Goal: Book appointment/travel/reservation

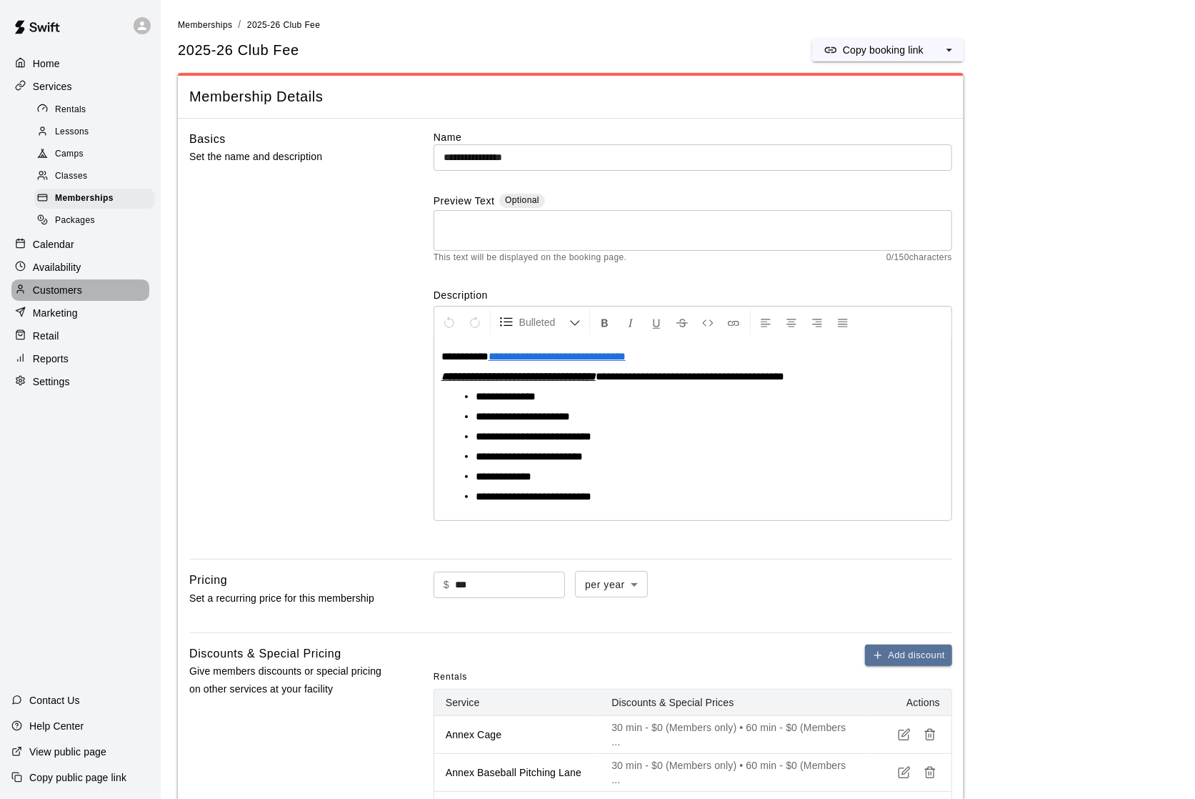
click at [80, 287] on p "Customers" at bounding box center [57, 290] width 49 height 14
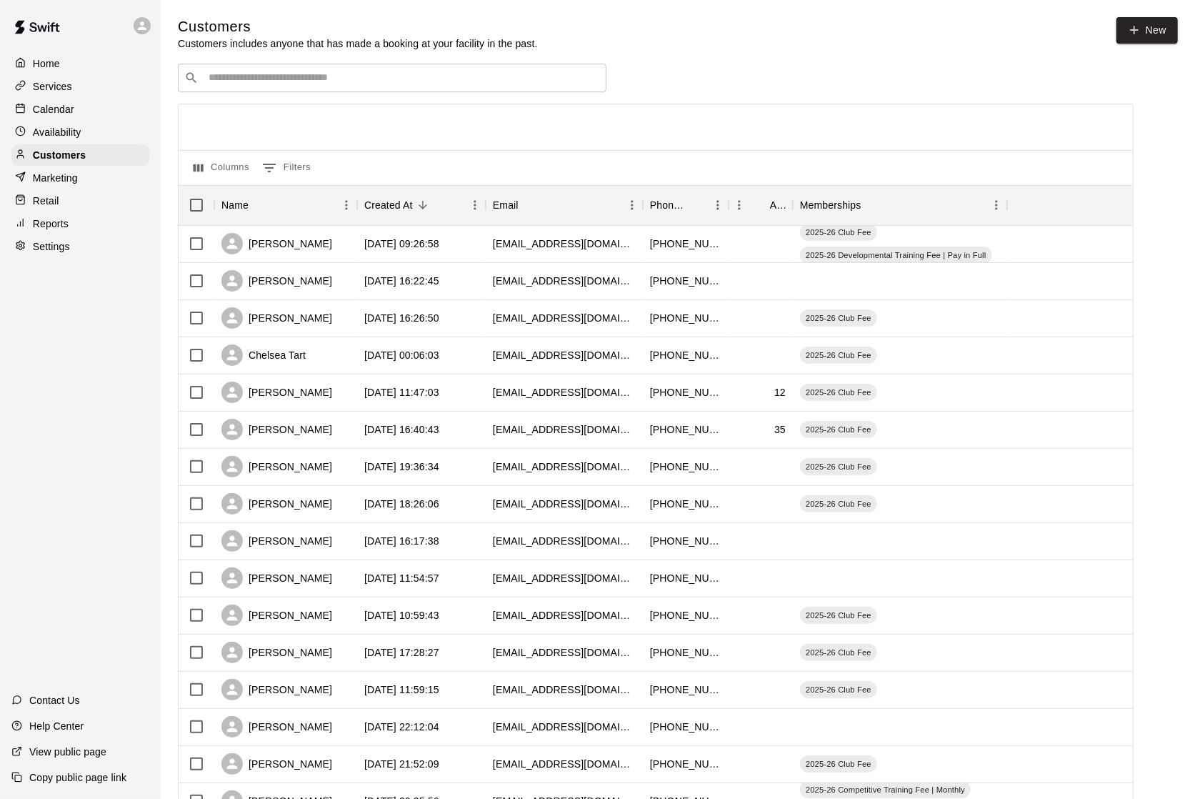
click at [387, 89] on div "​ ​" at bounding box center [392, 78] width 429 height 29
type input "******"
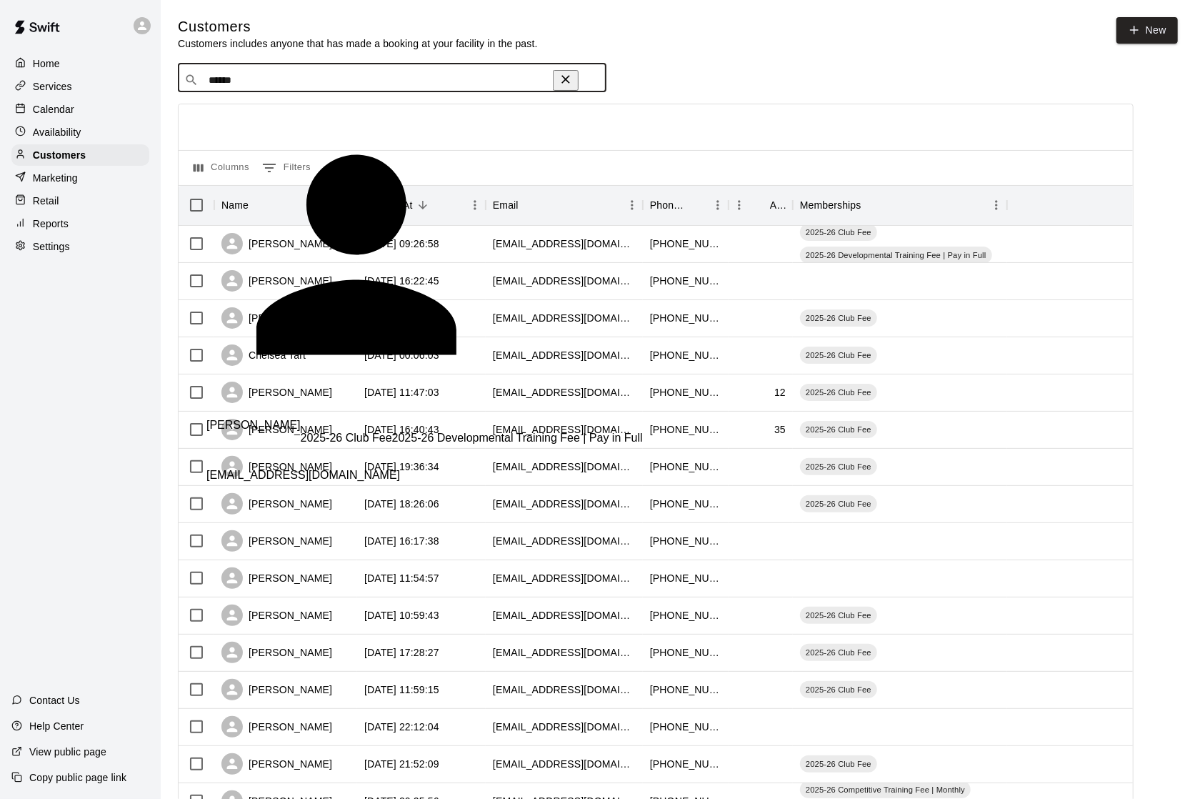
click at [286, 469] on span "[EMAIL_ADDRESS][DOMAIN_NAME]" at bounding box center [303, 475] width 194 height 12
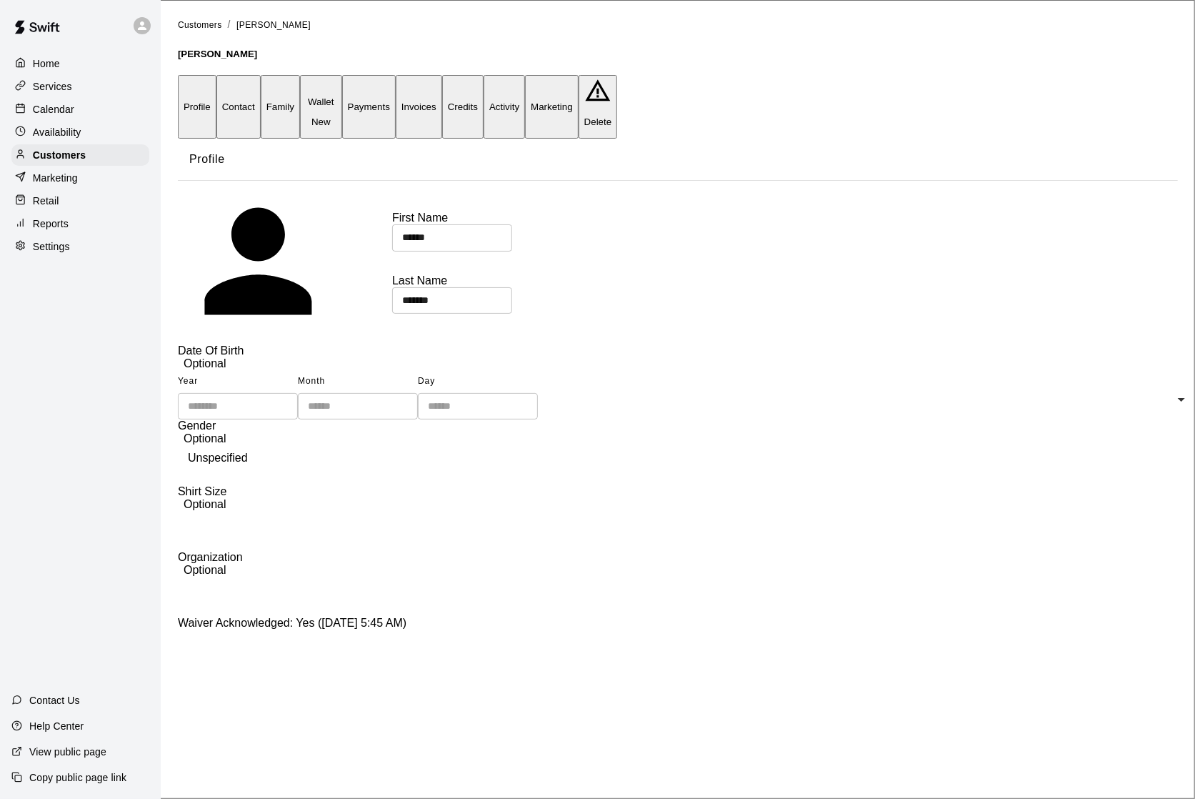
click at [261, 89] on button "Contact" at bounding box center [238, 107] width 44 height 64
select select "**"
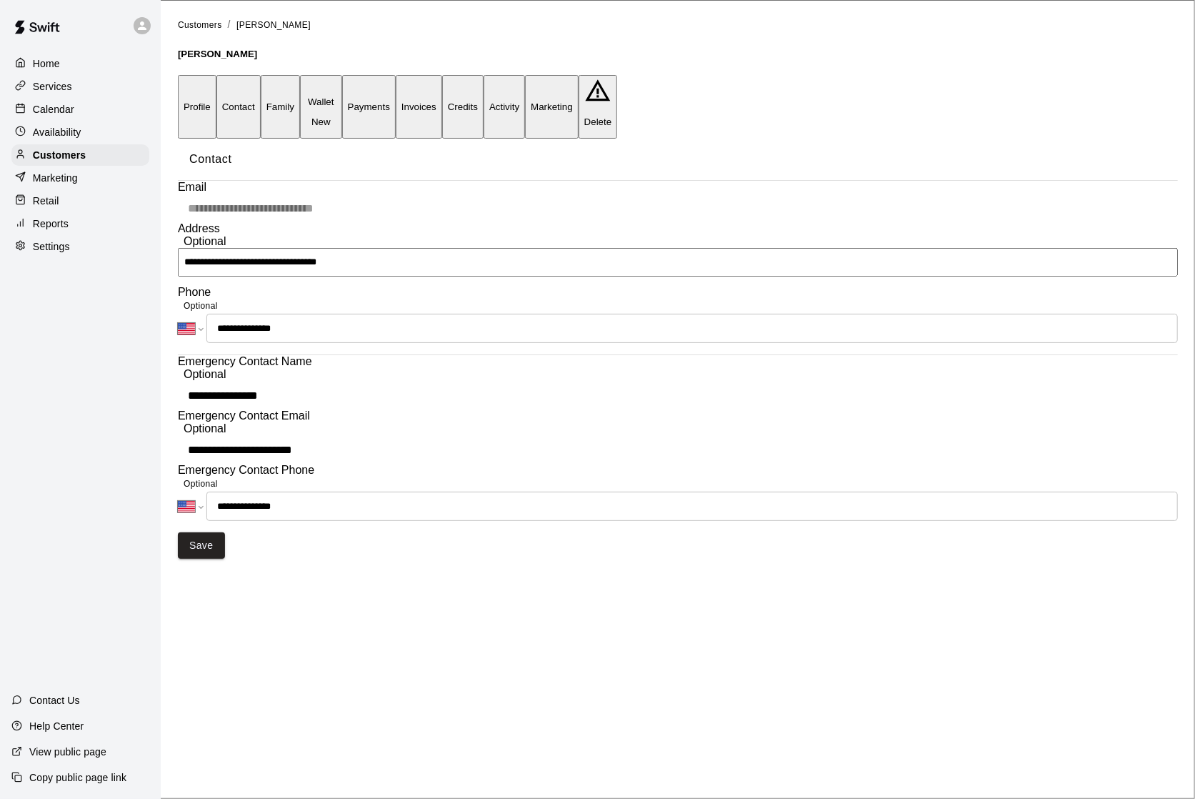
click at [181, 223] on div "**********" at bounding box center [678, 351] width 1000 height 340
click at [55, 110] on p "Calendar" at bounding box center [53, 109] width 41 height 14
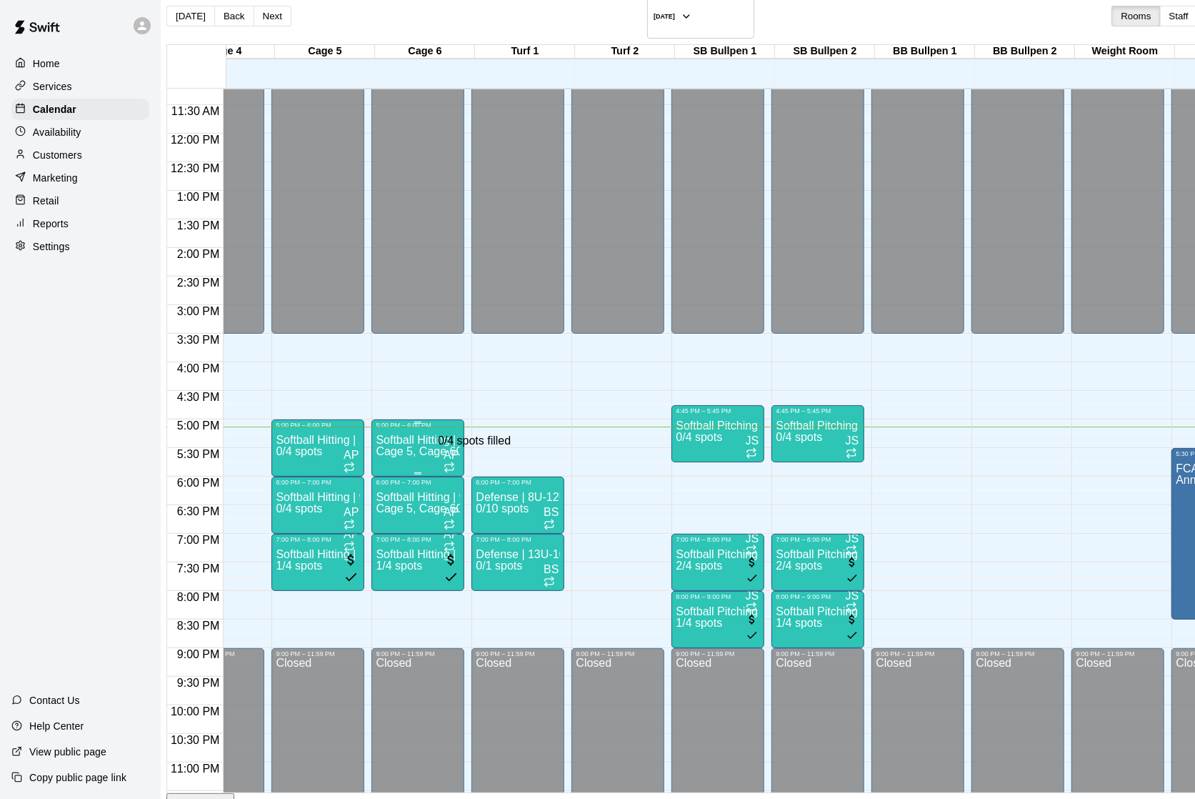
scroll to position [640, 351]
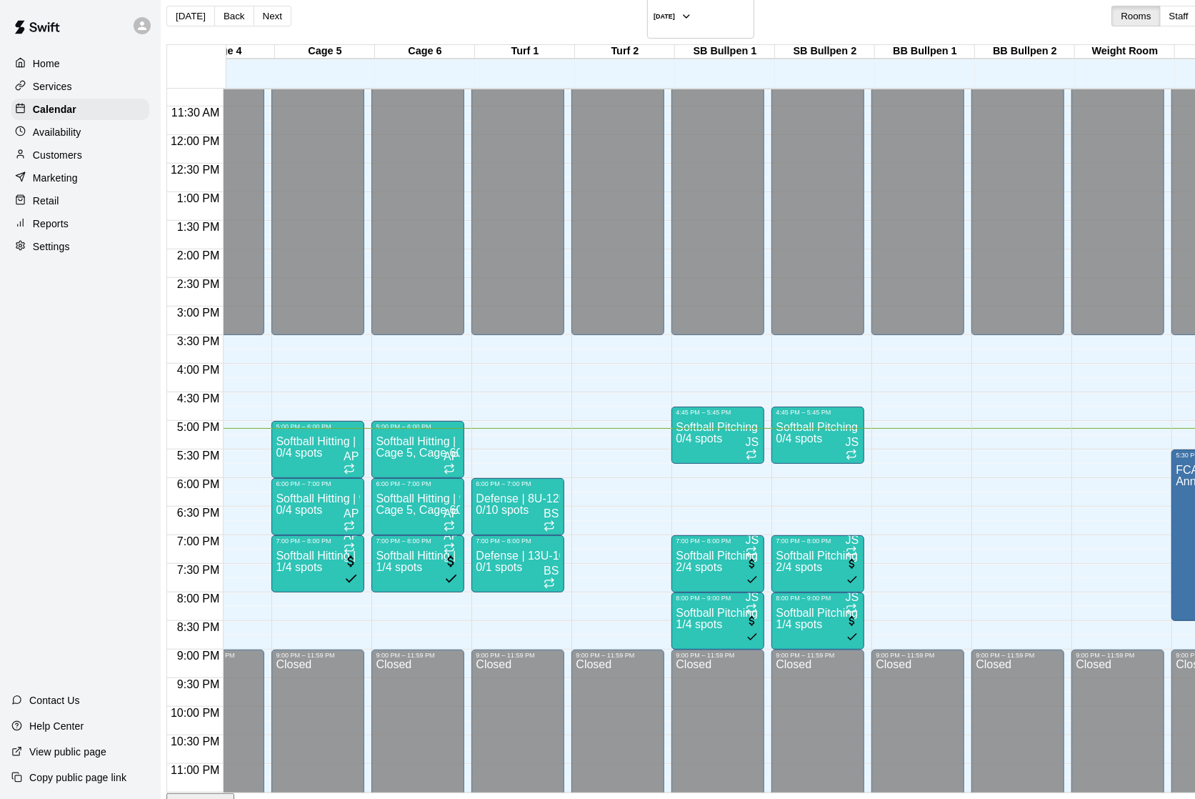
click at [76, 84] on div "Services" at bounding box center [80, 86] width 138 height 21
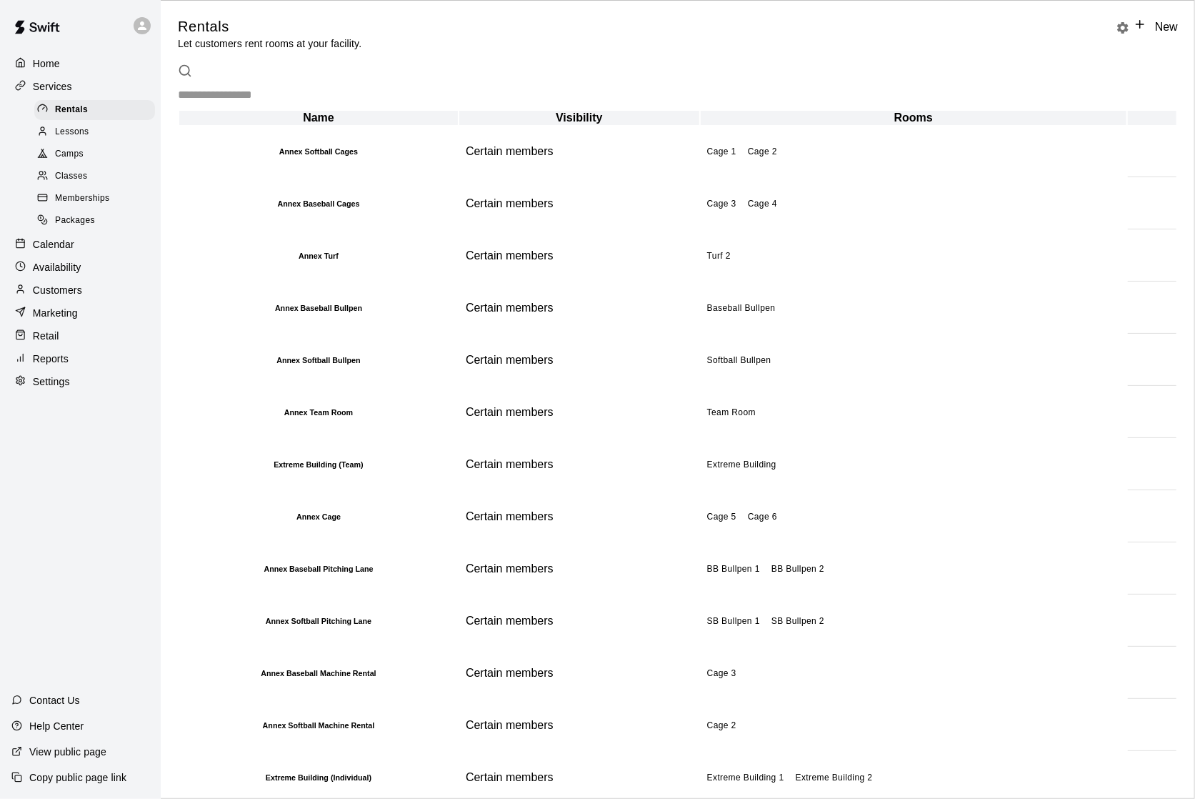
click at [96, 184] on div "Classes" at bounding box center [94, 176] width 121 height 20
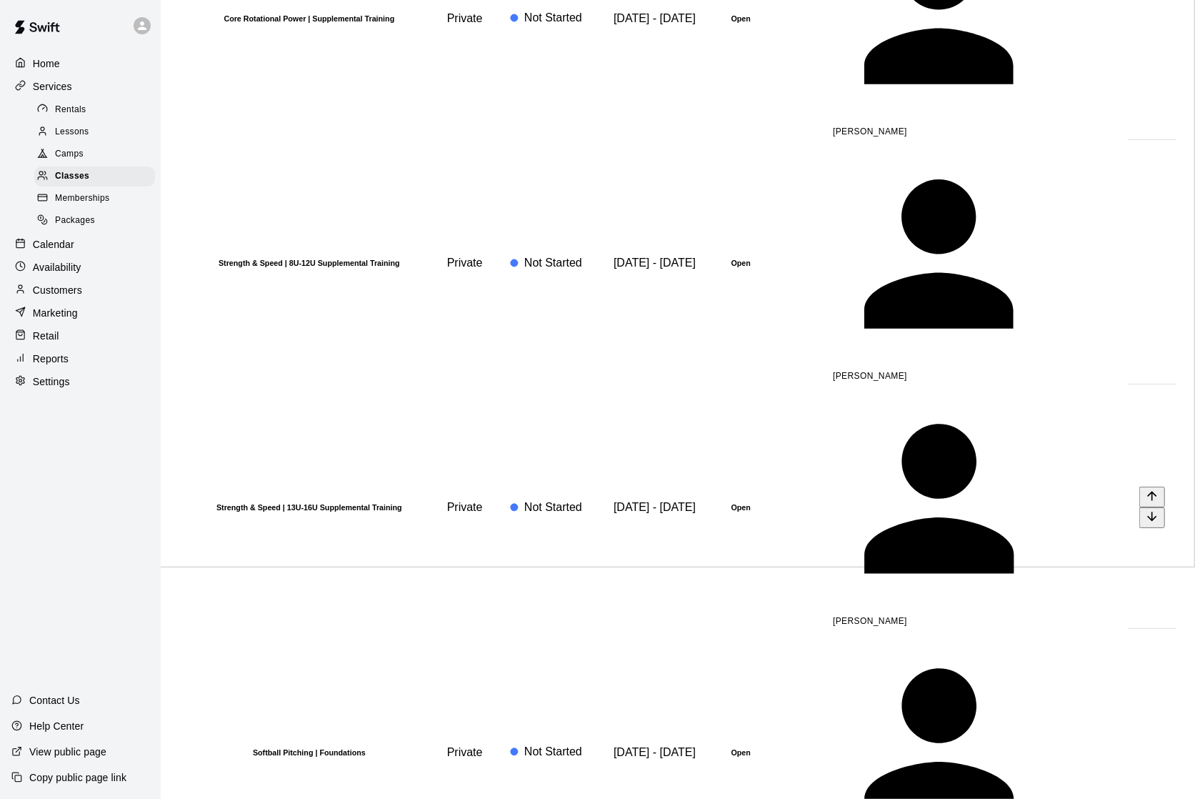
scroll to position [232, 0]
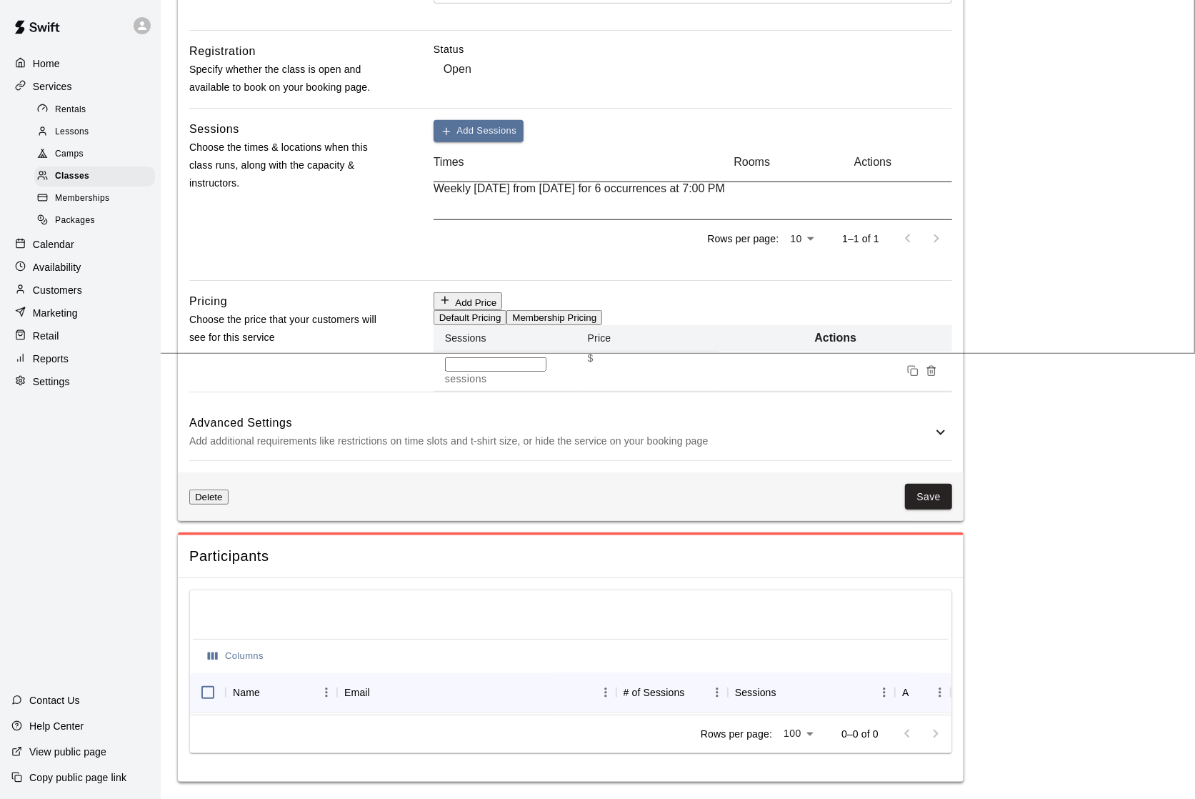
scroll to position [620, 0]
click at [932, 441] on icon at bounding box center [940, 432] width 17 height 17
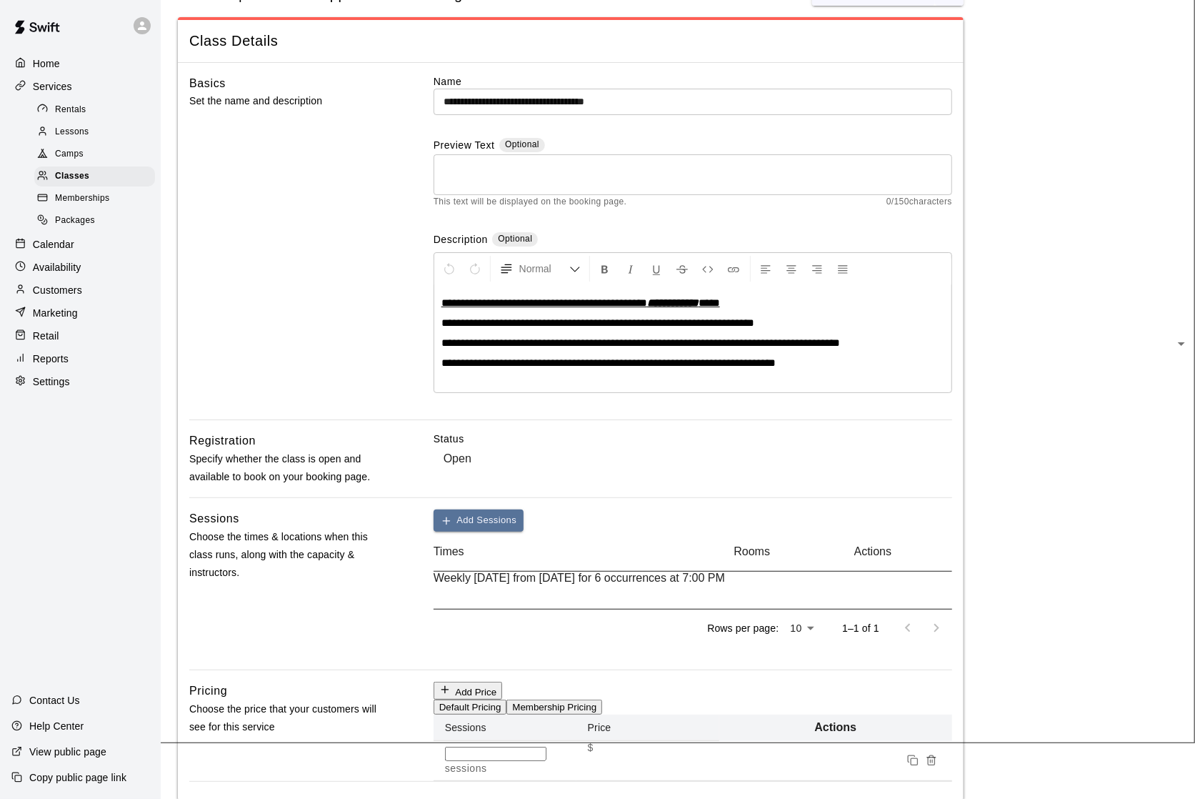
scroll to position [44, 0]
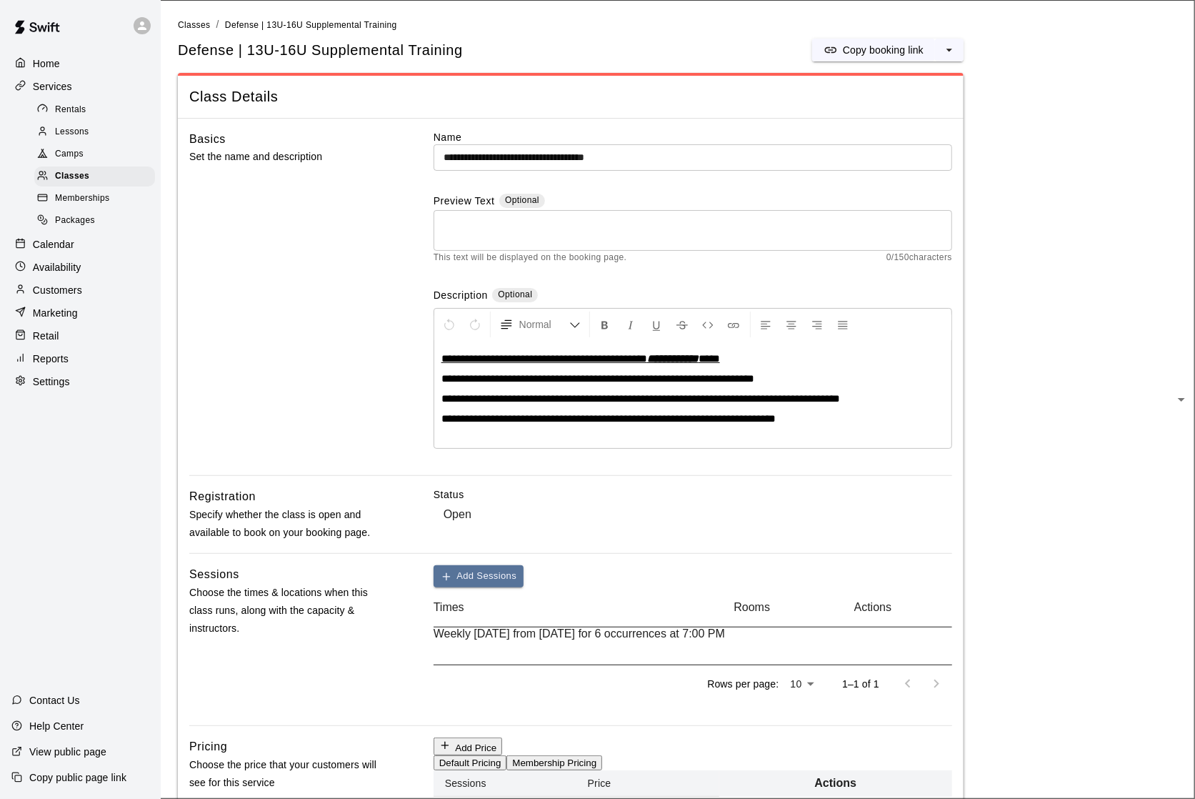
scroll to position [0, 0]
click at [146, 24] on icon at bounding box center [142, 25] width 13 height 13
click at [92, 173] on div "Classes" at bounding box center [94, 176] width 121 height 20
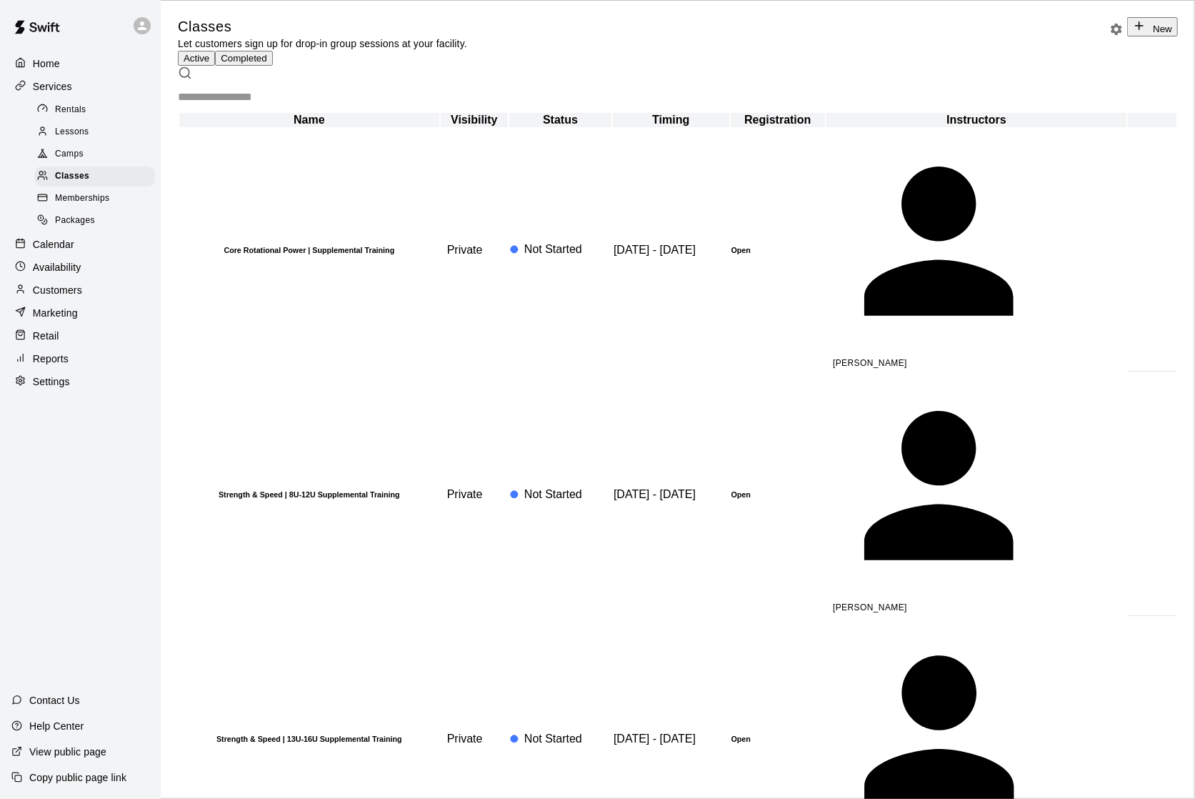
click at [70, 249] on p "Calendar" at bounding box center [53, 244] width 41 height 14
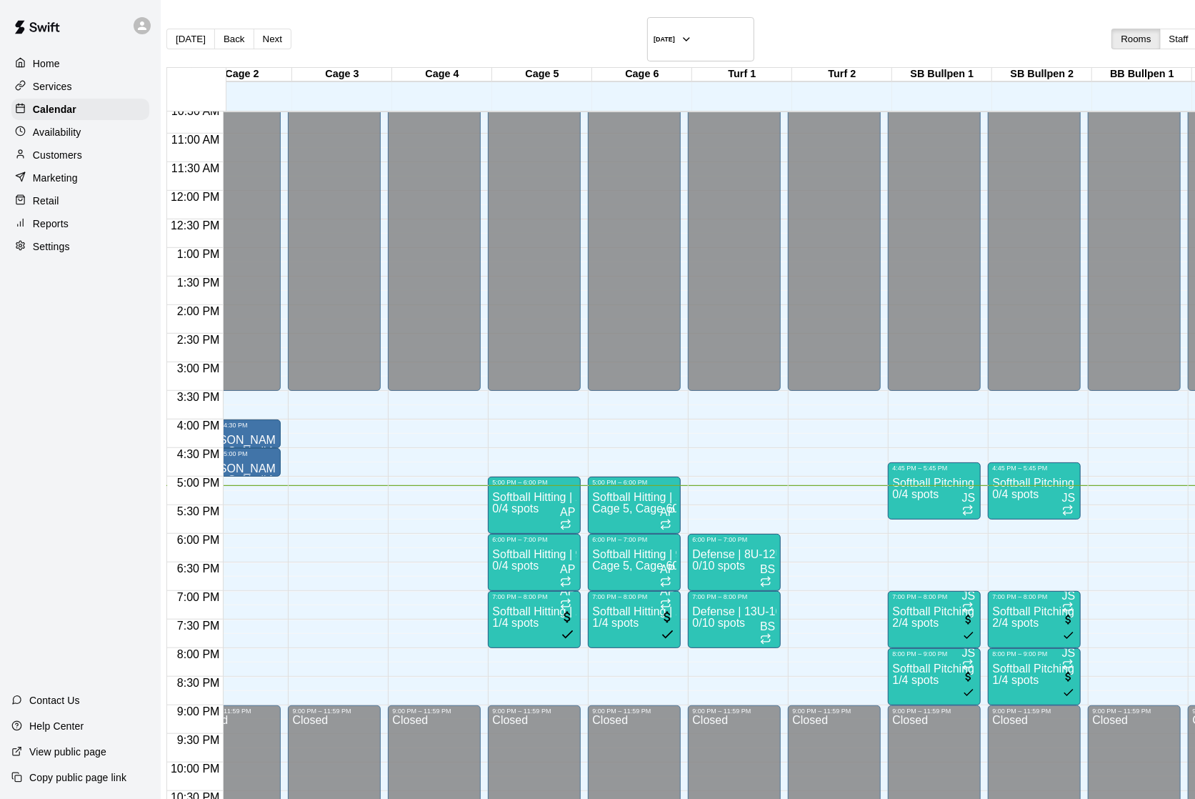
scroll to position [607, 170]
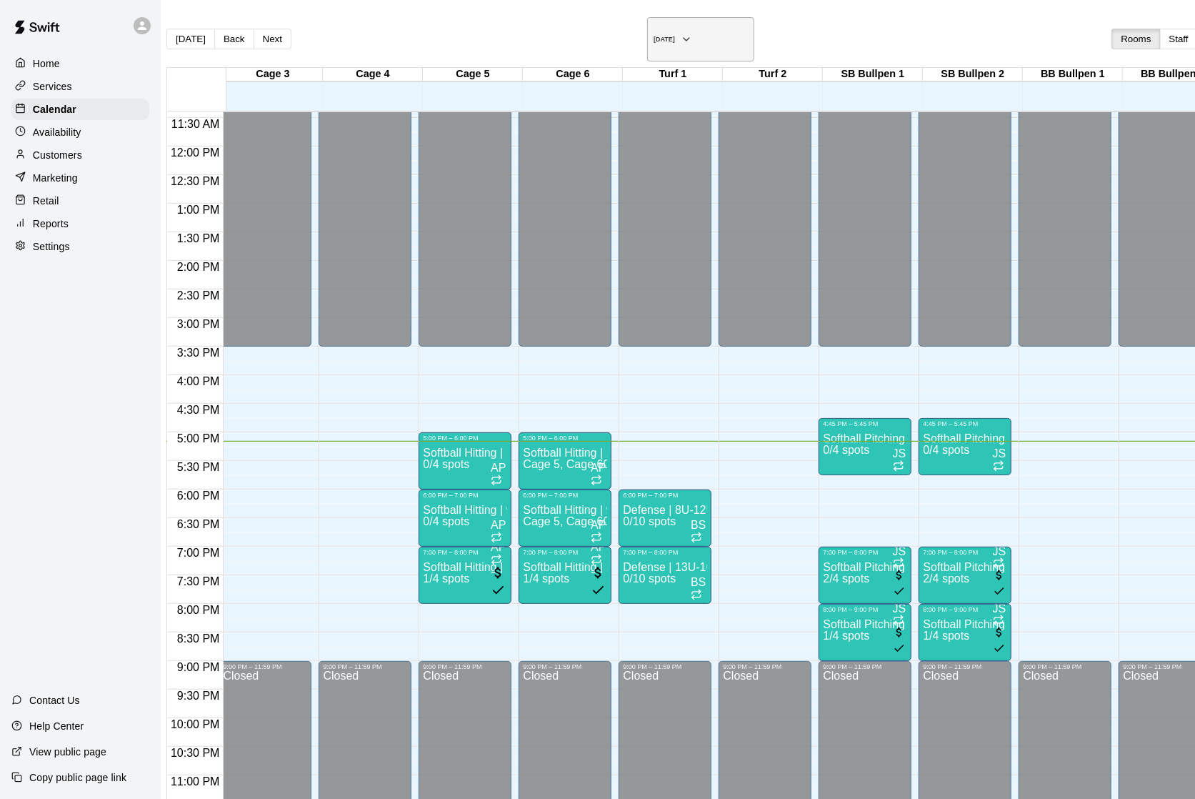
click at [654, 36] on h6 "[DATE]" at bounding box center [664, 39] width 21 height 7
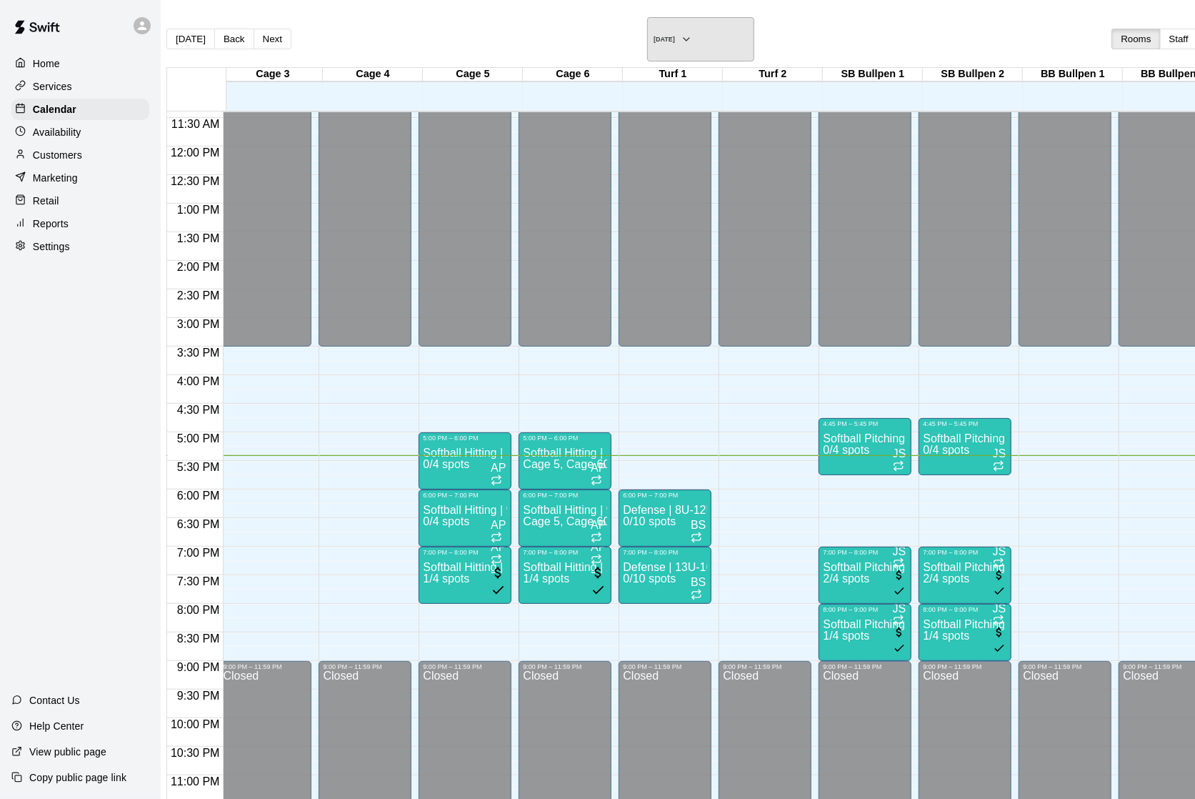
scroll to position [1, 0]
click at [119, 64] on div "Home" at bounding box center [80, 63] width 138 height 21
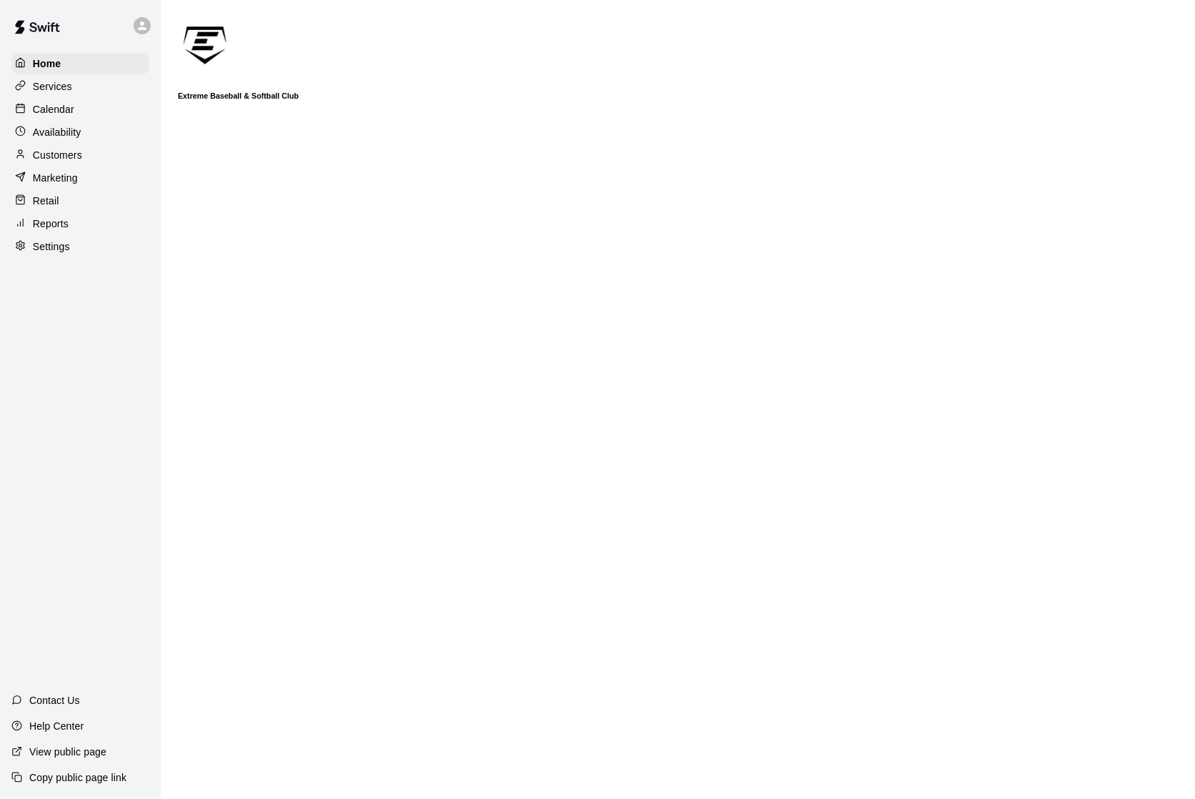
click at [101, 91] on div "Services" at bounding box center [80, 86] width 138 height 21
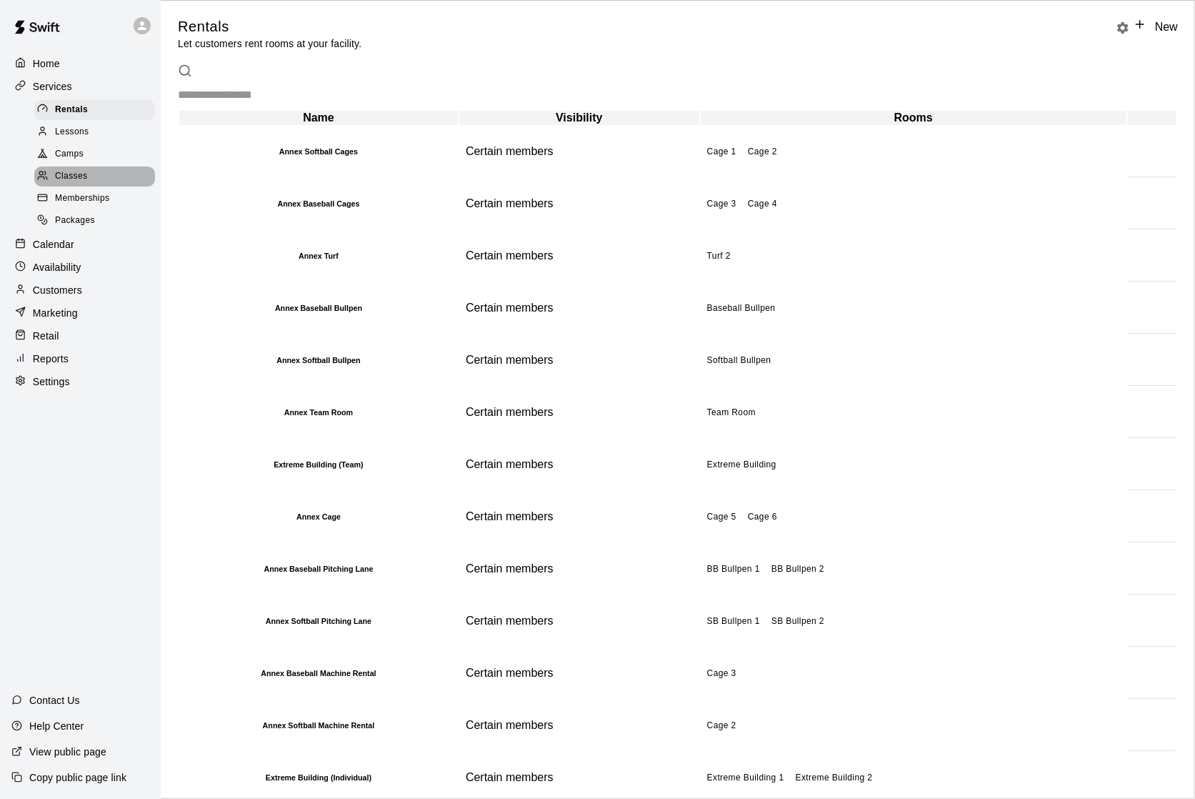
click at [79, 183] on span "Classes" at bounding box center [71, 176] width 32 height 14
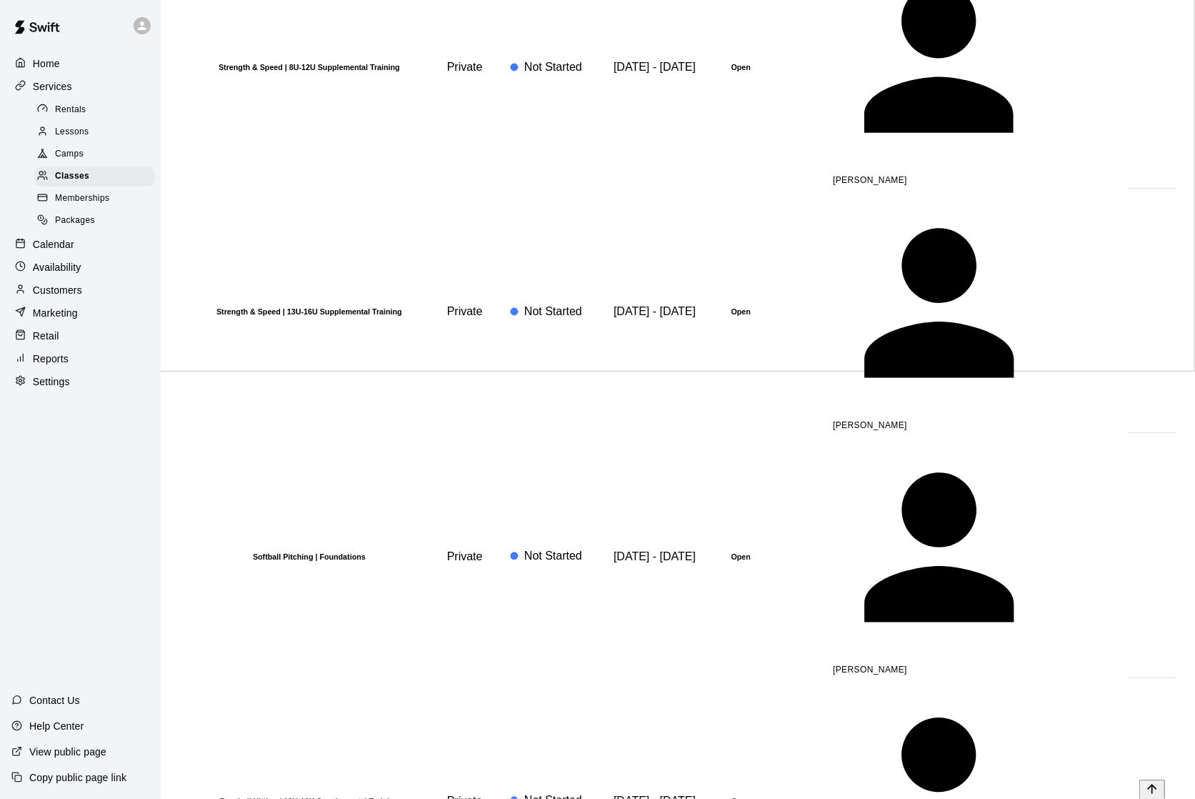
scroll to position [426, 0]
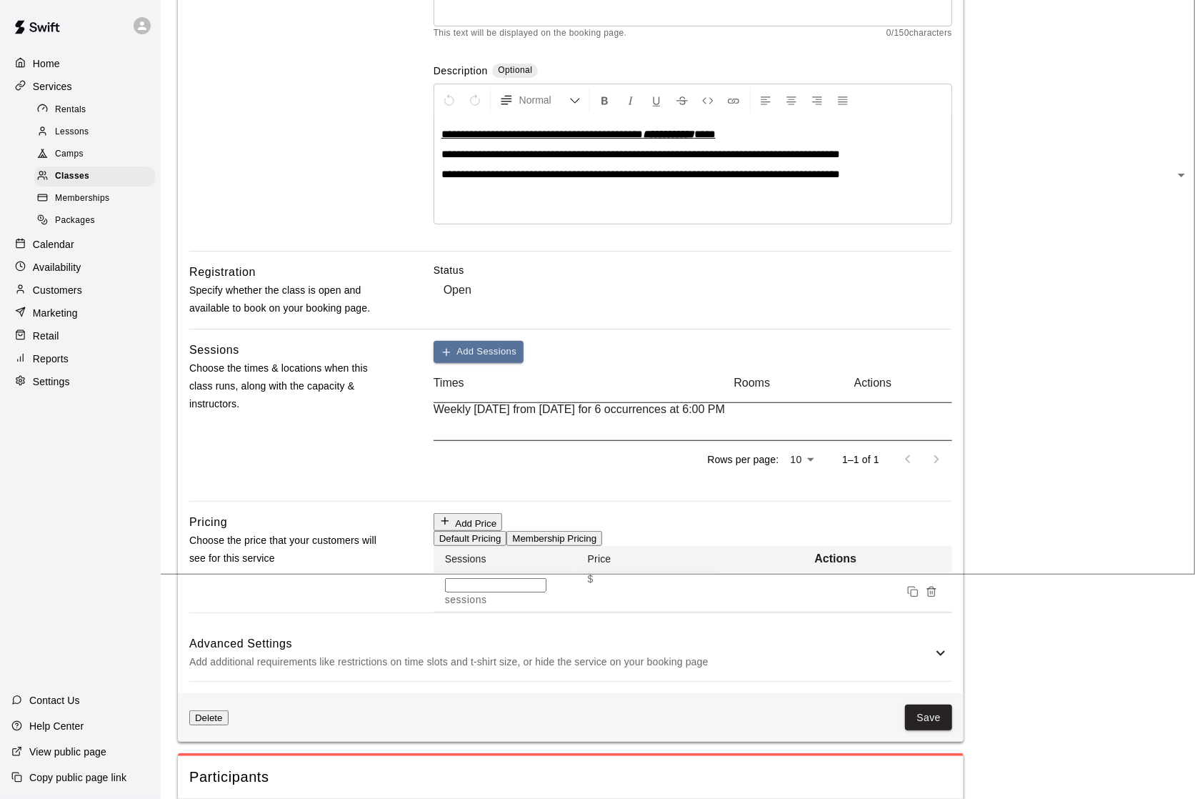
scroll to position [310, 0]
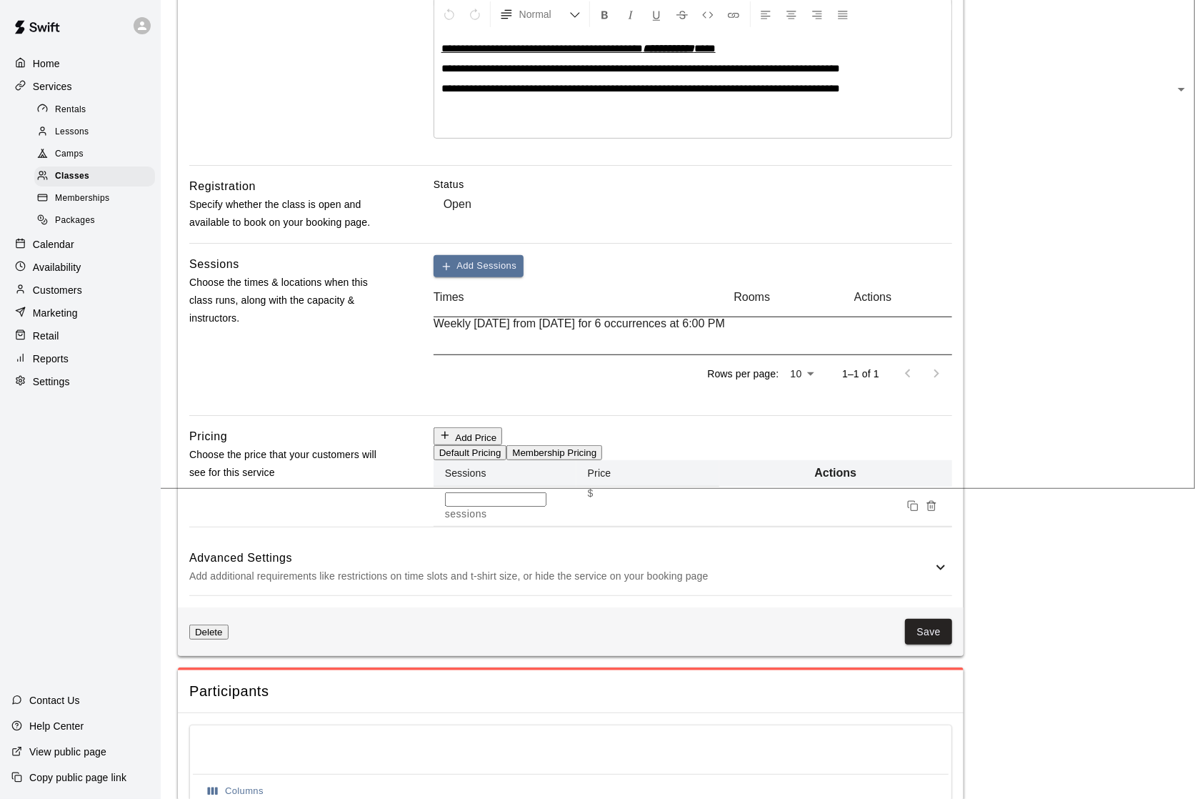
click at [671, 330] on div "Weekly [DATE] from [DATE] for 6 occurrences at 6:00 PM" at bounding box center [584, 323] width 301 height 13
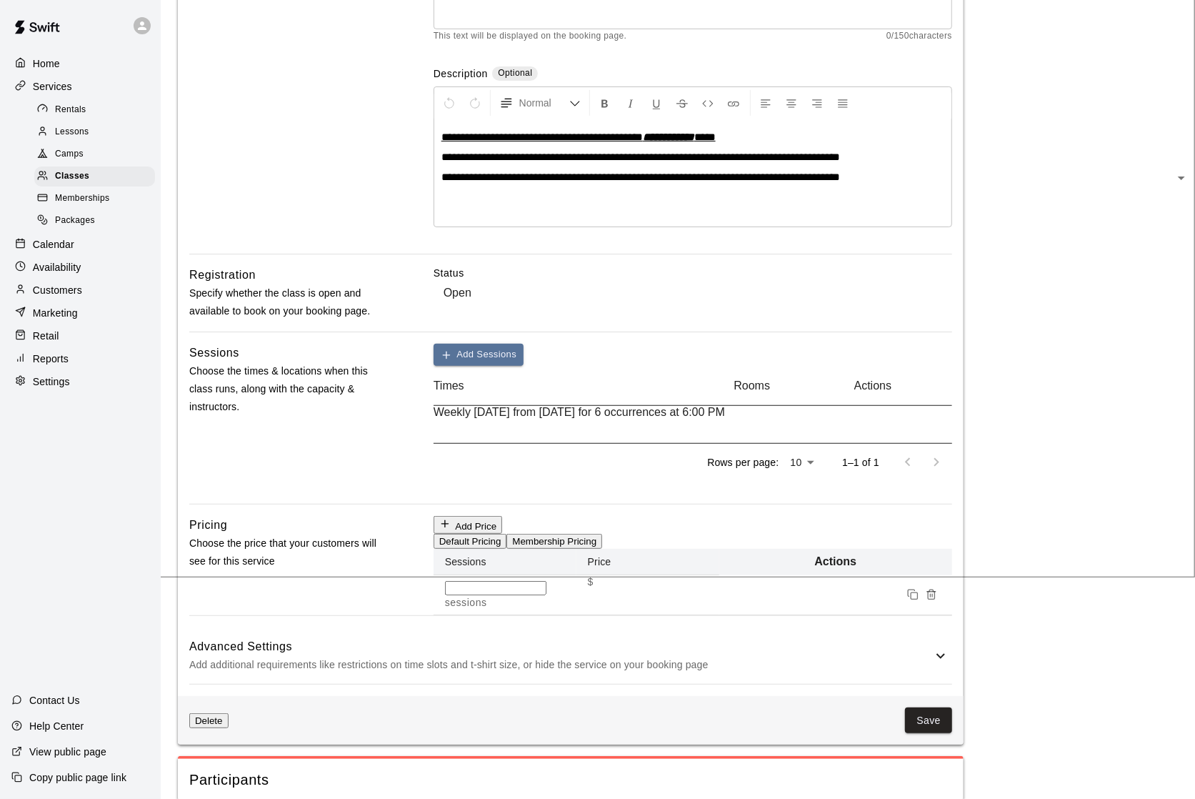
scroll to position [219, 0]
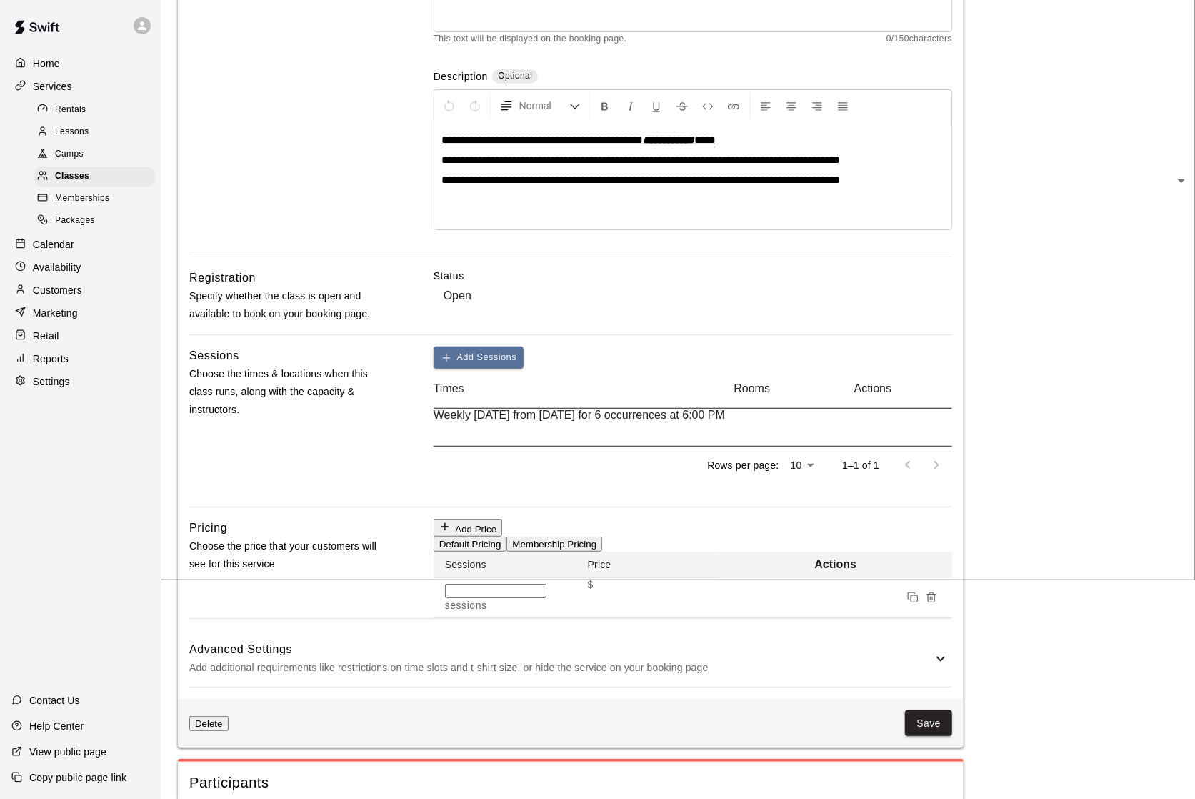
click at [66, 248] on p "Calendar" at bounding box center [53, 244] width 41 height 14
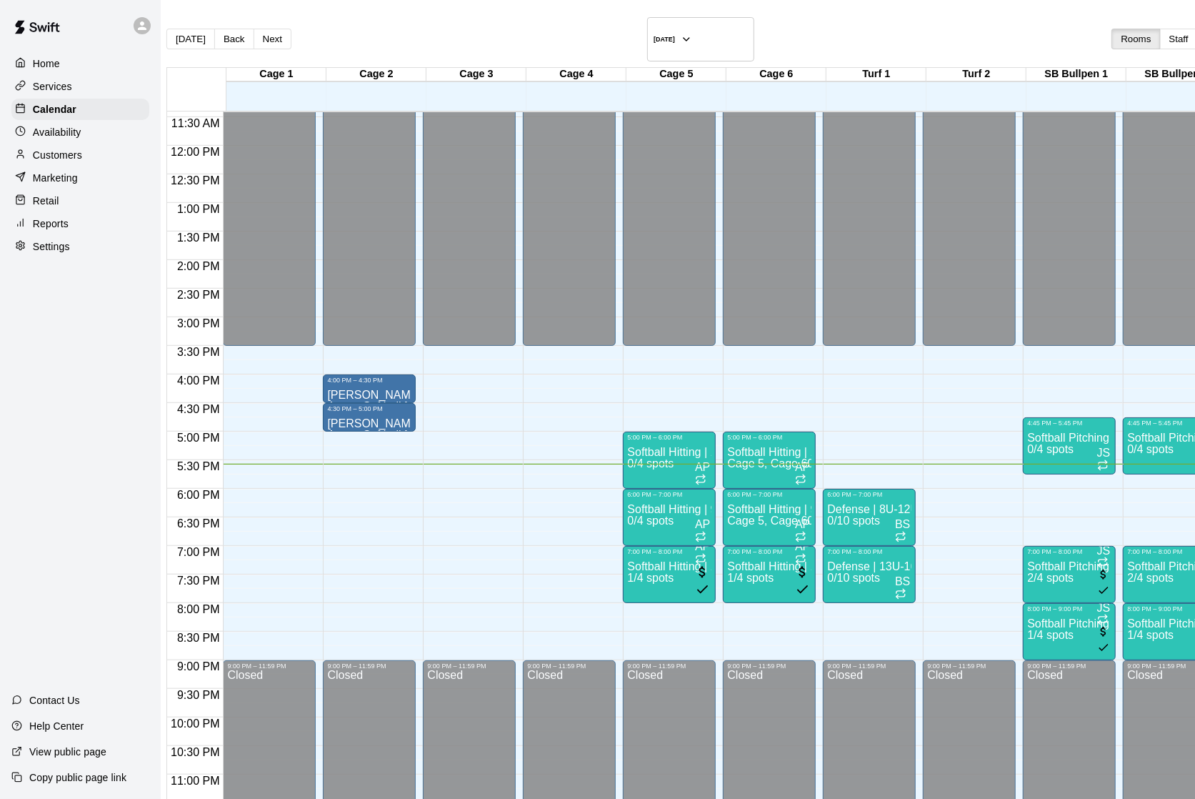
scroll to position [651, 0]
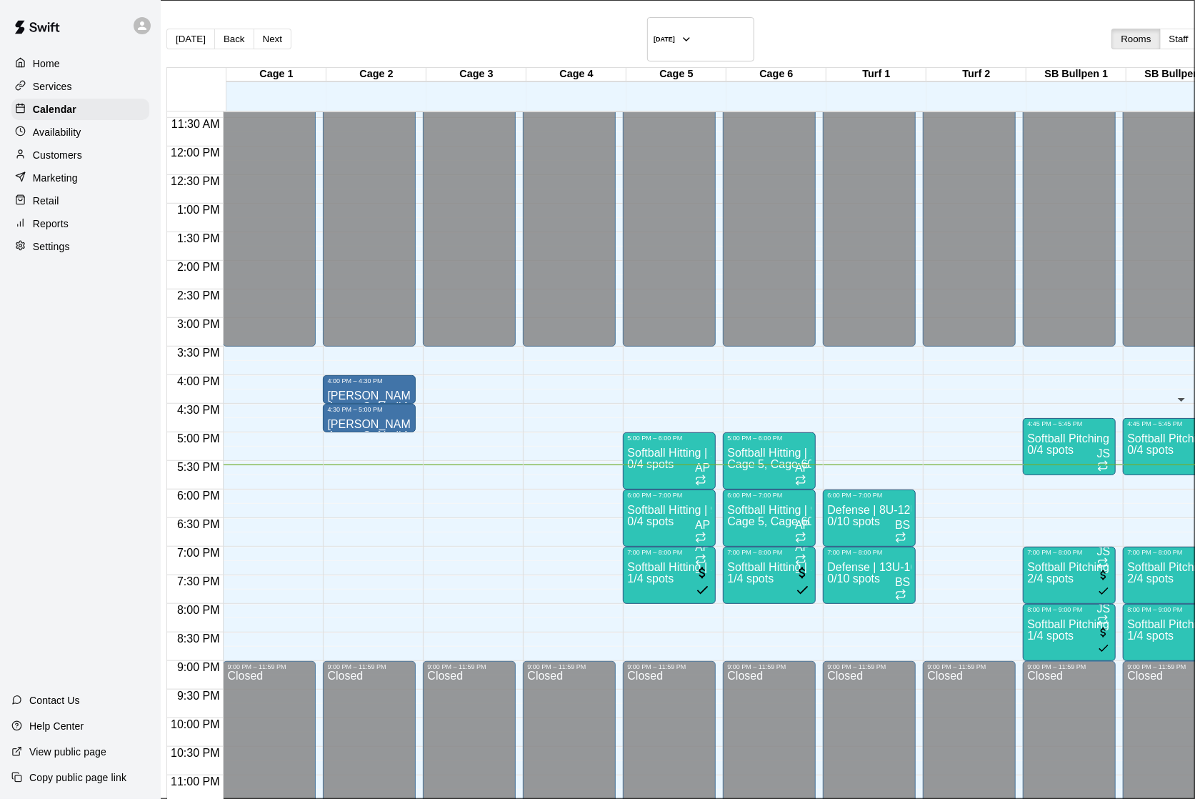
click at [467, 364] on icon "Next month" at bounding box center [464, 368] width 5 height 9
click at [483, 451] on button "27" at bounding box center [472, 443] width 22 height 15
type input "**********"
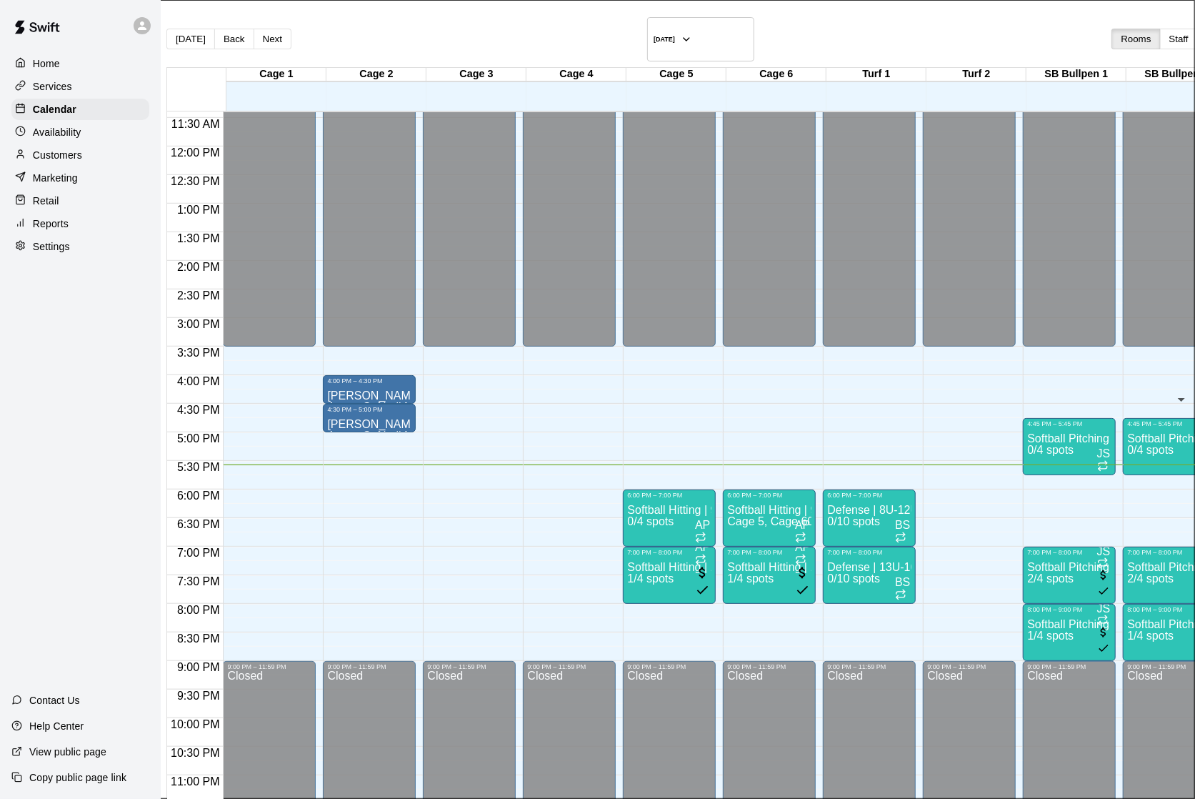
click at [456, 359] on icon "Next month" at bounding box center [456, 359] width 0 height 0
click at [483, 451] on button "27" at bounding box center [472, 443] width 22 height 15
type input "**********"
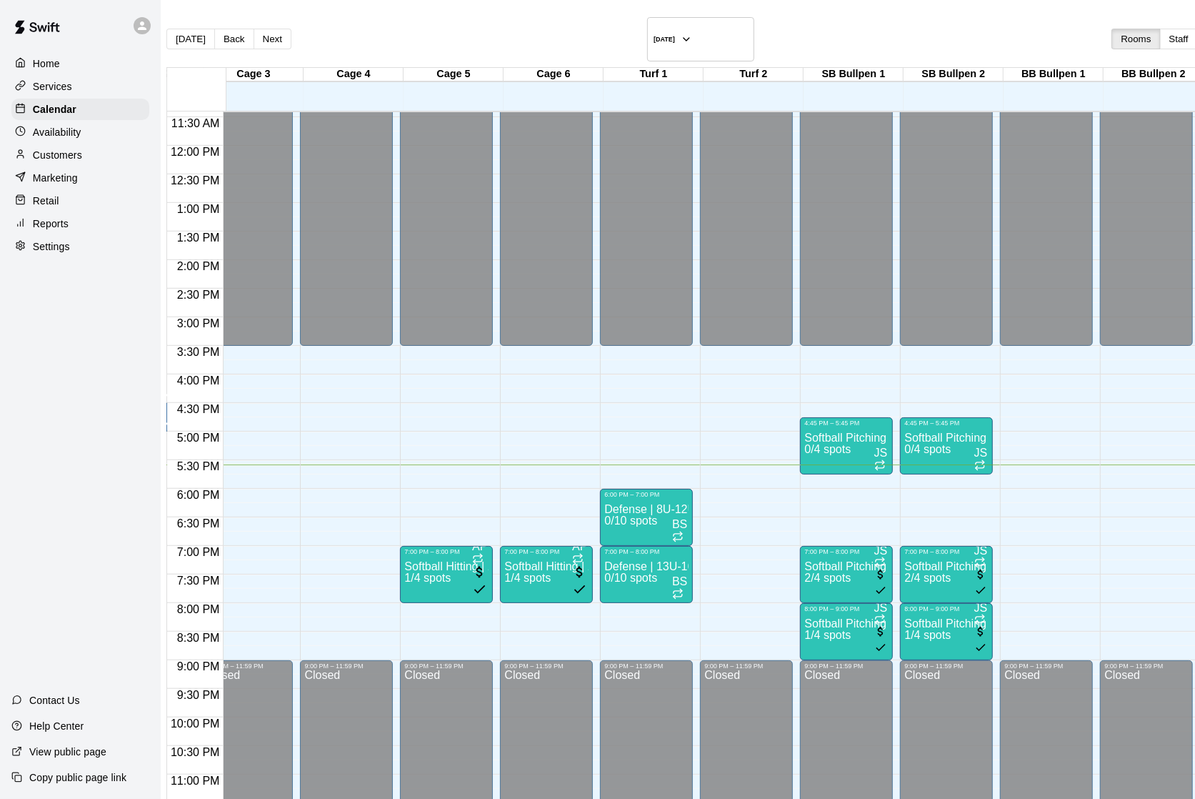
scroll to position [651, 223]
click at [654, 36] on h6 "[DATE]" at bounding box center [664, 39] width 21 height 7
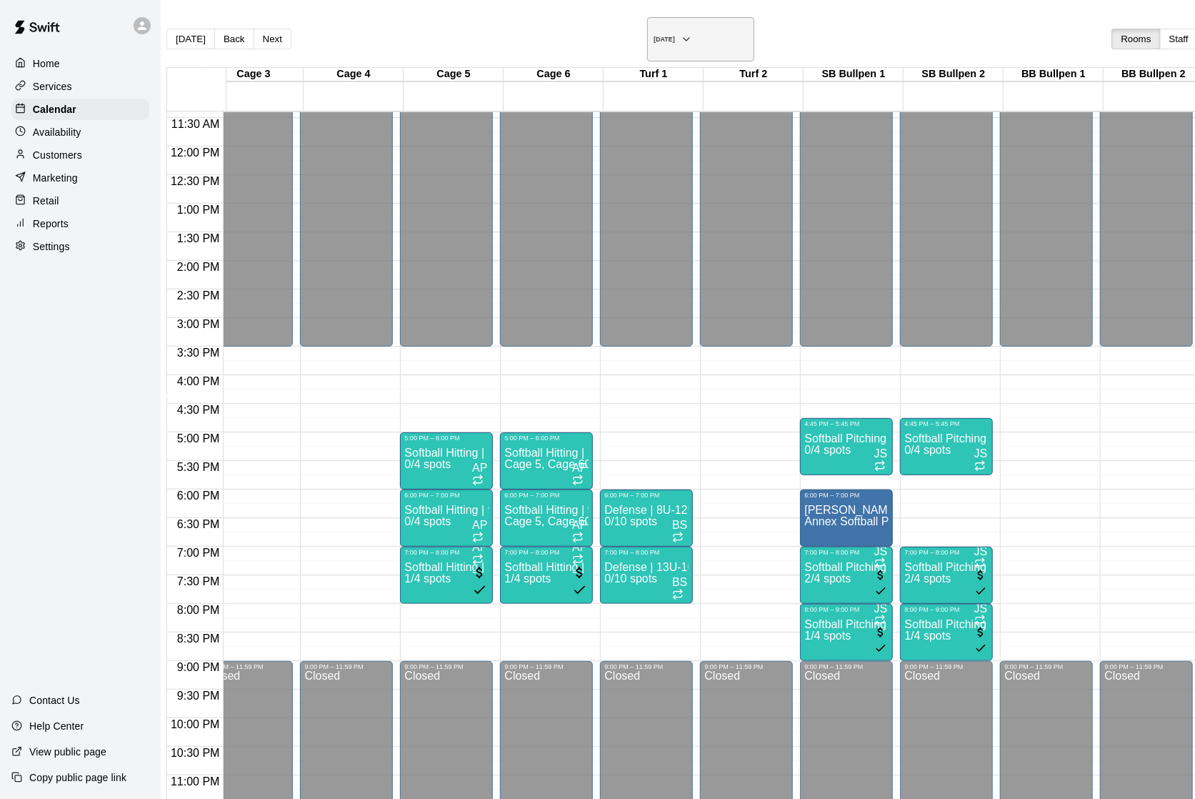
click at [654, 36] on h6 "[DATE]" at bounding box center [664, 39] width 21 height 7
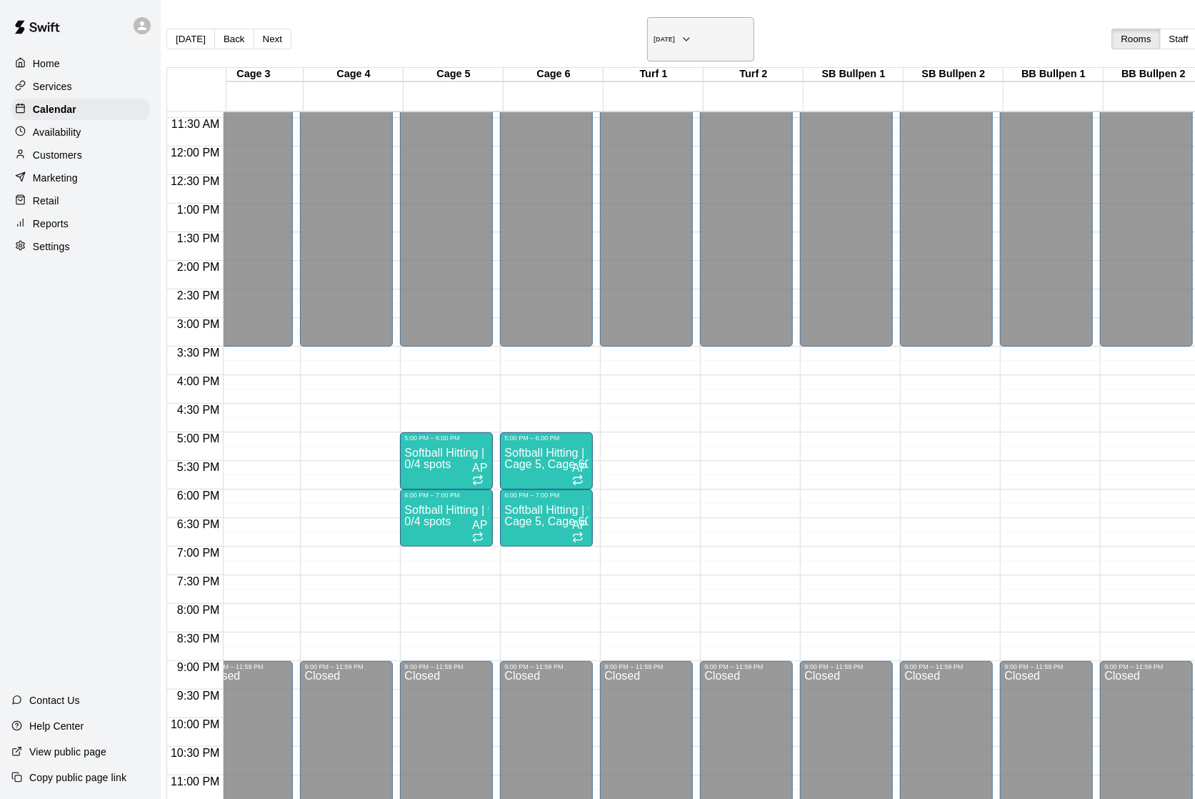
click at [654, 36] on h6 "[DATE]" at bounding box center [664, 39] width 21 height 7
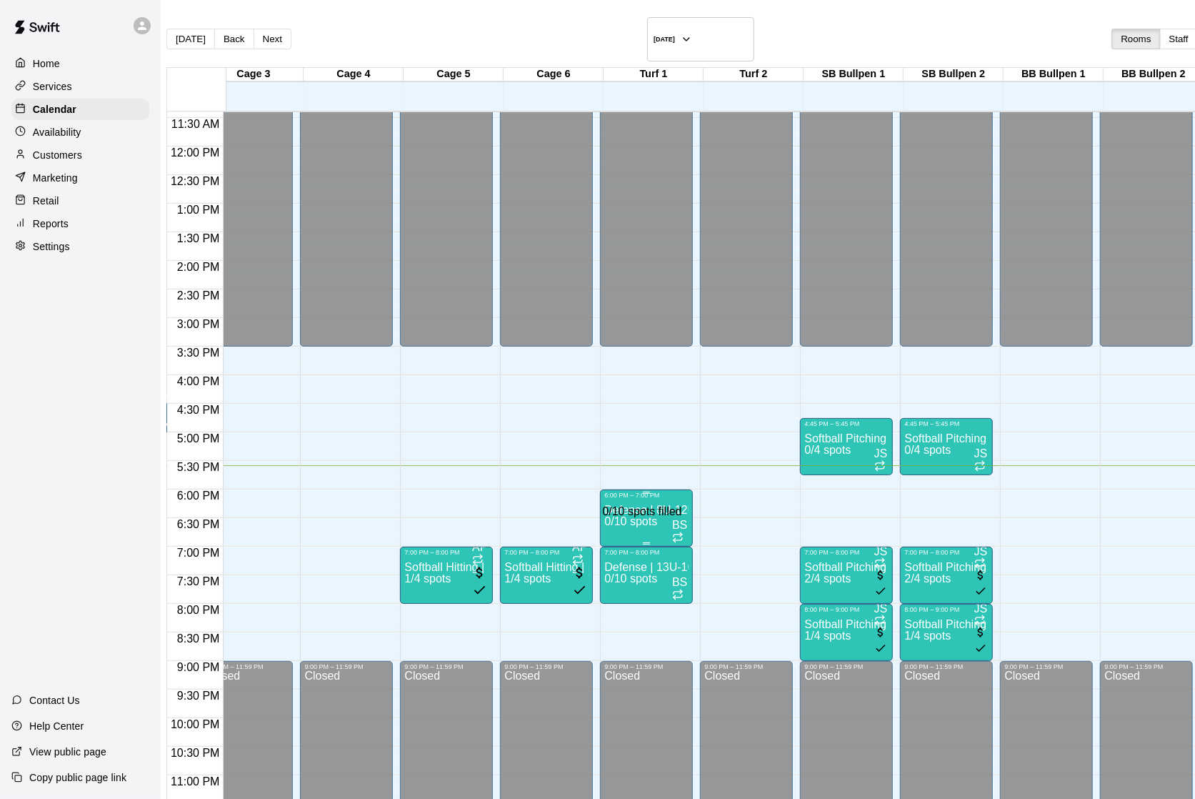
click at [640, 515] on span "0/10 spots" at bounding box center [630, 521] width 53 height 12
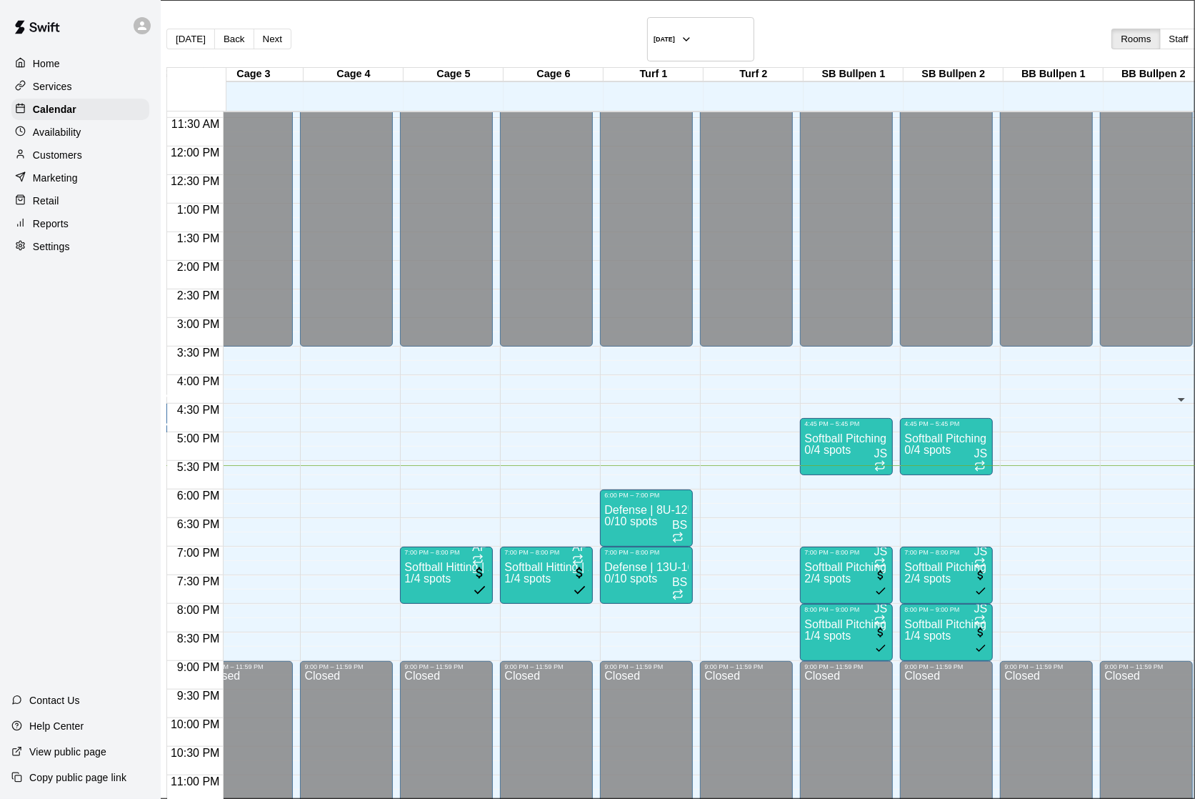
scroll to position [86, 0]
click at [456, 273] on icon "Next month" at bounding box center [456, 273] width 0 height 0
click at [483, 365] on button "27" at bounding box center [472, 357] width 22 height 15
type input "**********"
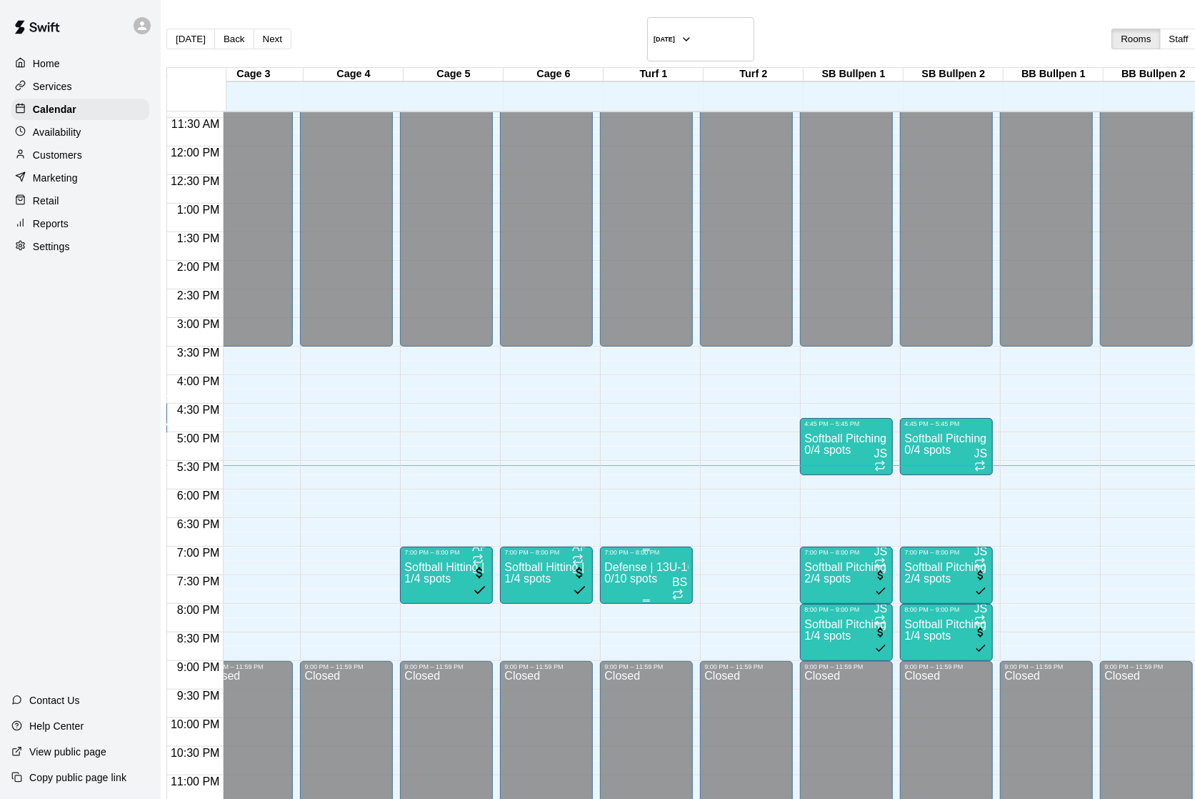
click at [631, 567] on p "Defense | 13U-16U Supplemental Training" at bounding box center [646, 567] width 84 height 0
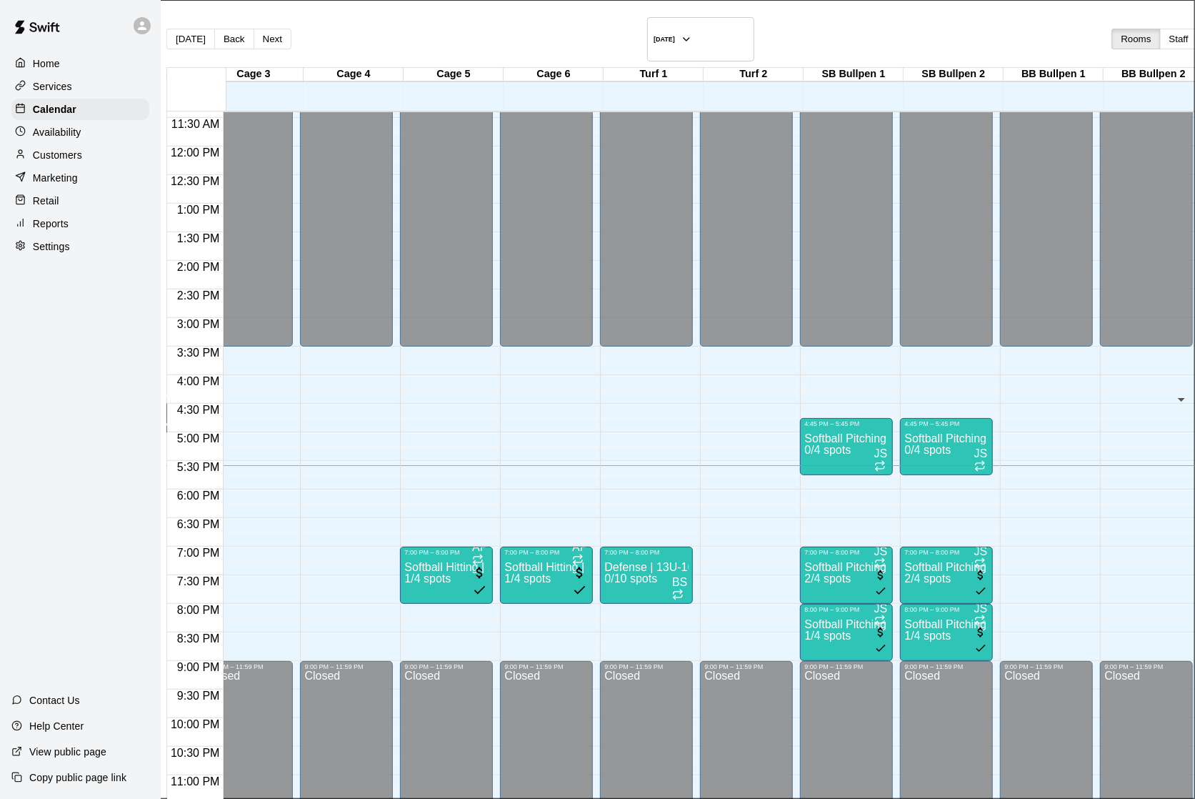
click at [467, 364] on icon "Next month" at bounding box center [464, 368] width 5 height 9
click at [483, 451] on button "27" at bounding box center [472, 443] width 22 height 15
type input "**********"
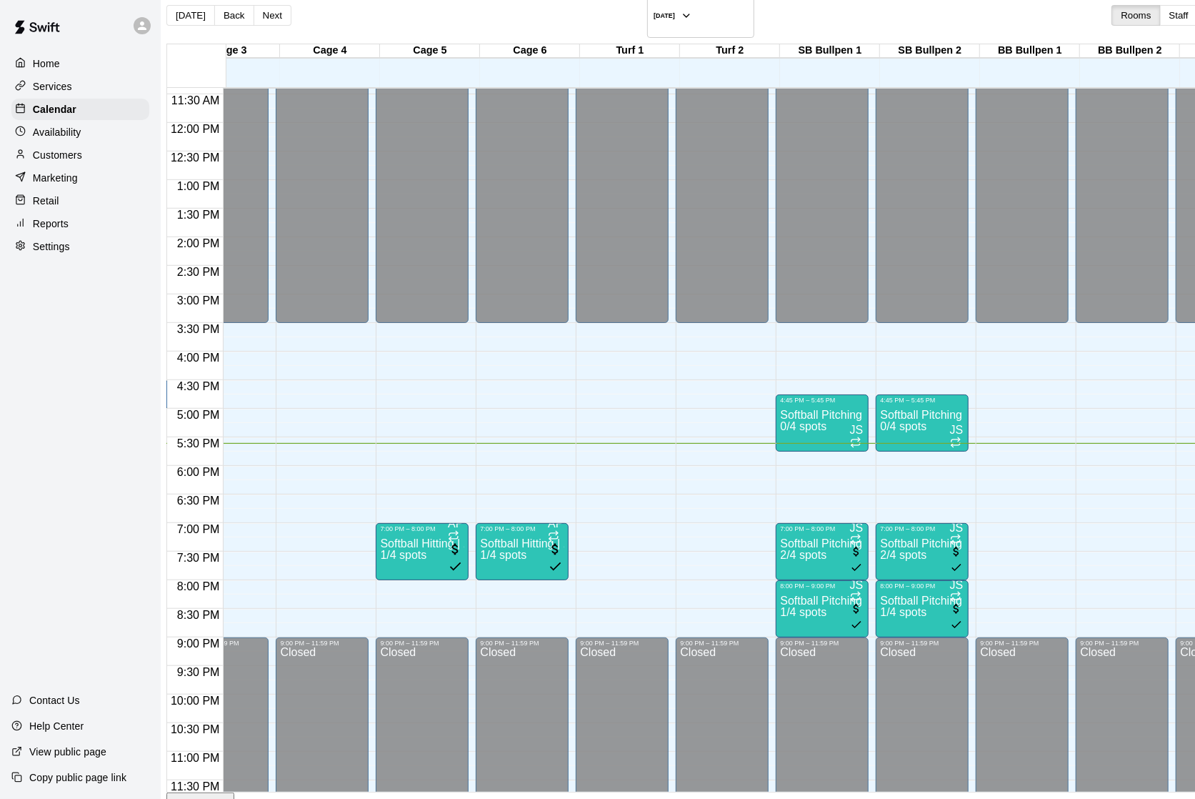
scroll to position [23, 0]
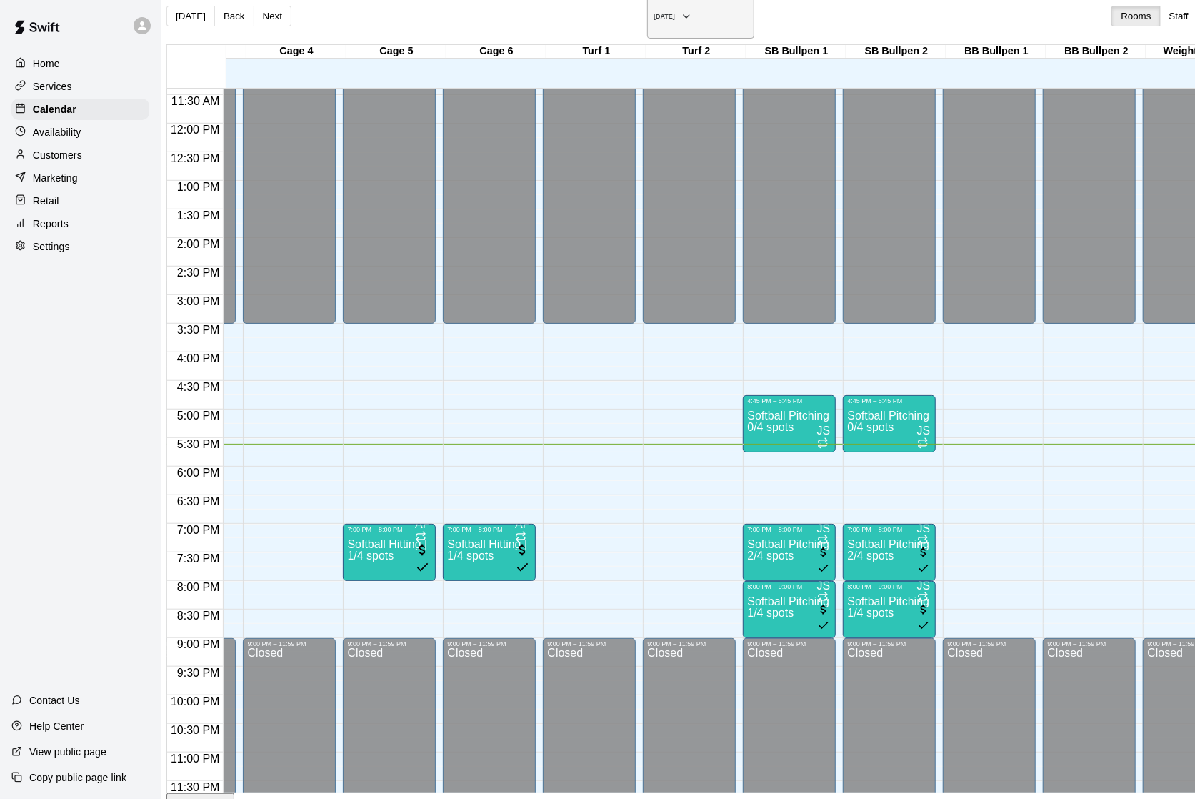
click at [647, 18] on button "[DATE]" at bounding box center [700, 16] width 107 height 44
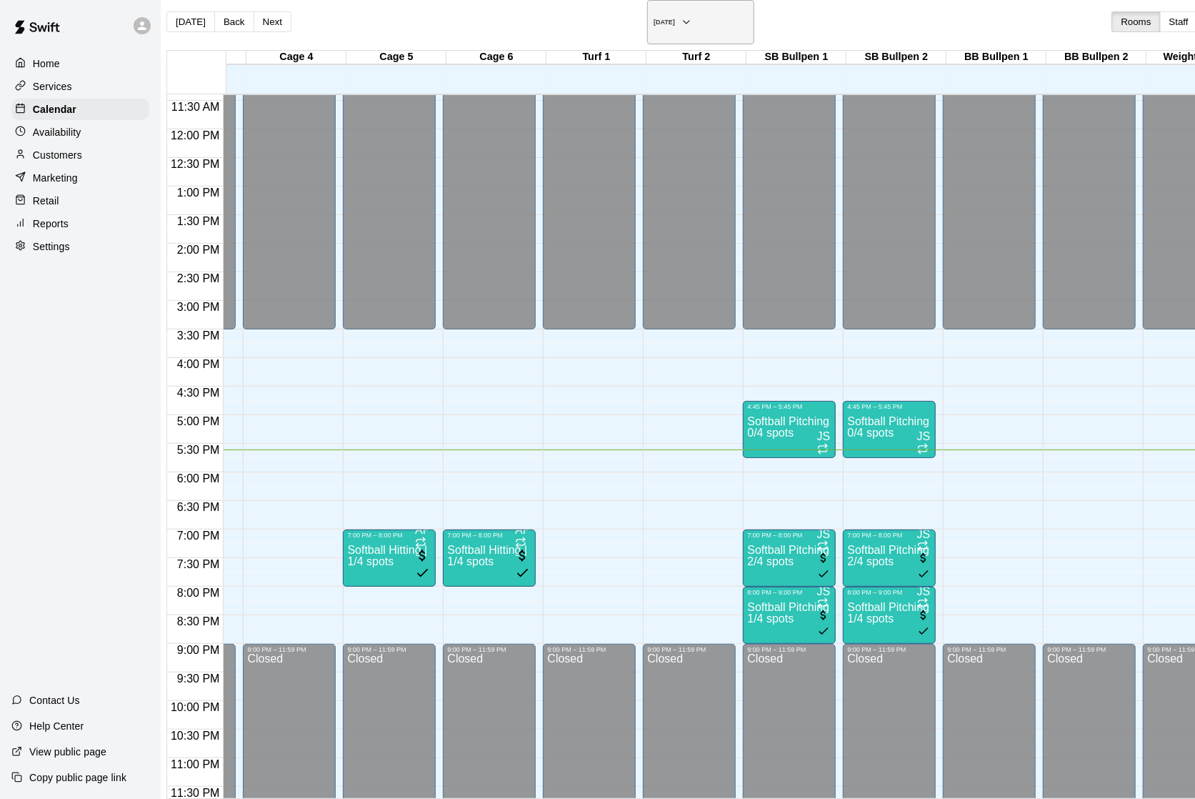
click at [654, 21] on h6 "[DATE]" at bounding box center [664, 22] width 21 height 7
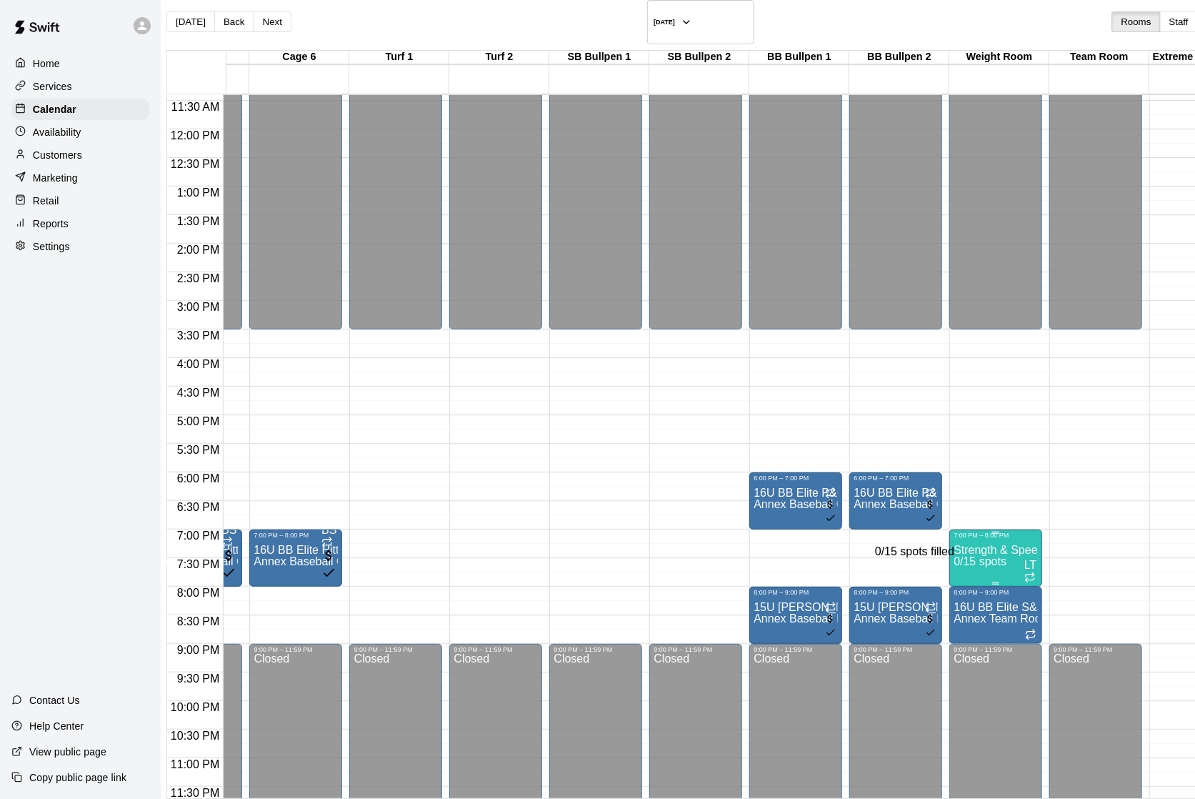
click at [954, 555] on span "0/15 spots" at bounding box center [980, 561] width 53 height 12
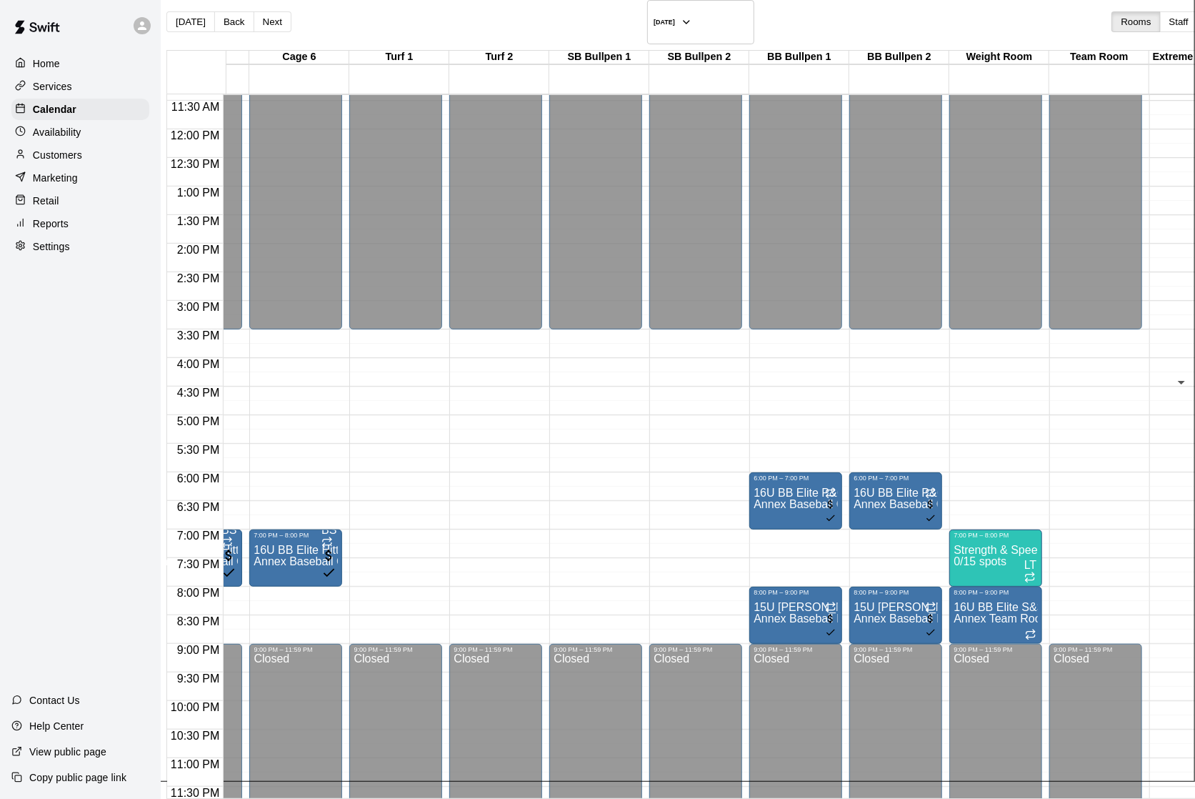
click at [456, 359] on icon "Next month" at bounding box center [456, 359] width 0 height 0
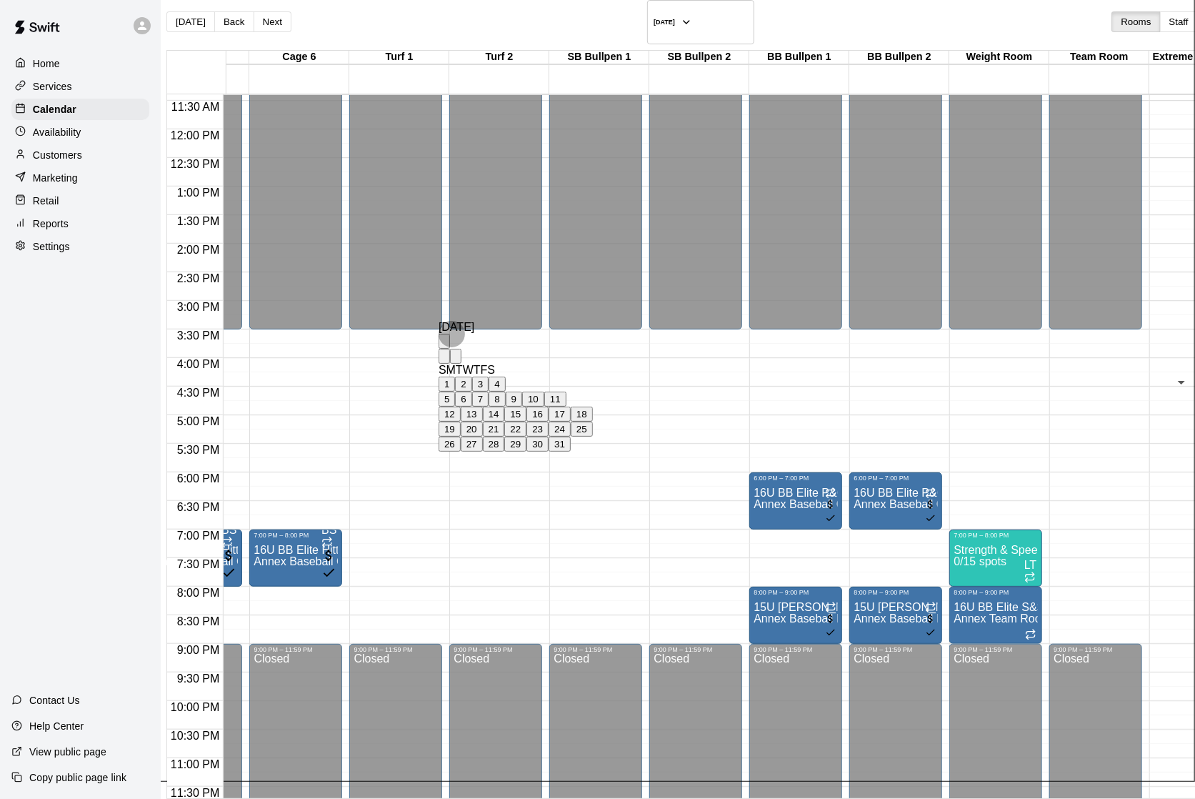
click at [505, 451] on button "28" at bounding box center [494, 443] width 22 height 15
type input "**********"
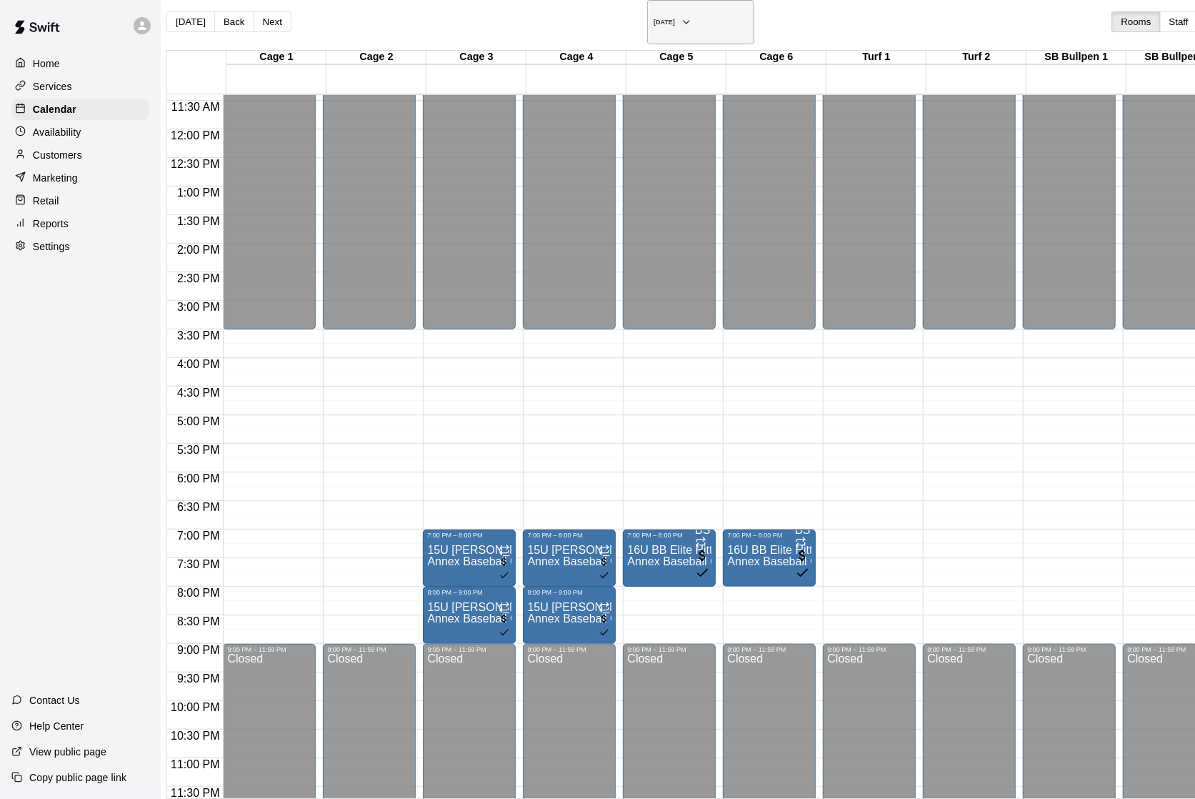
click at [654, 23] on h6 "[DATE]" at bounding box center [664, 22] width 21 height 7
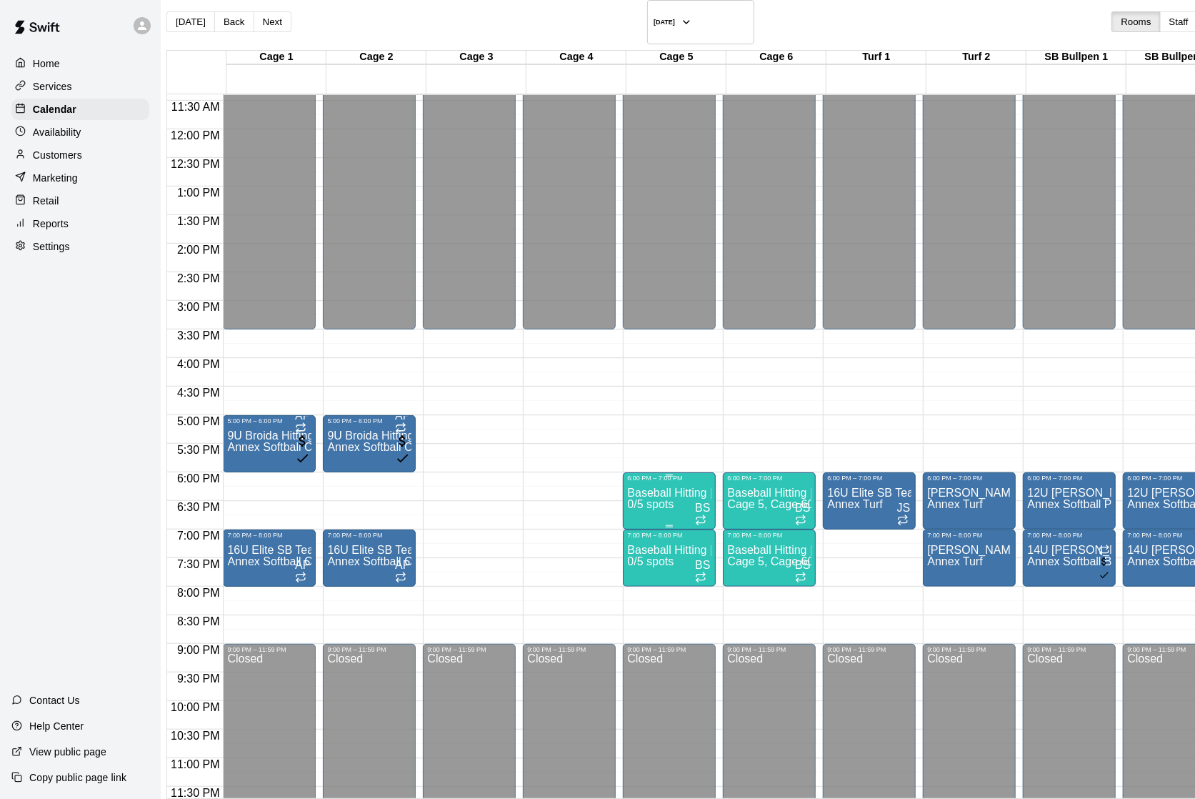
click at [704, 493] on p "Baseball Hitting | 10U-12U Supplemental Training" at bounding box center [669, 493] width 84 height 0
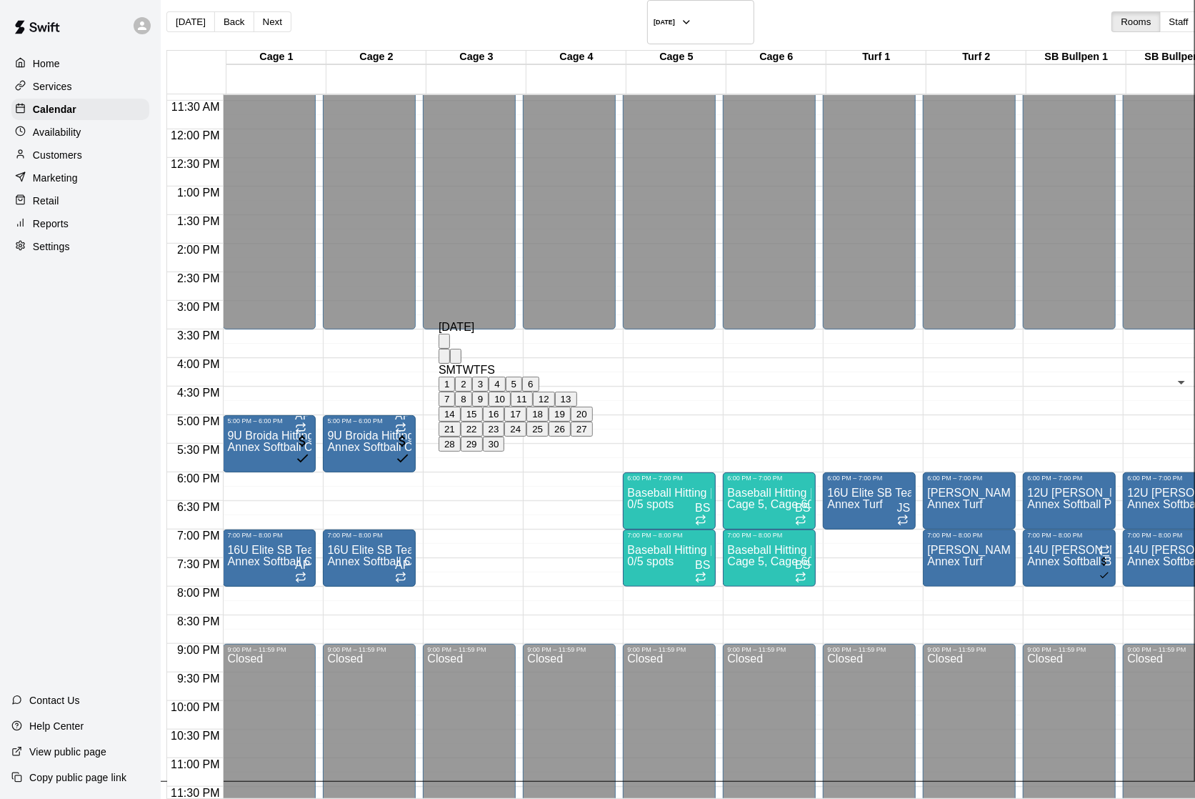
click at [467, 364] on icon "Next month" at bounding box center [464, 368] width 5 height 9
click at [526, 451] on button "29" at bounding box center [515, 443] width 22 height 15
type input "**********"
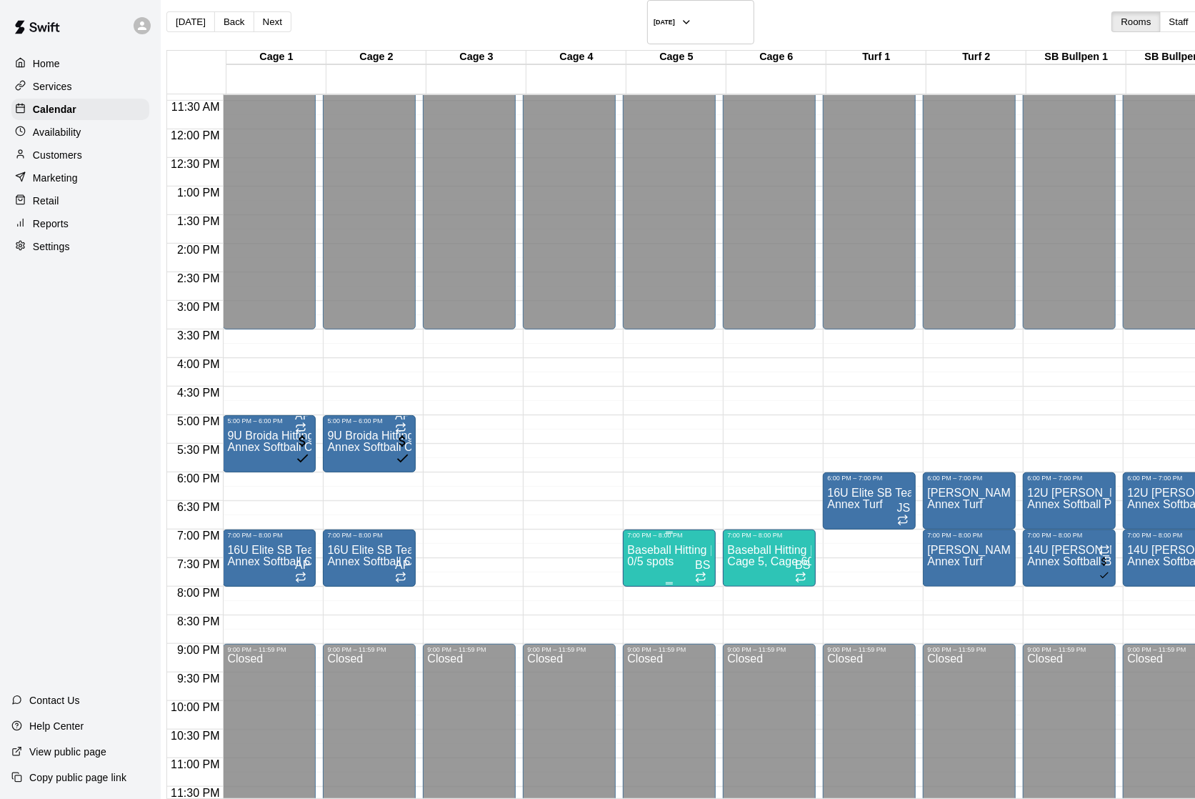
click at [693, 550] on p "Baseball Hitting | 13U-16U Supplemental Training" at bounding box center [669, 550] width 84 height 0
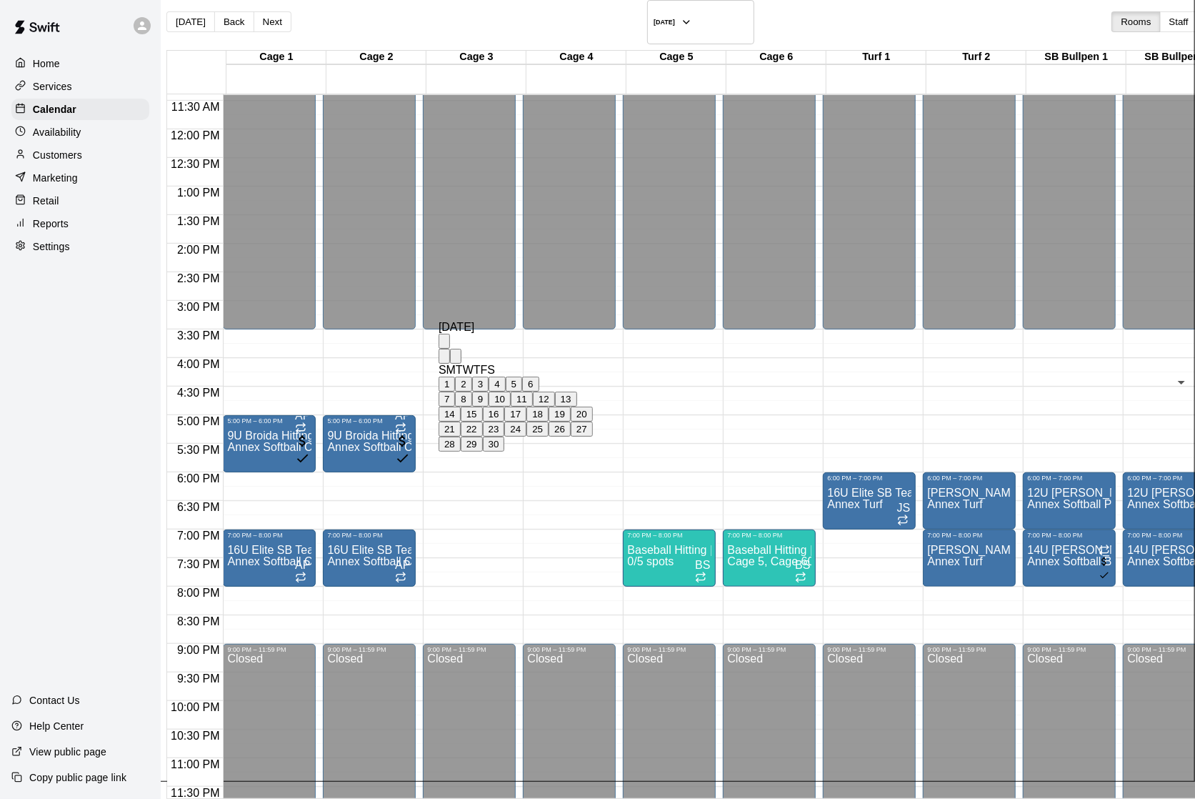
click at [456, 359] on icon "Next month" at bounding box center [456, 359] width 0 height 0
click at [526, 451] on button "29" at bounding box center [515, 443] width 22 height 15
type input "**********"
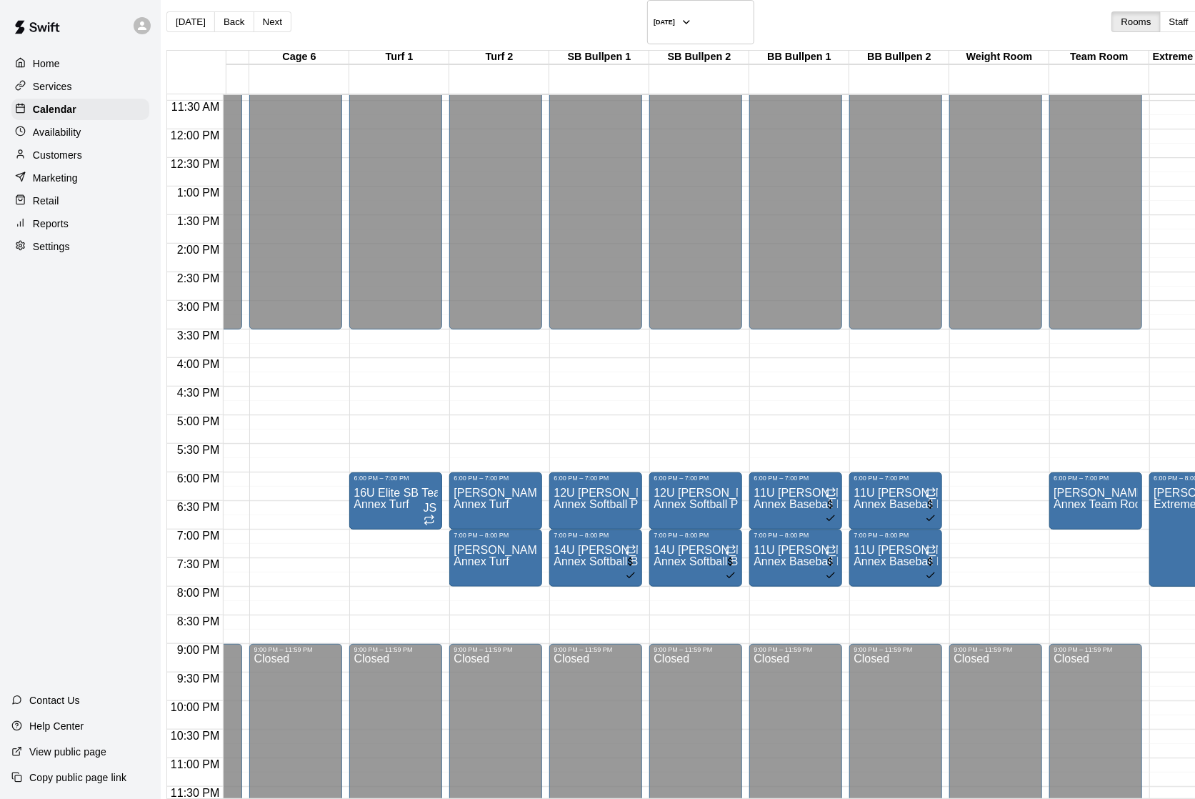
scroll to position [651, 691]
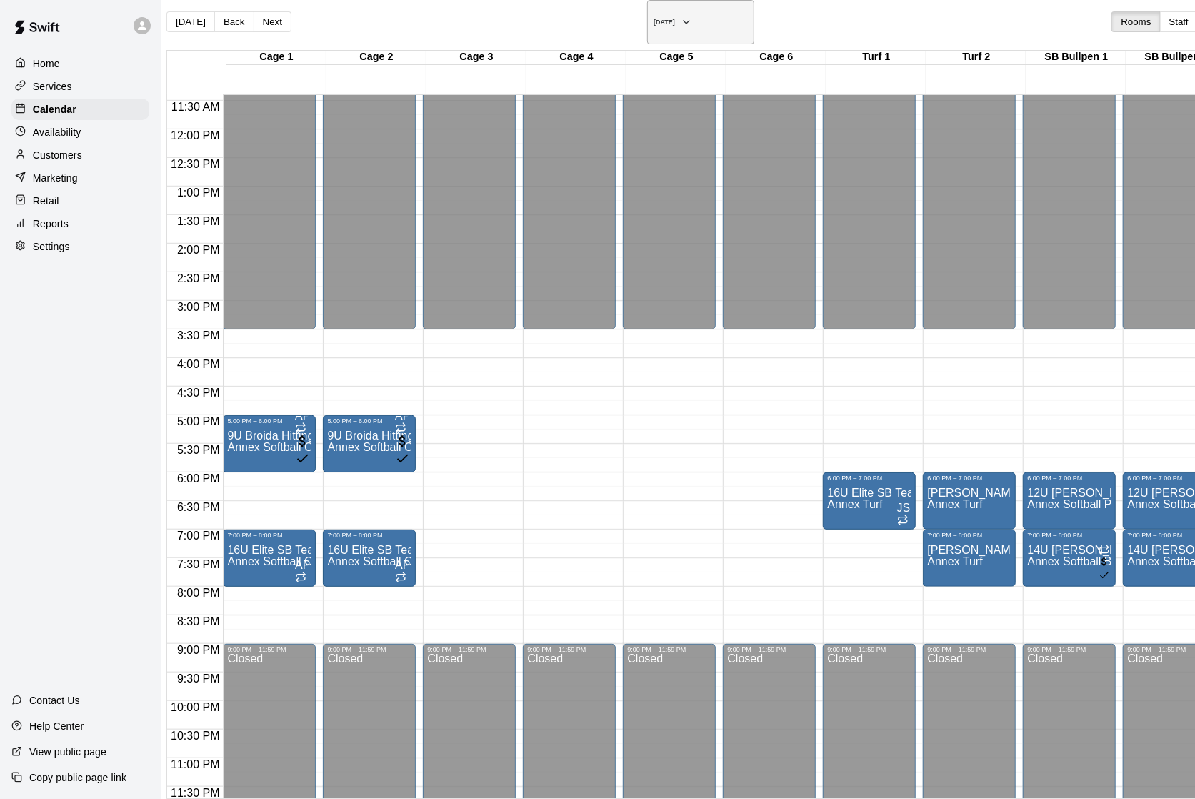
click at [654, 19] on h6 "[DATE]" at bounding box center [664, 22] width 21 height 7
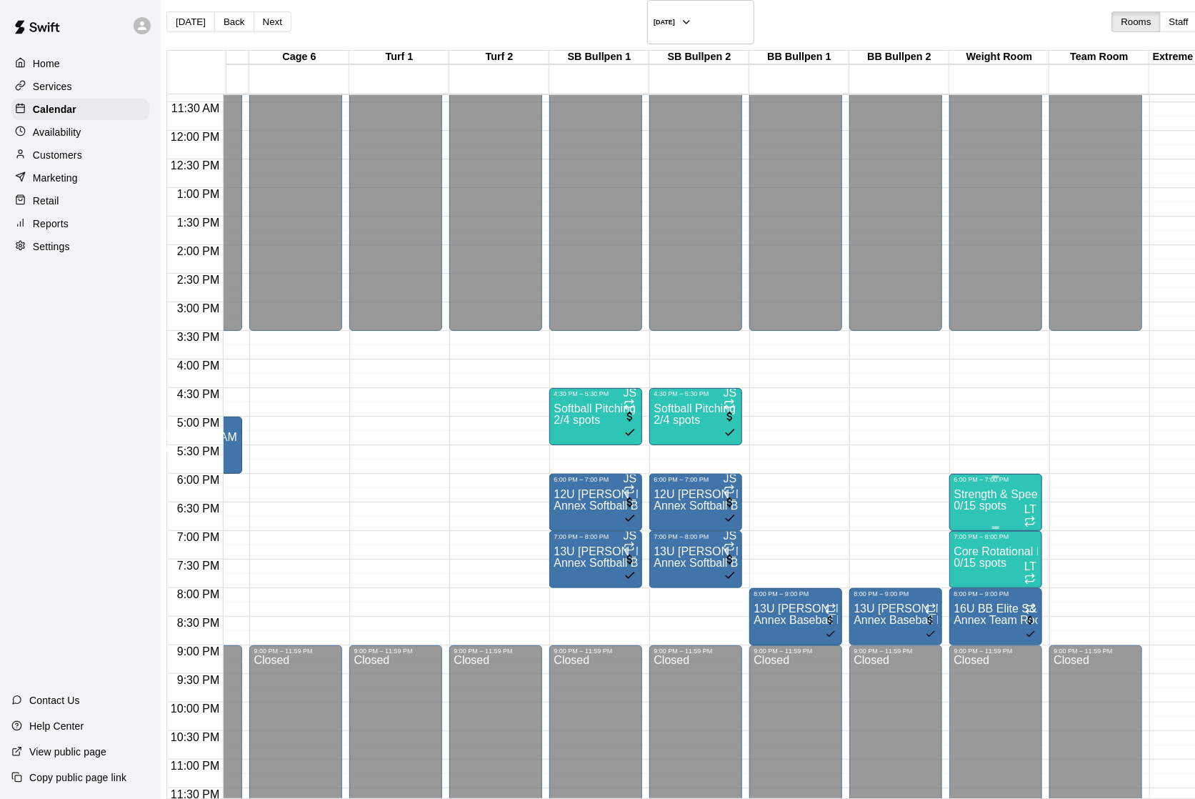
click at [954, 494] on p "Strength & Speed | 8U-12U Supplemental Training" at bounding box center [996, 494] width 84 height 0
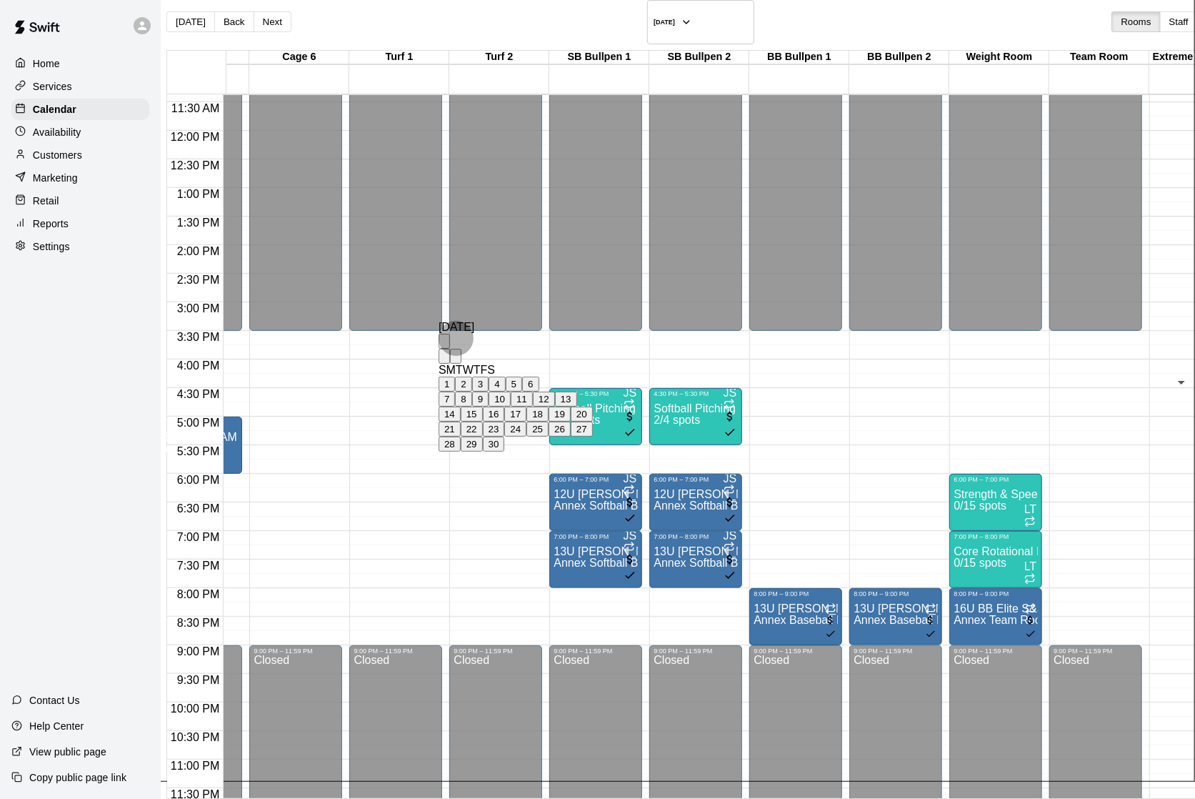
click at [467, 364] on icon "Next month" at bounding box center [464, 368] width 5 height 9
click at [549, 451] on button "30" at bounding box center [537, 443] width 22 height 15
type input "**********"
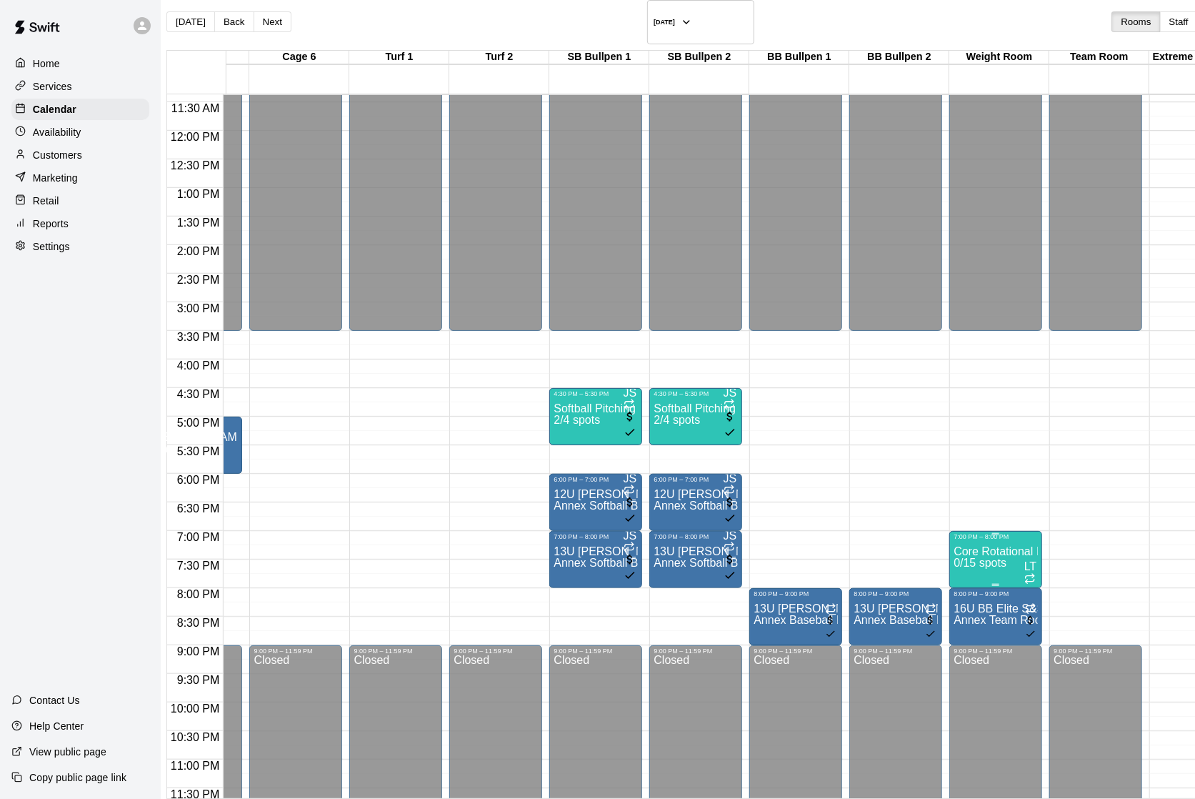
click at [954, 551] on p "Core Rotational Power | Supplemental Training" at bounding box center [996, 551] width 84 height 0
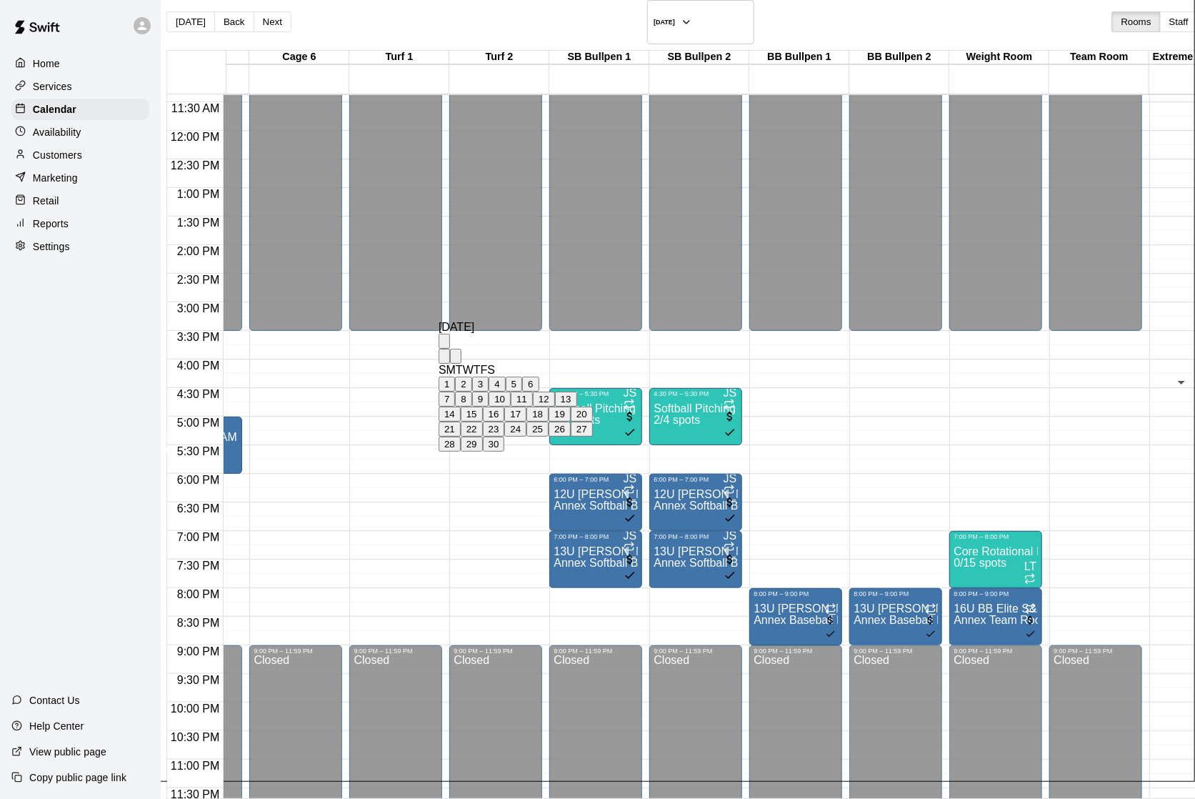
click at [467, 364] on icon "Next month" at bounding box center [464, 368] width 5 height 9
click at [549, 451] on button "30" at bounding box center [537, 443] width 22 height 15
type input "**********"
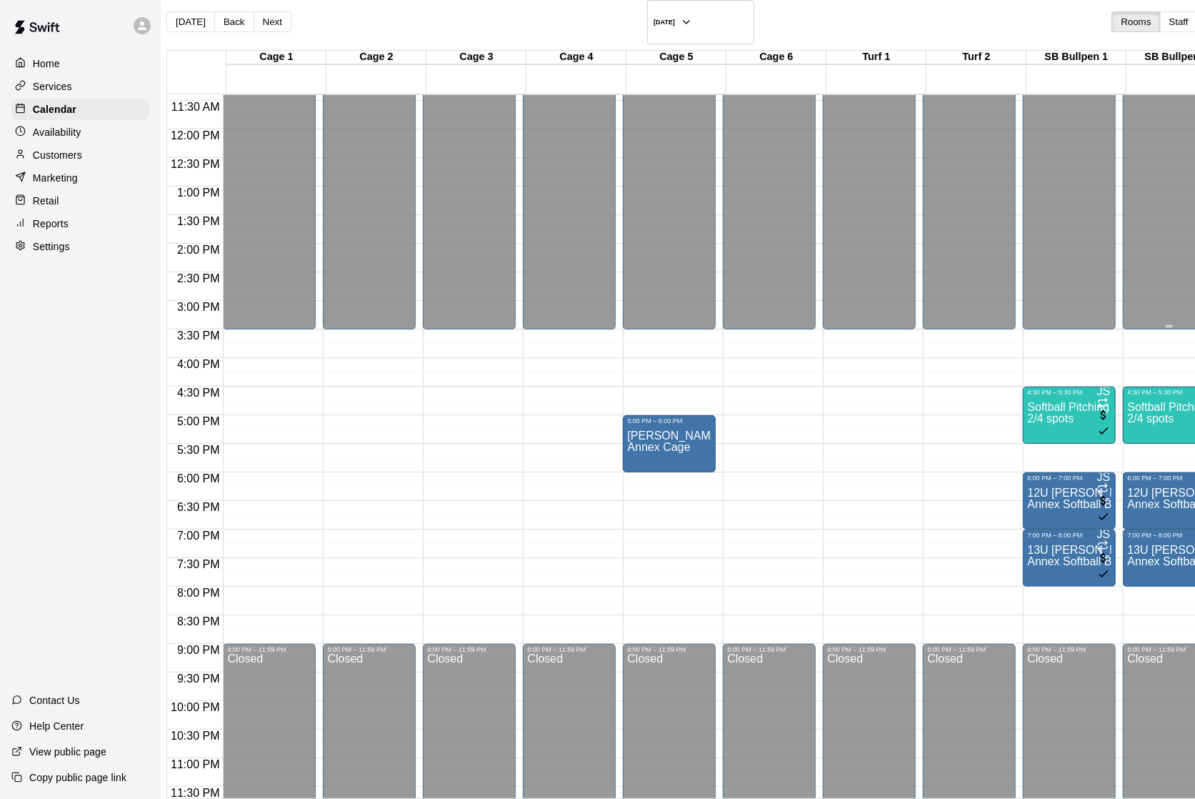
scroll to position [651, 0]
click at [654, 19] on h6 "[DATE]" at bounding box center [664, 22] width 21 height 7
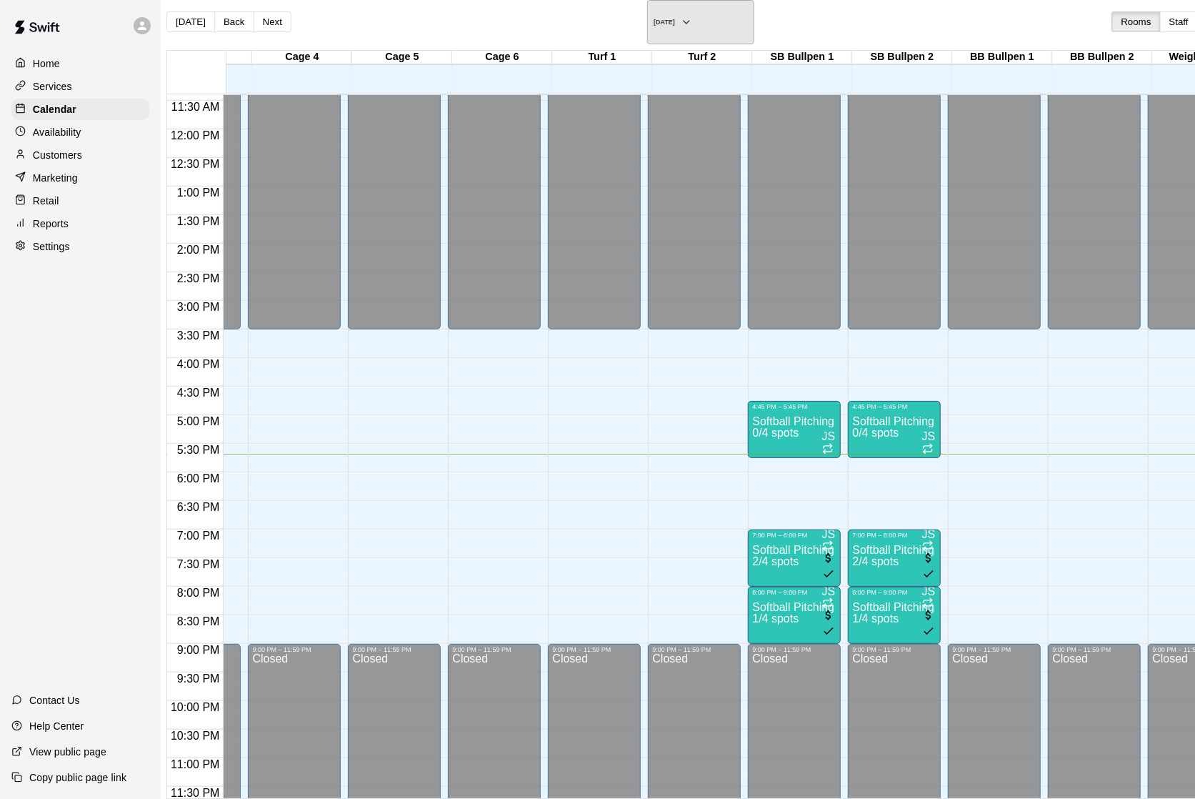
scroll to position [651, 284]
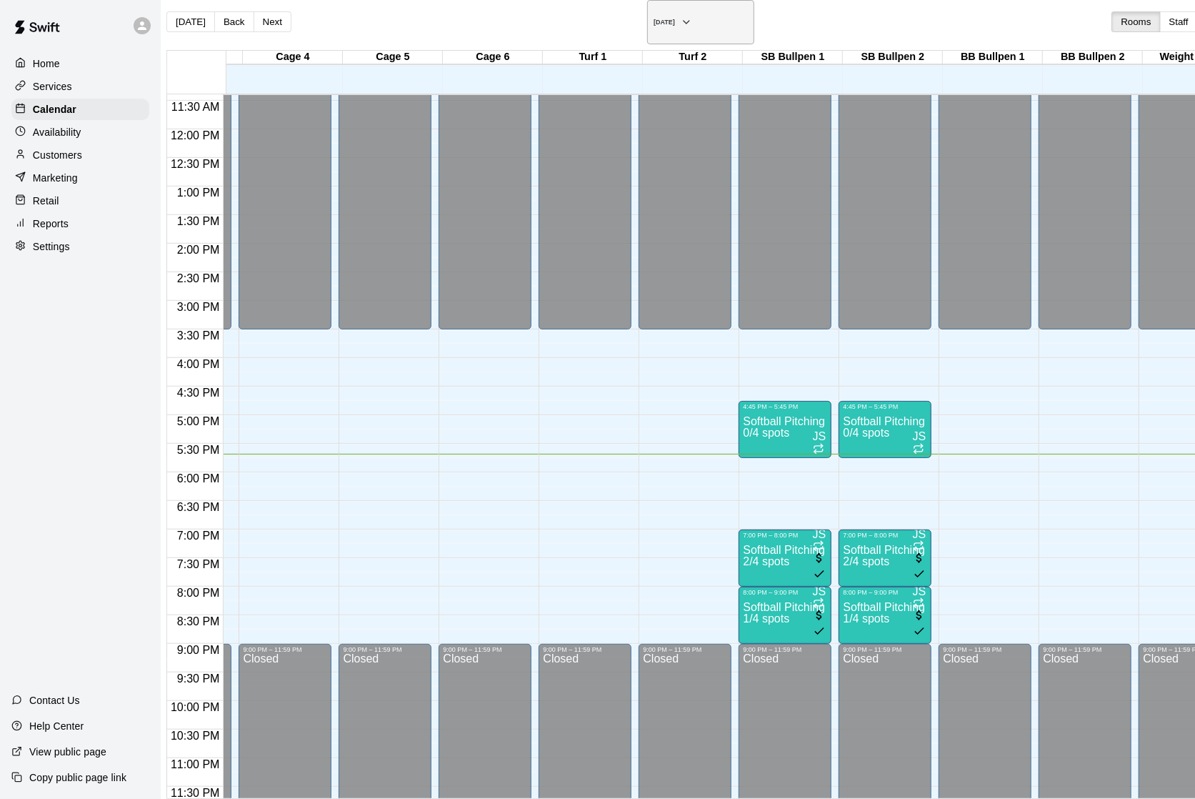
click at [654, 21] on h6 "[DATE]" at bounding box center [664, 22] width 21 height 7
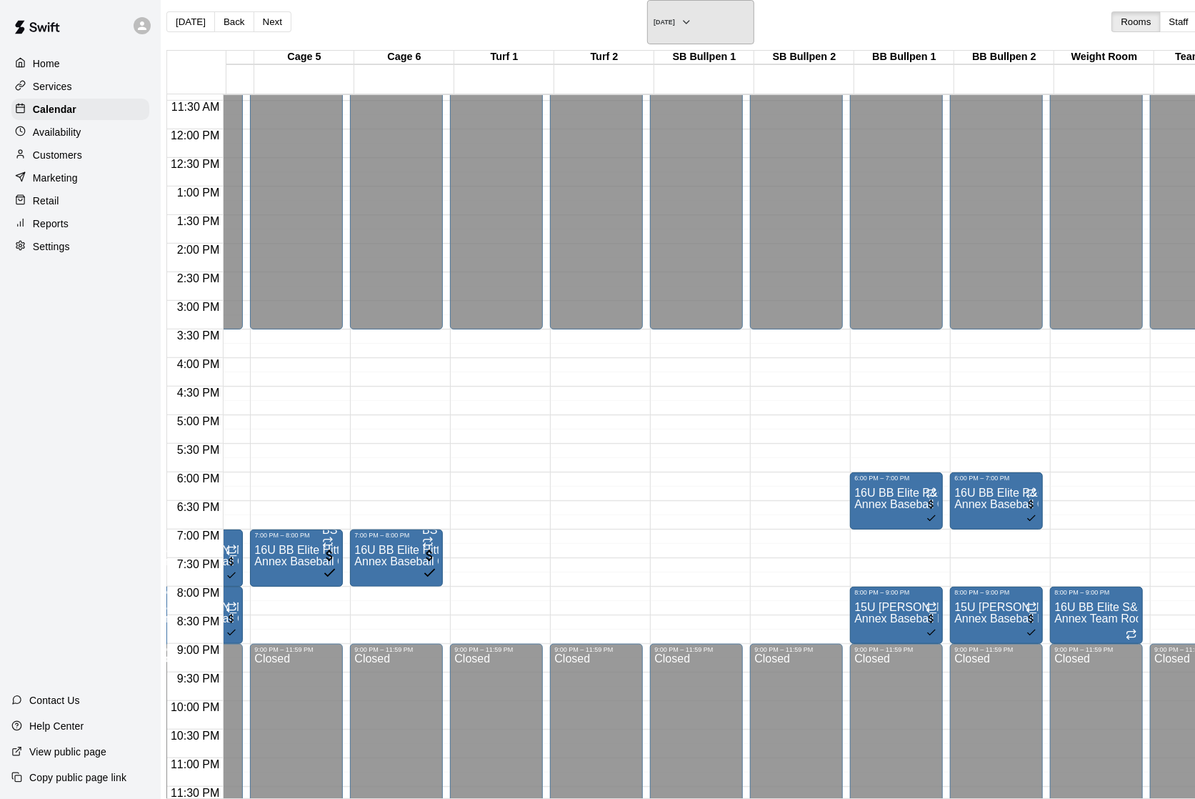
scroll to position [651, 456]
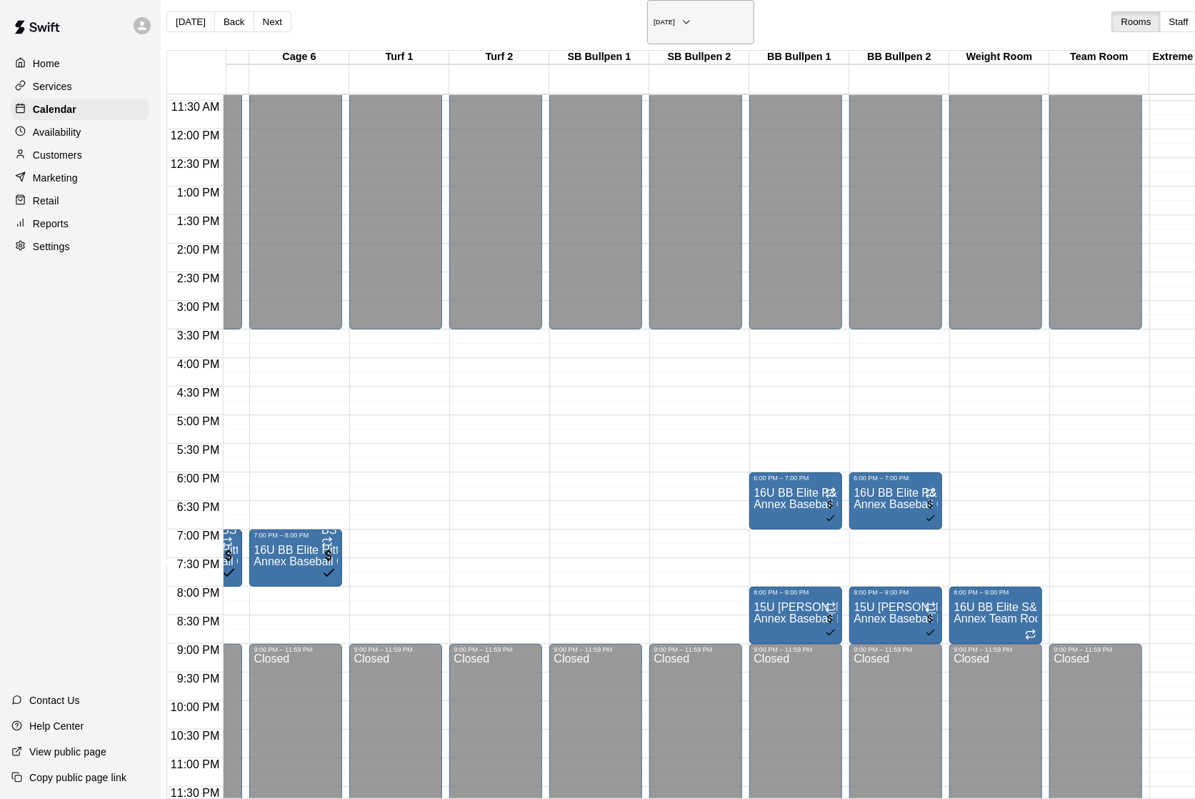
click at [654, 19] on h6 "[DATE]" at bounding box center [664, 22] width 21 height 7
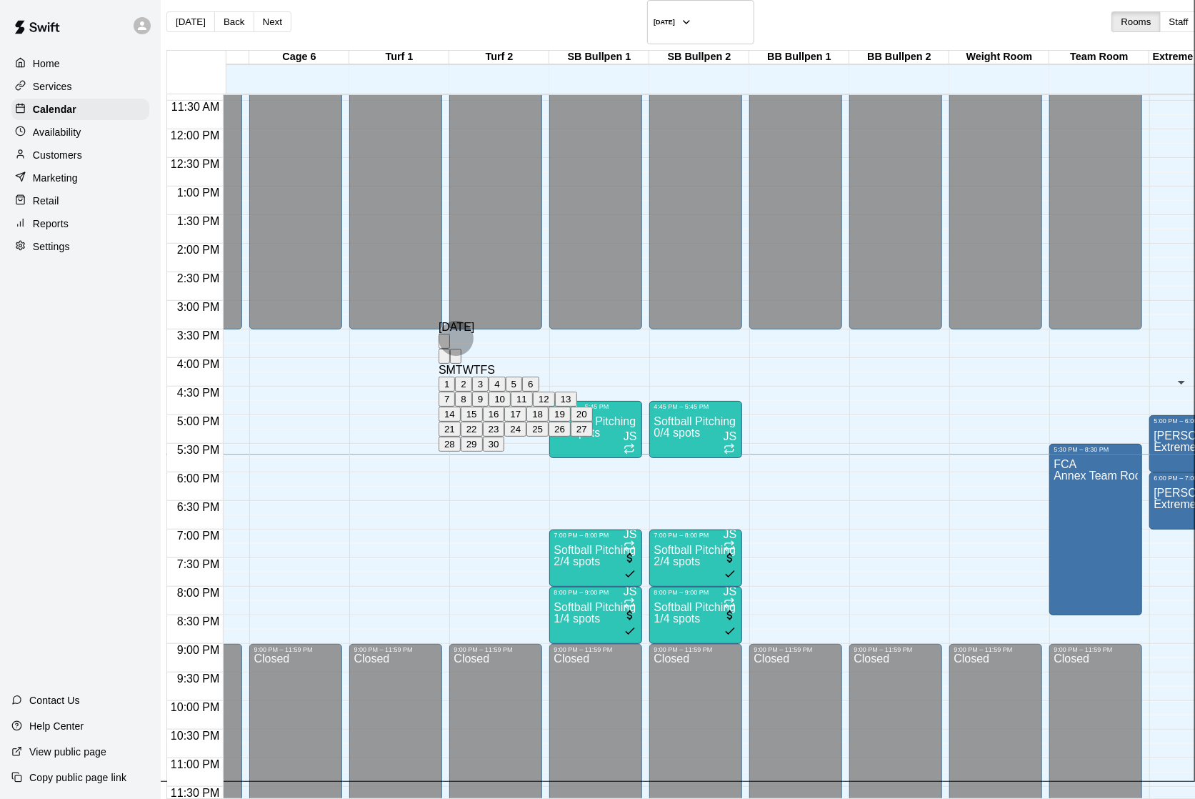
click at [467, 364] on icon "Next month" at bounding box center [464, 368] width 5 height 9
click at [483, 451] on button "27" at bounding box center [472, 443] width 22 height 15
type input "**********"
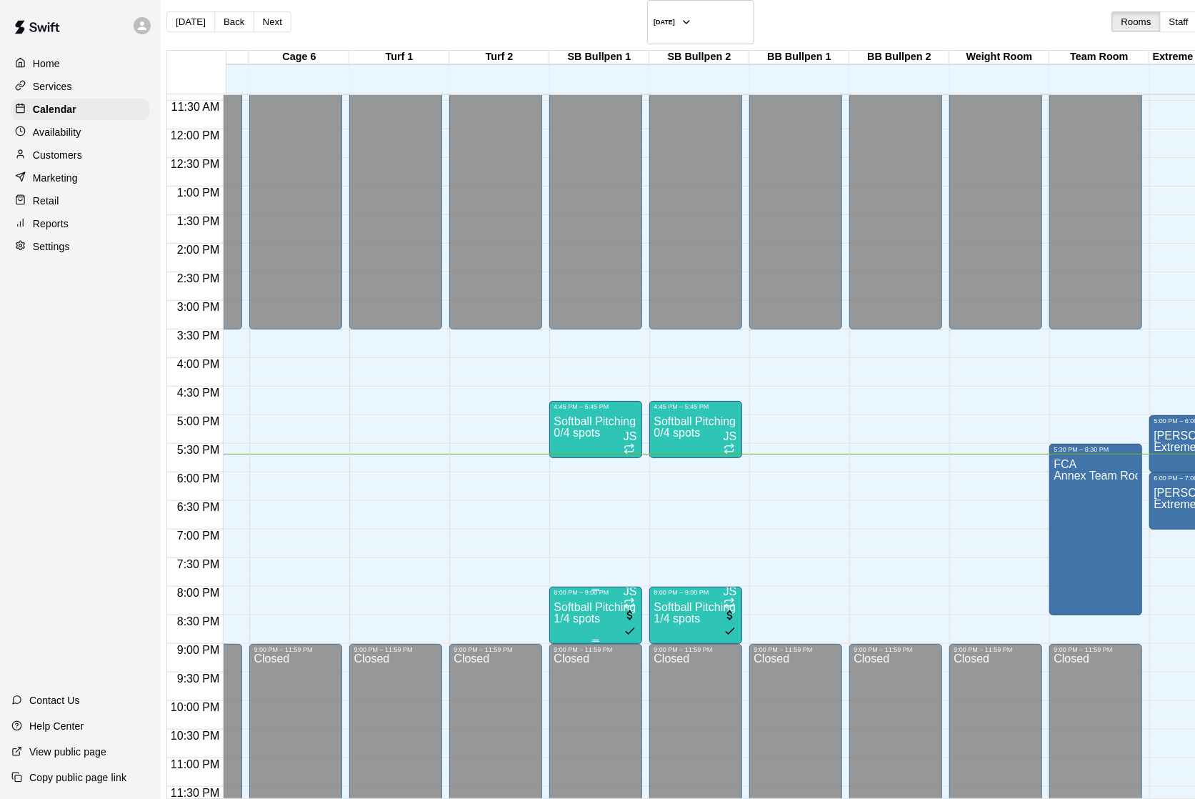
click at [569, 607] on p "Softball Pitching | 13U/14U Supplemental Training" at bounding box center [596, 607] width 84 height 0
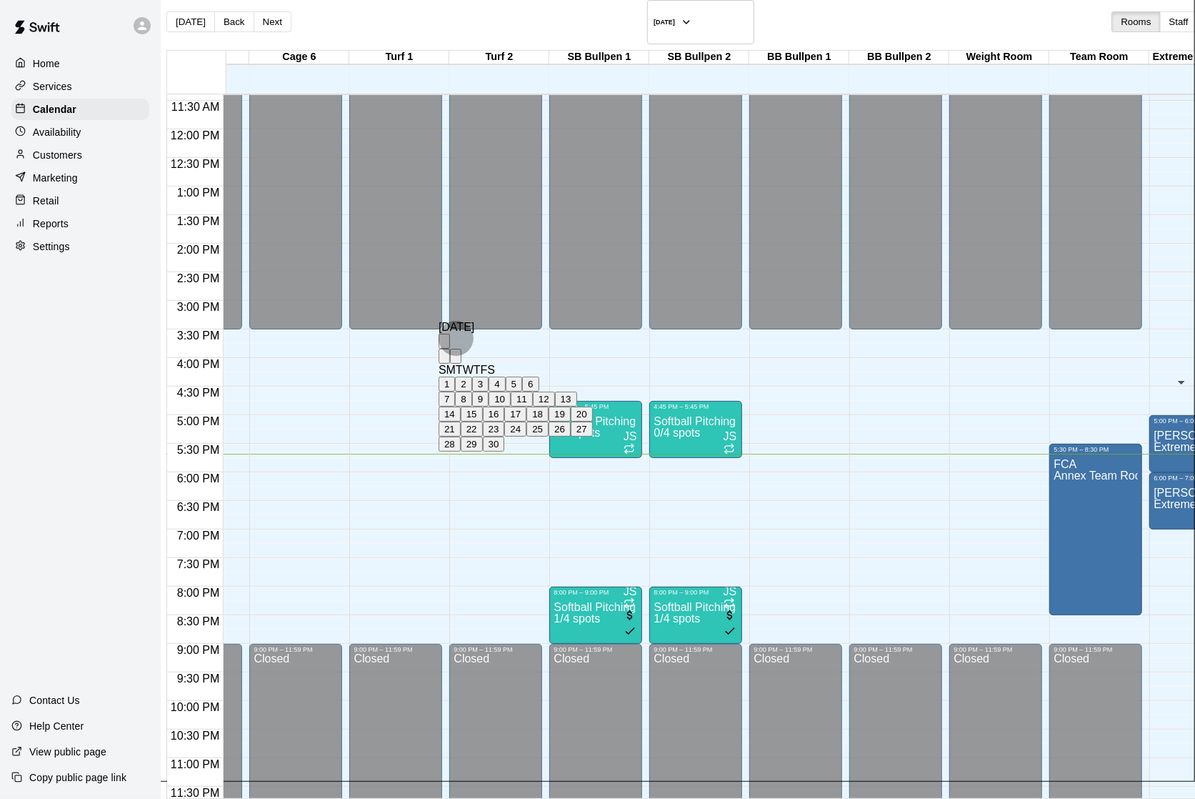
click at [467, 364] on icon "Next month" at bounding box center [464, 368] width 5 height 9
click at [483, 451] on button "27" at bounding box center [472, 443] width 22 height 15
type input "**********"
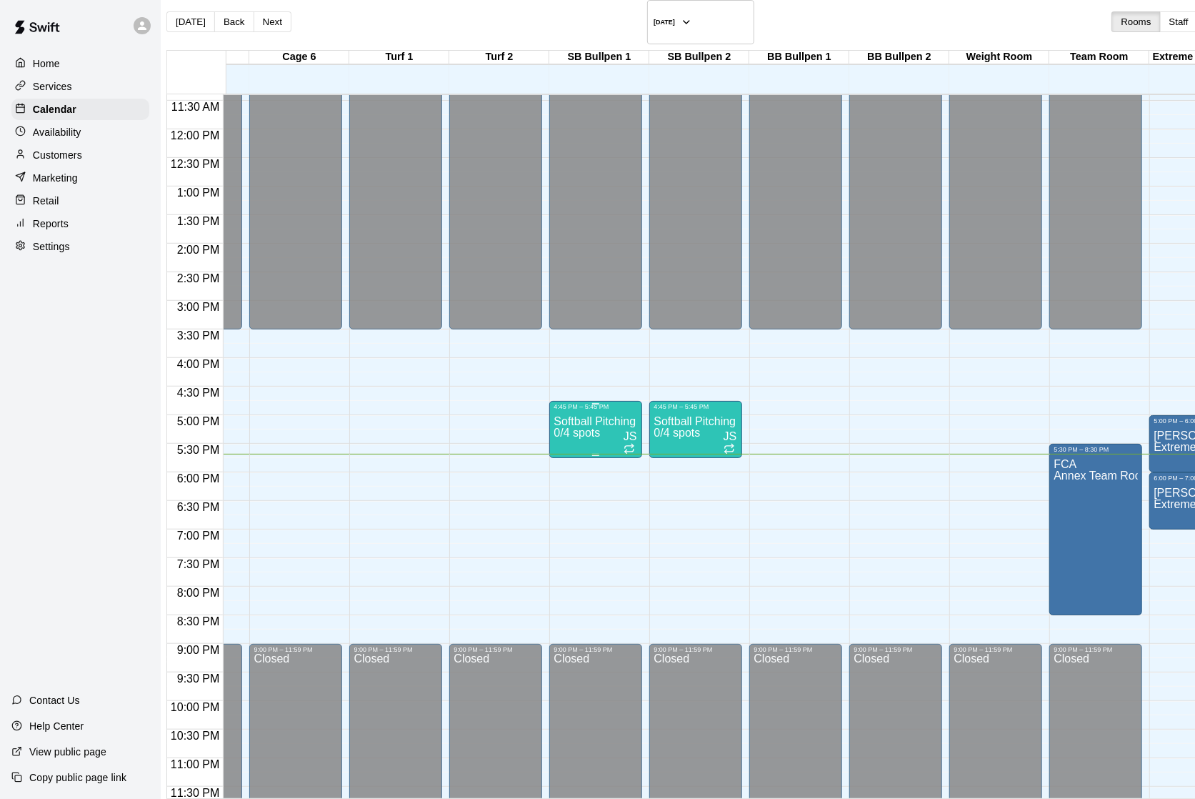
click at [572, 413] on div "Softball Pitching | 12U Supplemental Training 0/4 spots" at bounding box center [596, 809] width 84 height 799
type input "**********"
type input "********"
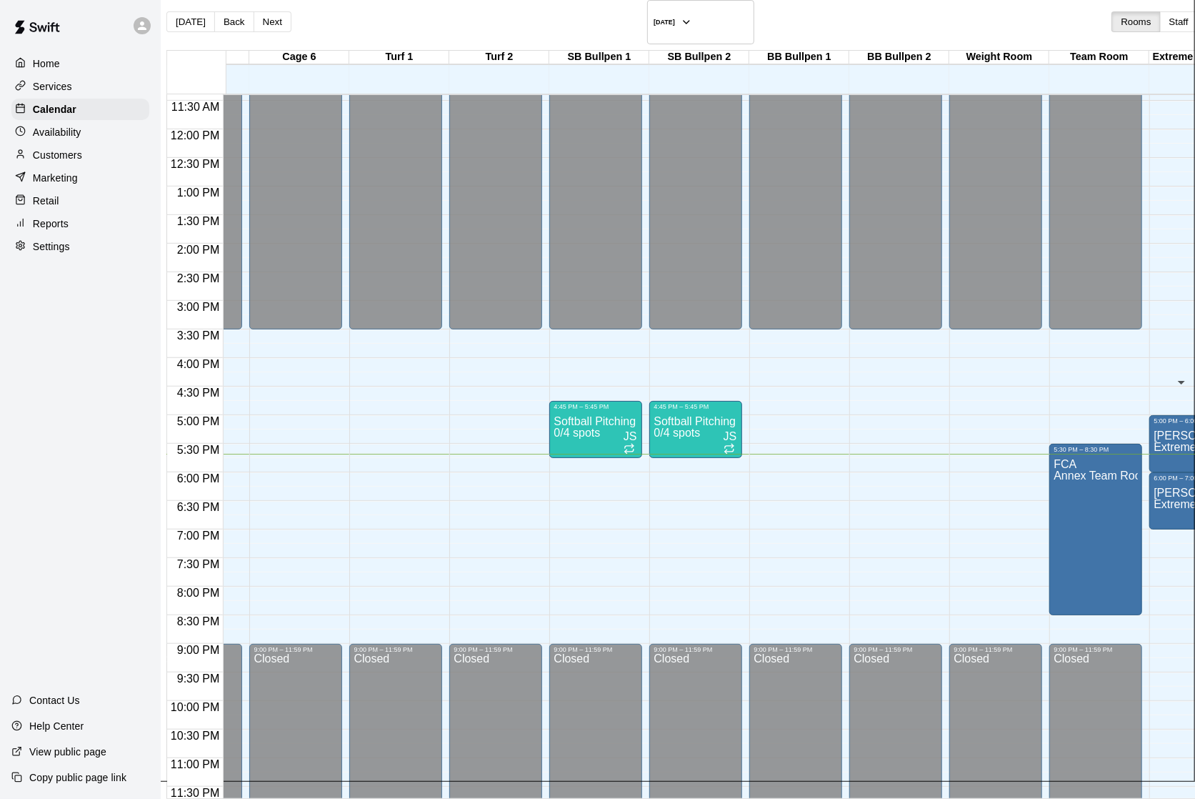
type input "********"
click at [595, 421] on p "Softball Pitching | 12U Supplemental Training" at bounding box center [596, 421] width 84 height 0
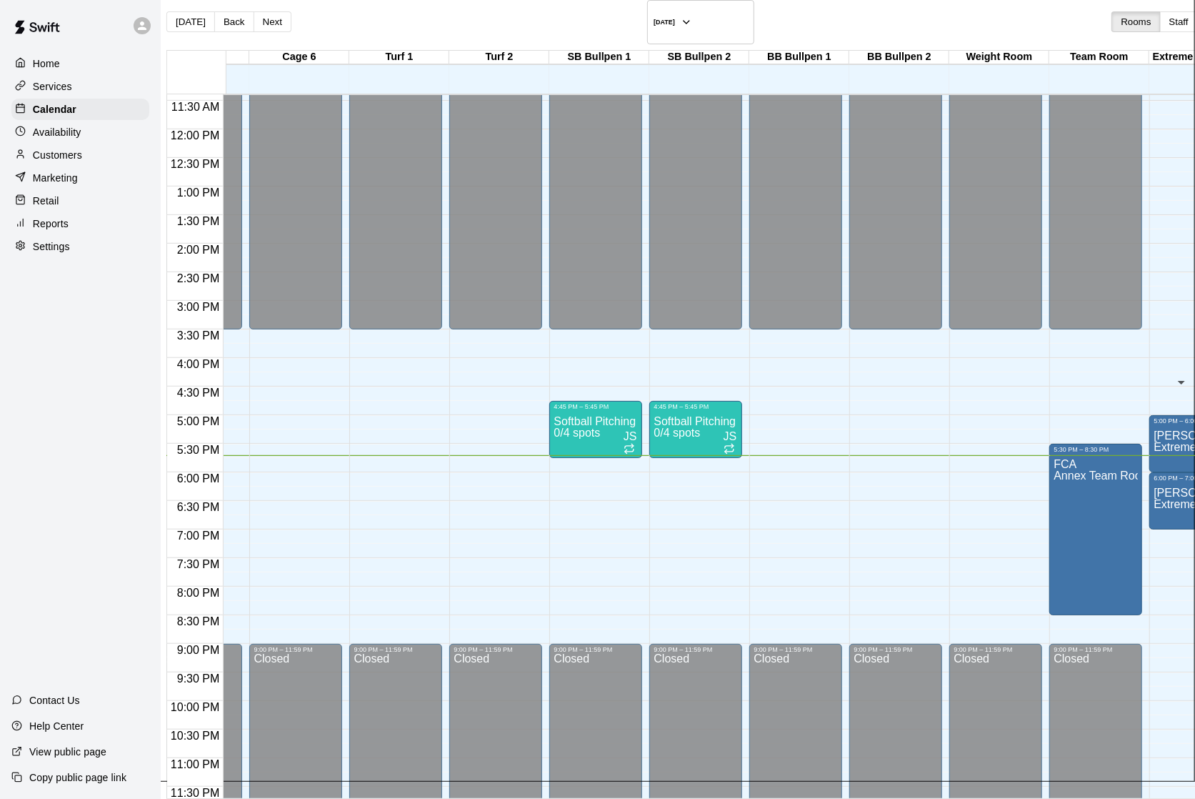
click at [456, 359] on icon "Next month" at bounding box center [456, 359] width 0 height 0
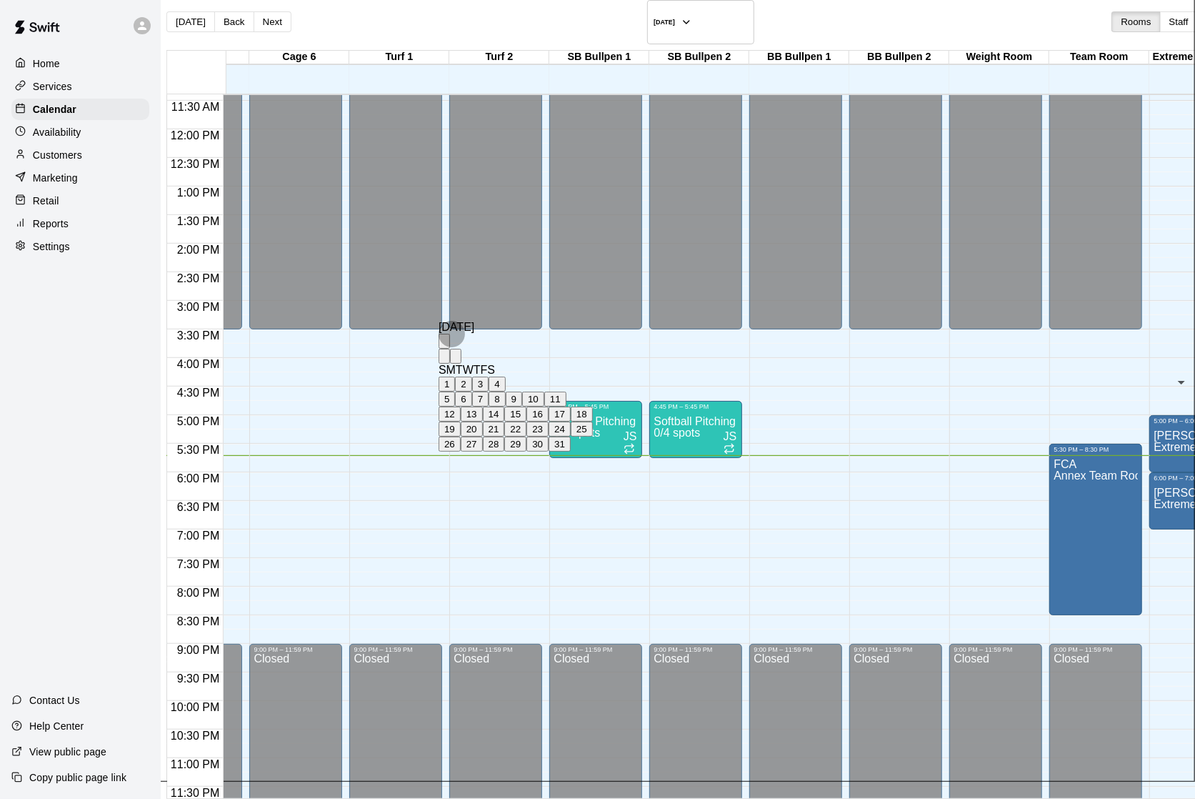
click at [483, 451] on button "27" at bounding box center [472, 443] width 22 height 15
type input "**********"
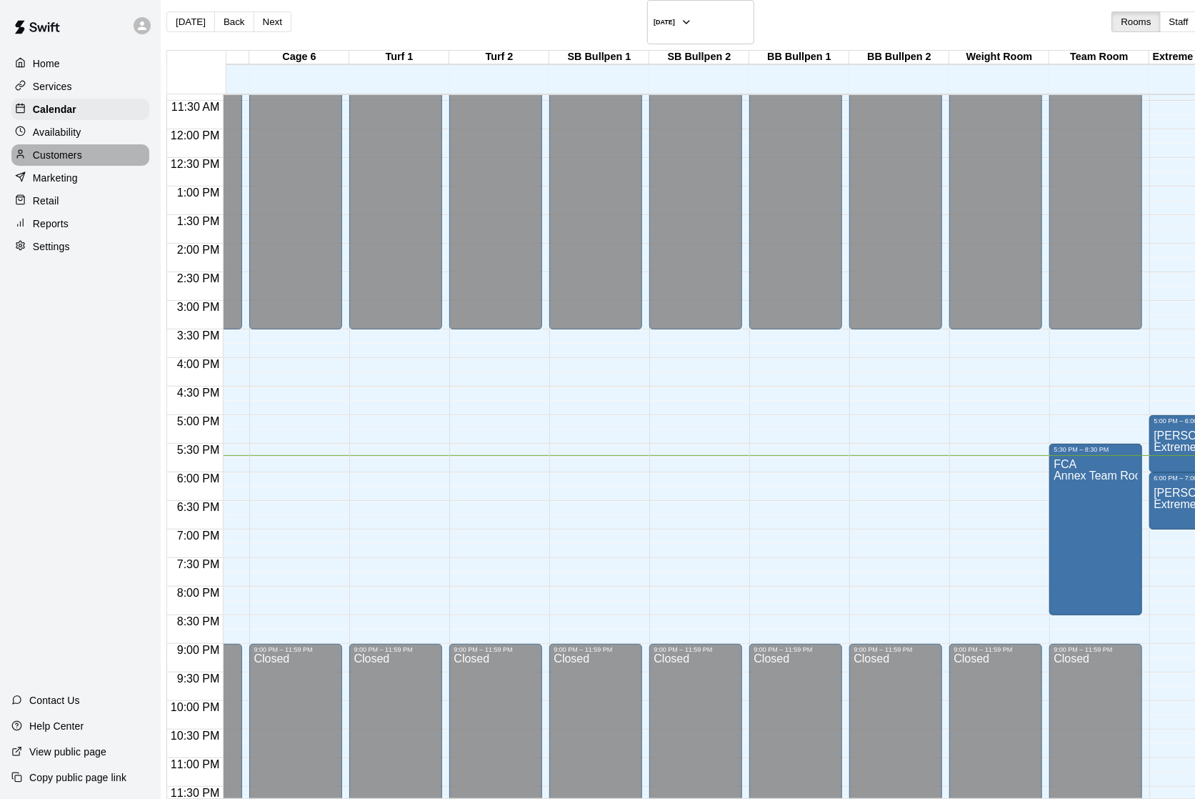
click at [58, 161] on p "Customers" at bounding box center [57, 155] width 49 height 14
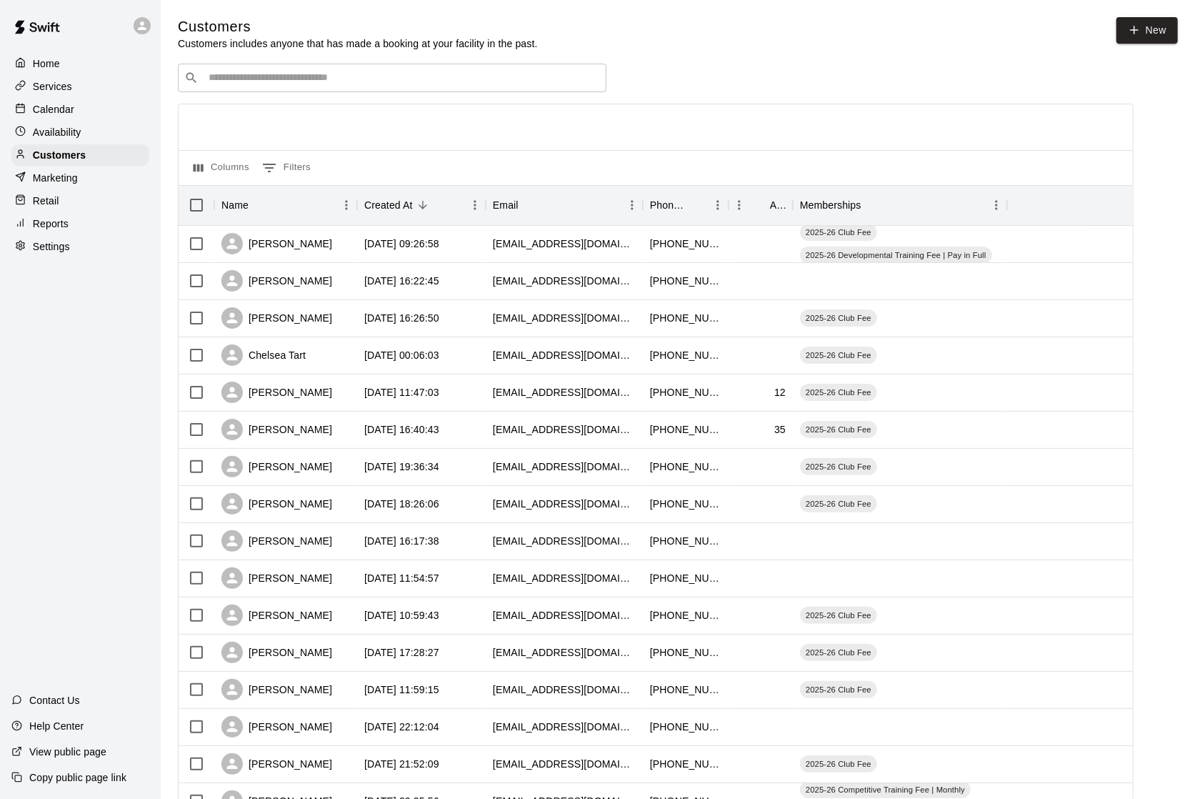
click at [370, 84] on input "Search customers by name or email" at bounding box center [402, 78] width 396 height 14
type input "****"
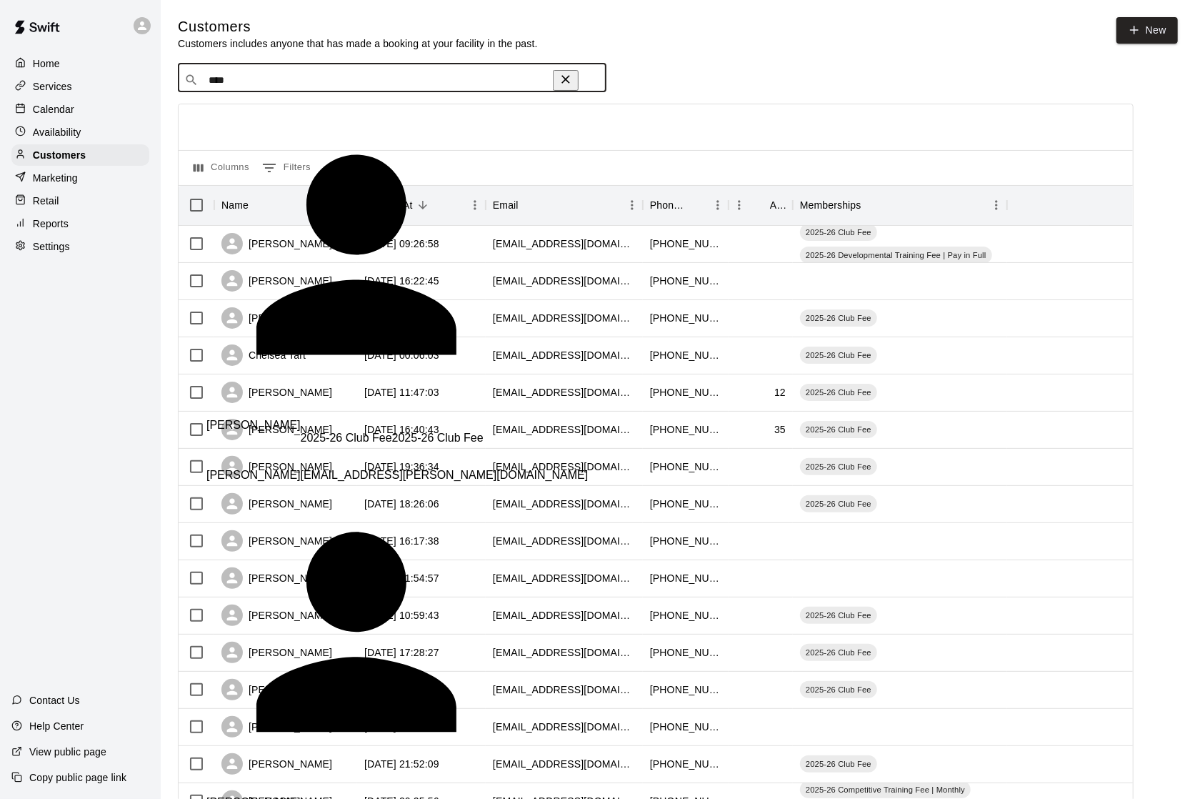
click at [267, 796] on p "[PERSON_NAME]" at bounding box center [253, 802] width 94 height 13
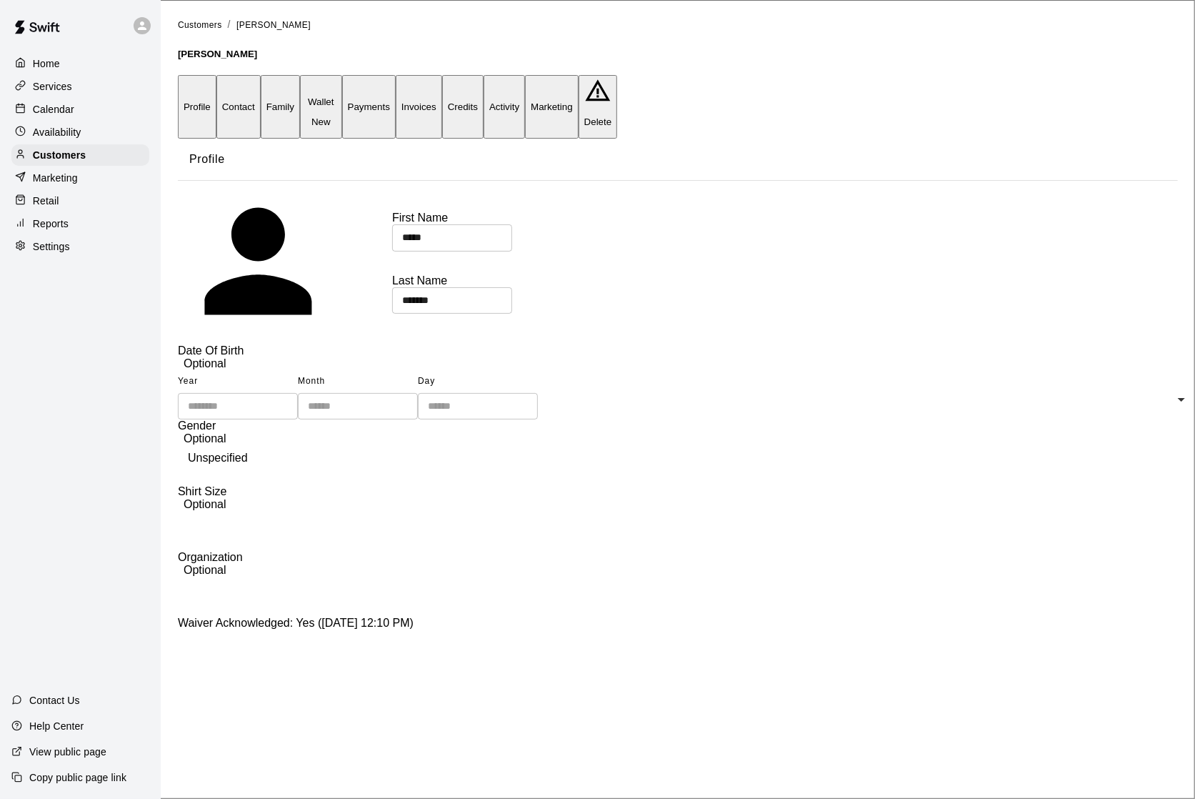
click at [300, 87] on button "Family" at bounding box center [280, 107] width 39 height 64
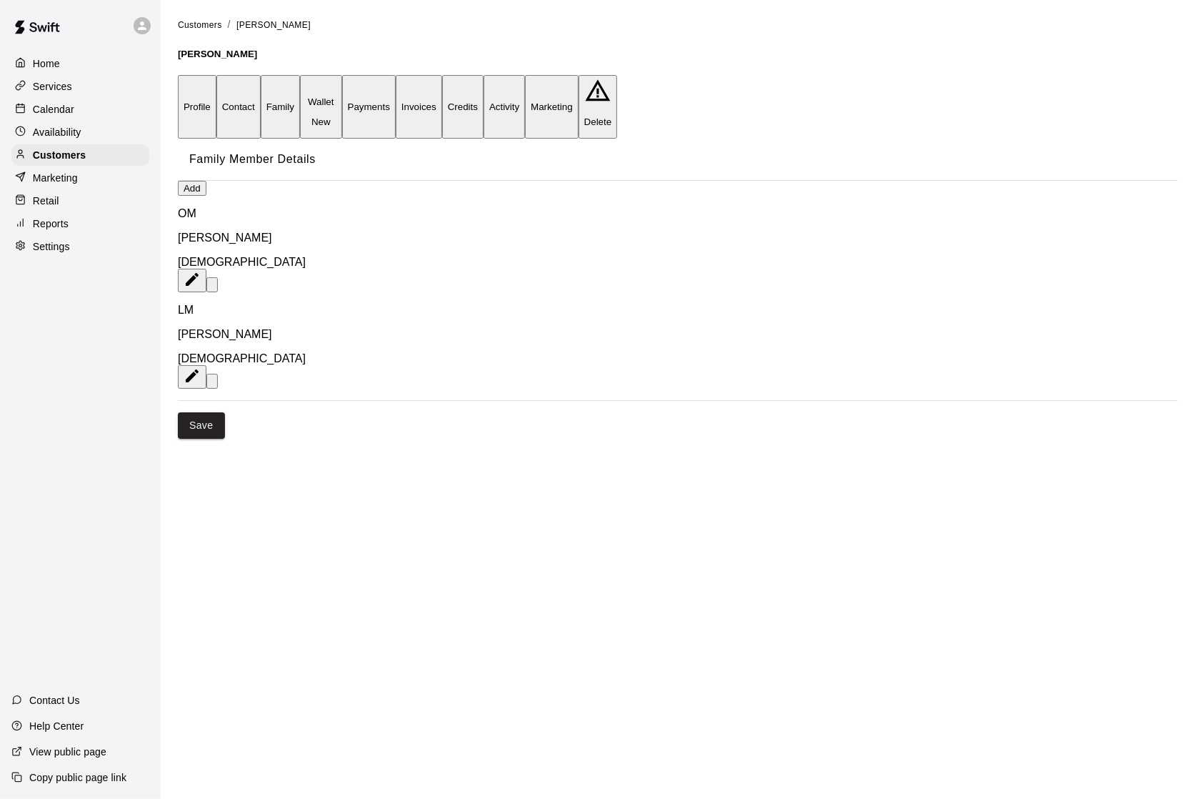
click at [261, 87] on button "Contact" at bounding box center [238, 107] width 44 height 64
select select "**"
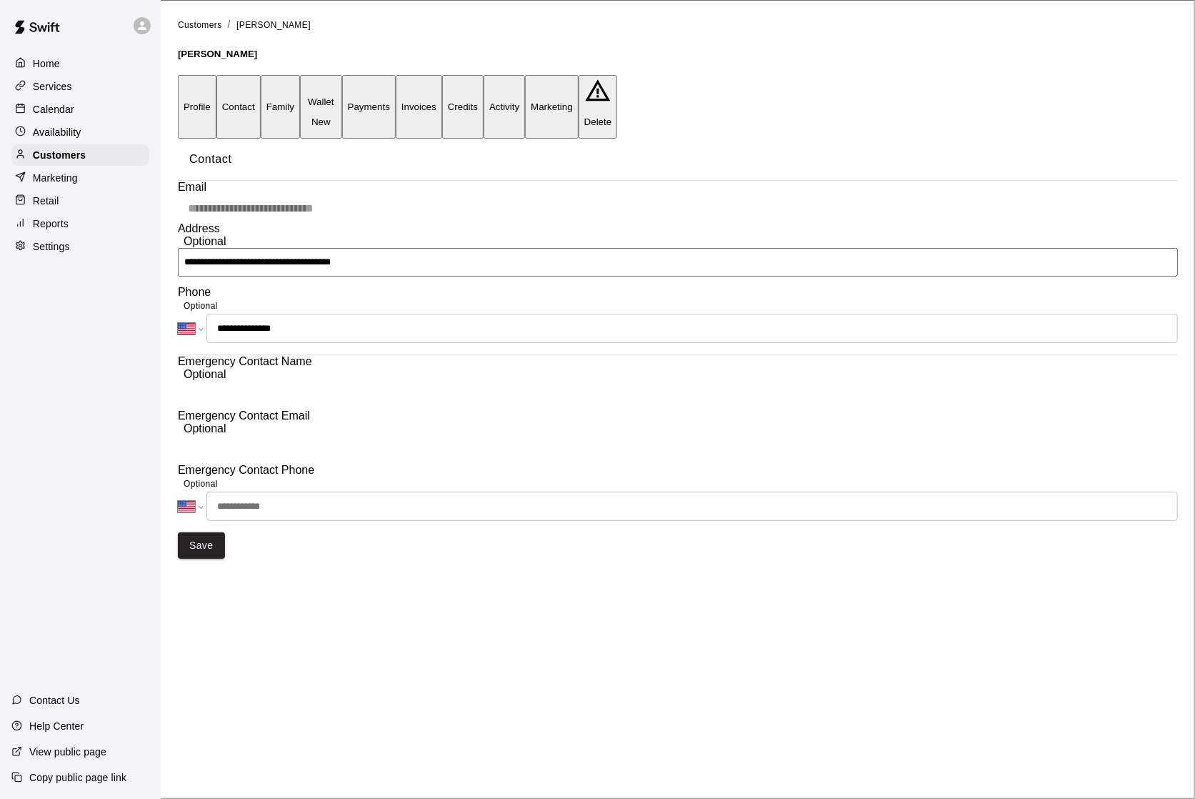
drag, startPoint x: 311, startPoint y: 396, endPoint x: 174, endPoint y: 393, distance: 137.2
click at [174, 394] on div "**********" at bounding box center [677, 287] width 1023 height 541
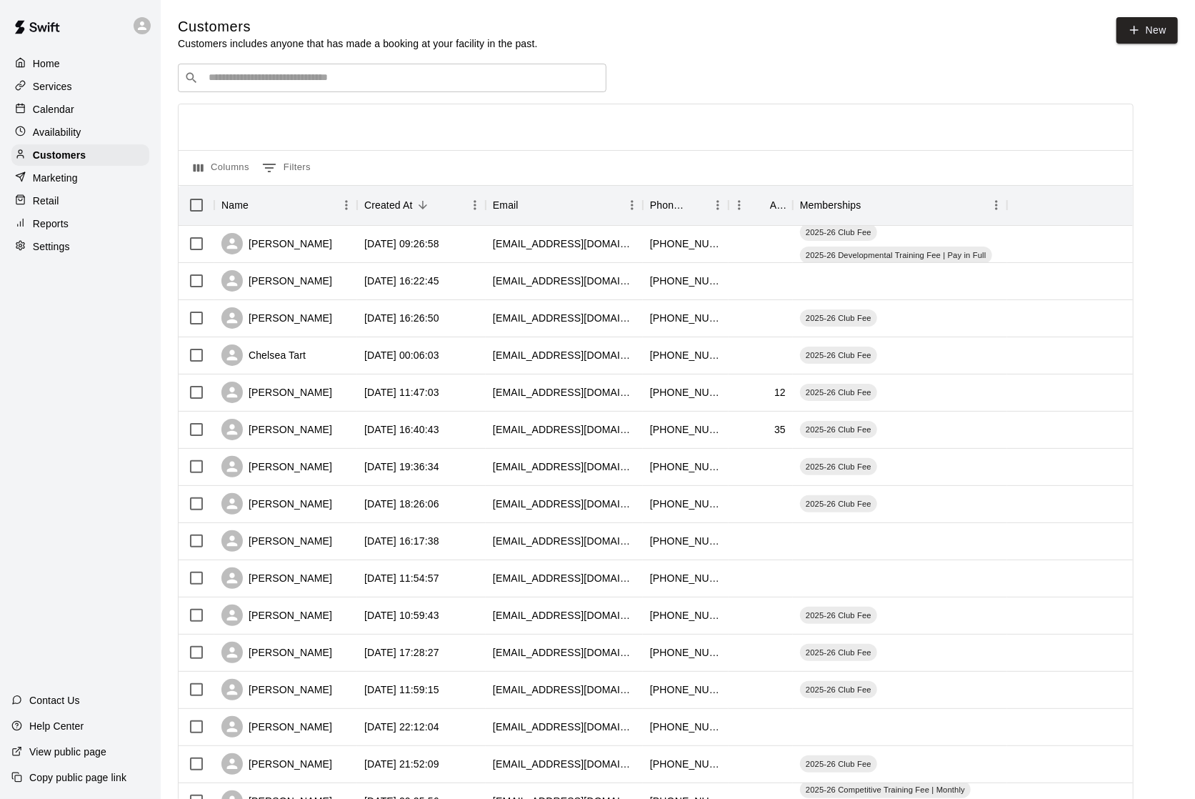
click at [503, 81] on input "Search customers by name or email" at bounding box center [402, 78] width 396 height 14
type input "*****"
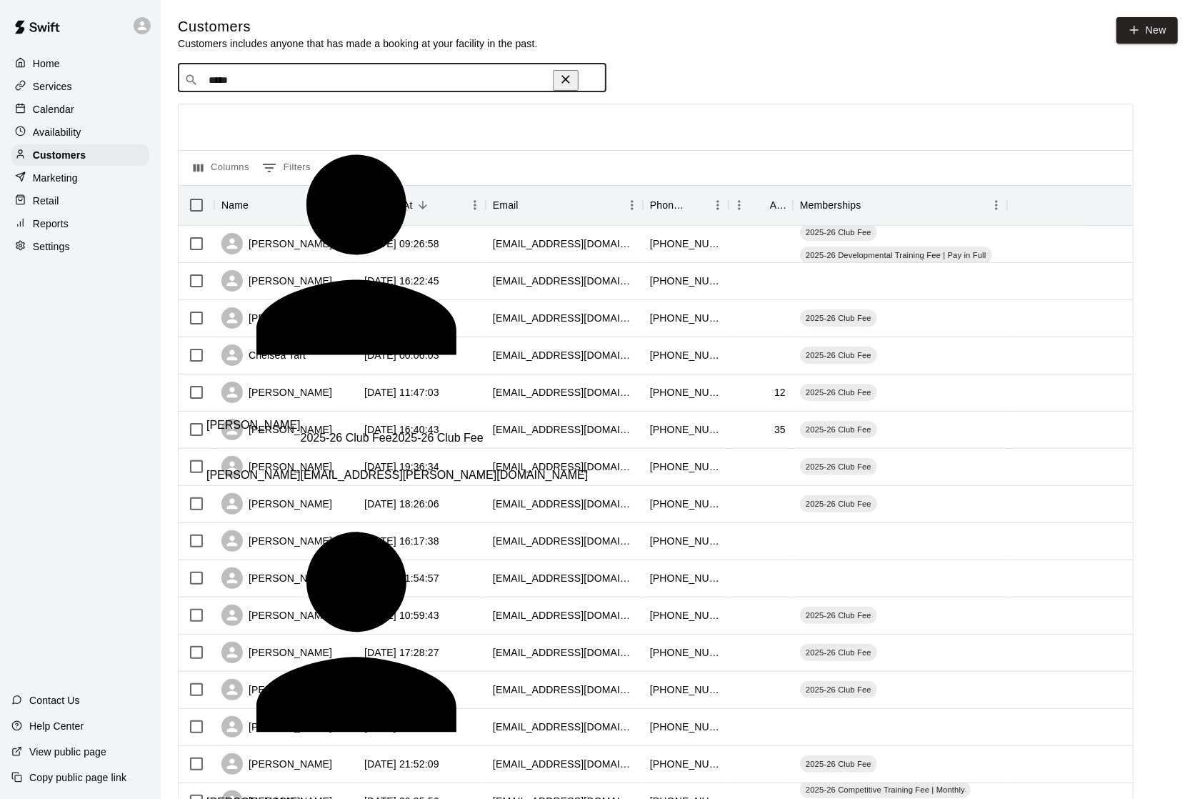
click at [263, 469] on span "[PERSON_NAME][EMAIL_ADDRESS][PERSON_NAME][DOMAIN_NAME]" at bounding box center [396, 475] width 381 height 12
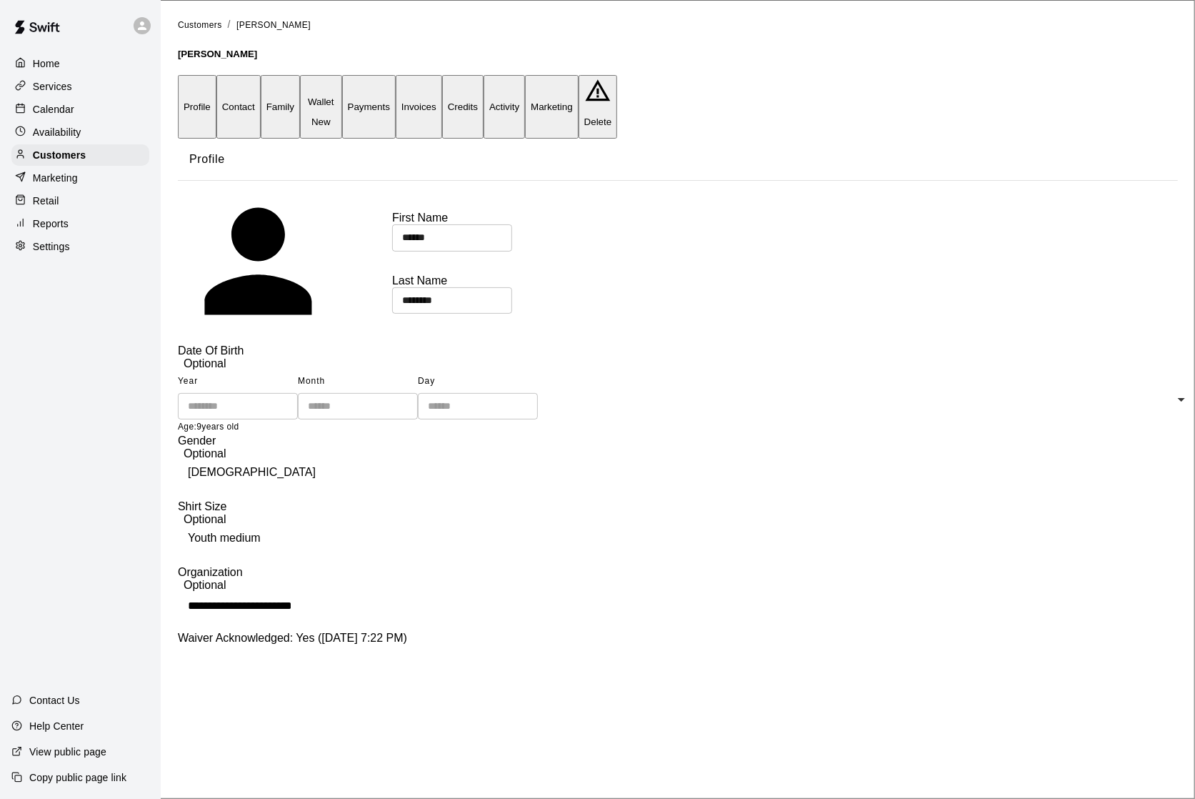
click at [300, 89] on button "Family" at bounding box center [280, 107] width 39 height 64
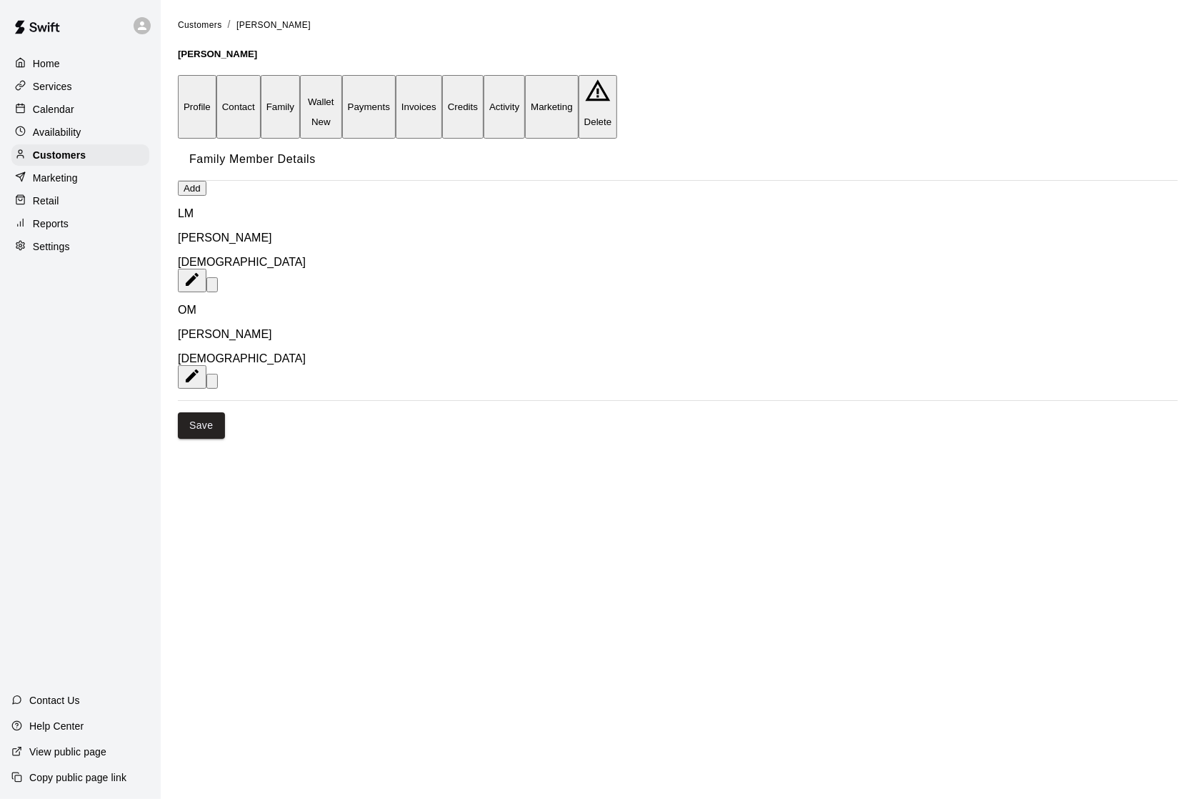
click at [261, 89] on button "Contact" at bounding box center [238, 107] width 44 height 64
select select "**"
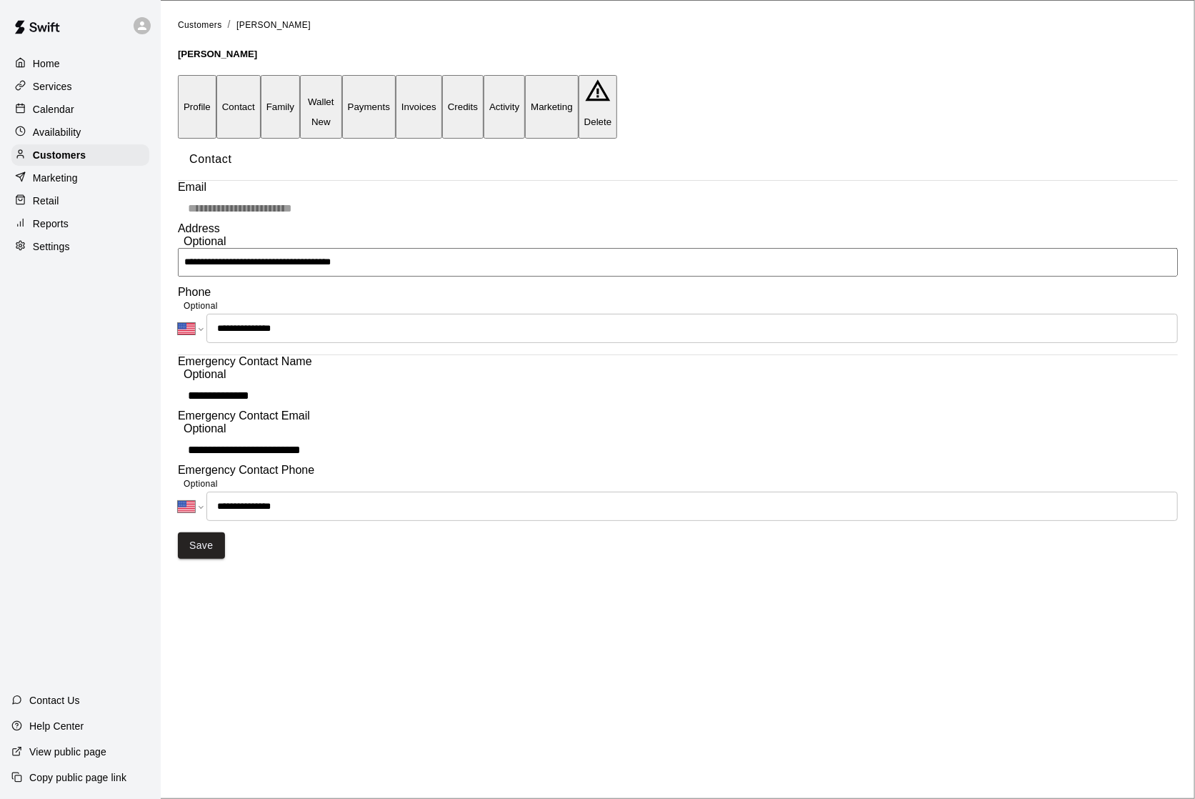
click at [204, 94] on button "Profile" at bounding box center [197, 107] width 39 height 64
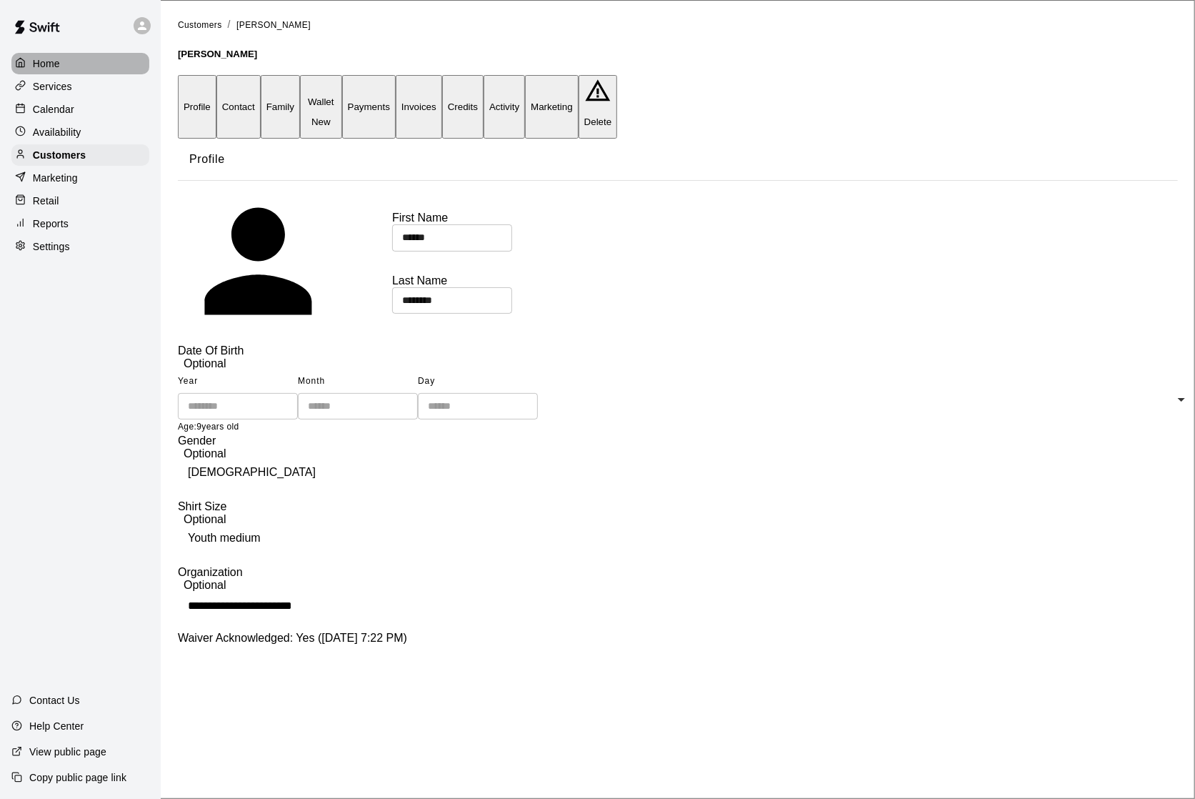
click at [72, 64] on div "Home" at bounding box center [80, 63] width 138 height 21
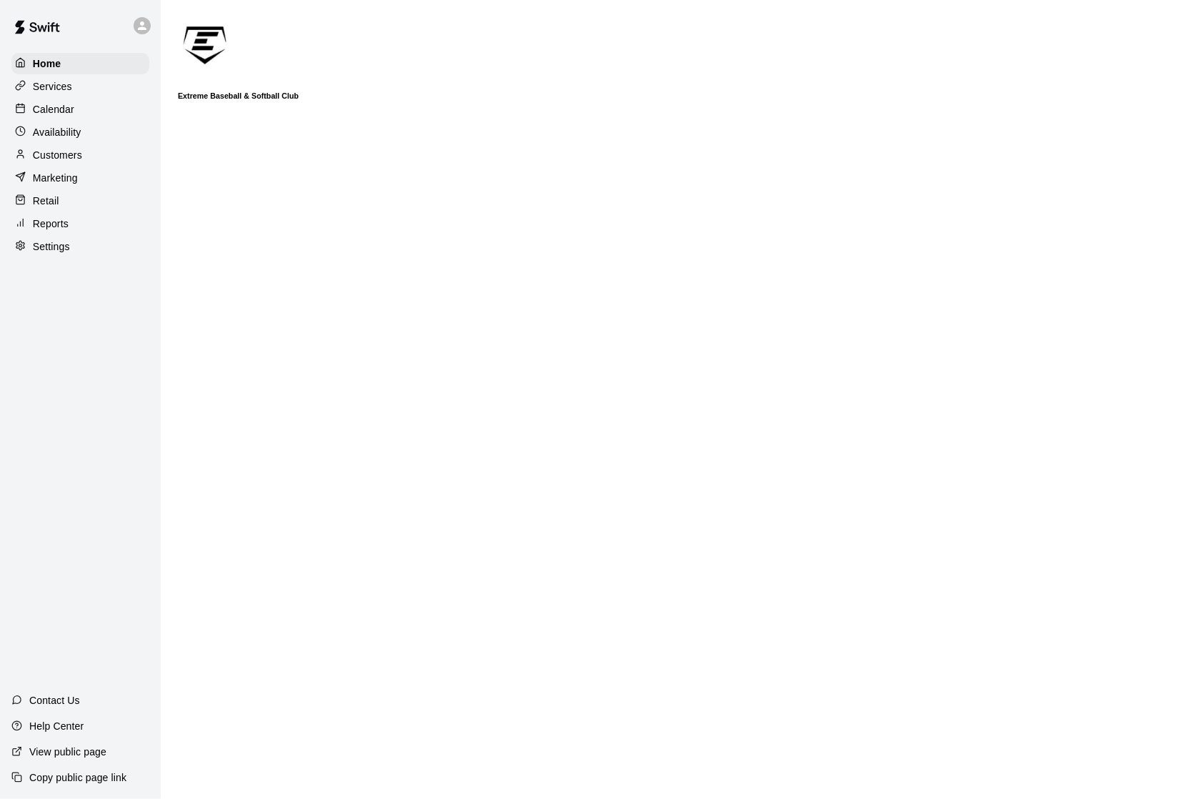
click at [115, 110] on div "Calendar" at bounding box center [80, 109] width 138 height 21
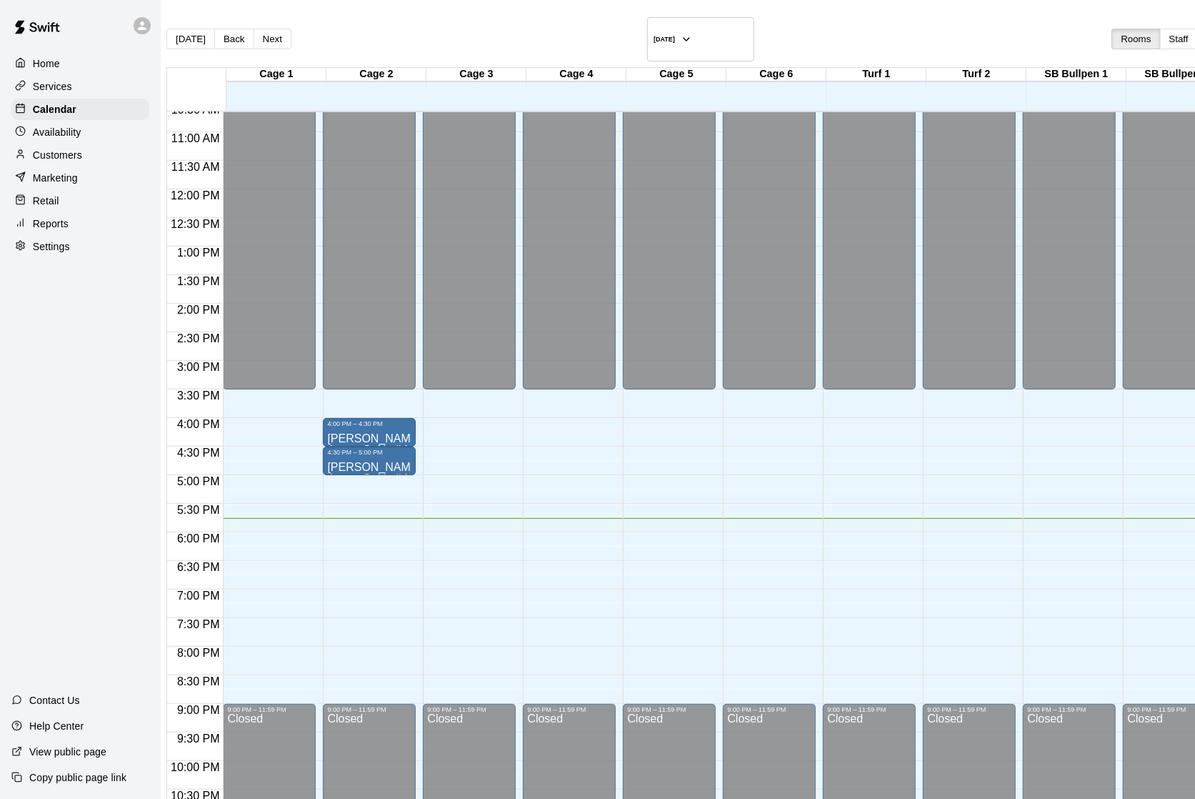
scroll to position [609, 0]
